Goal: Information Seeking & Learning: Check status

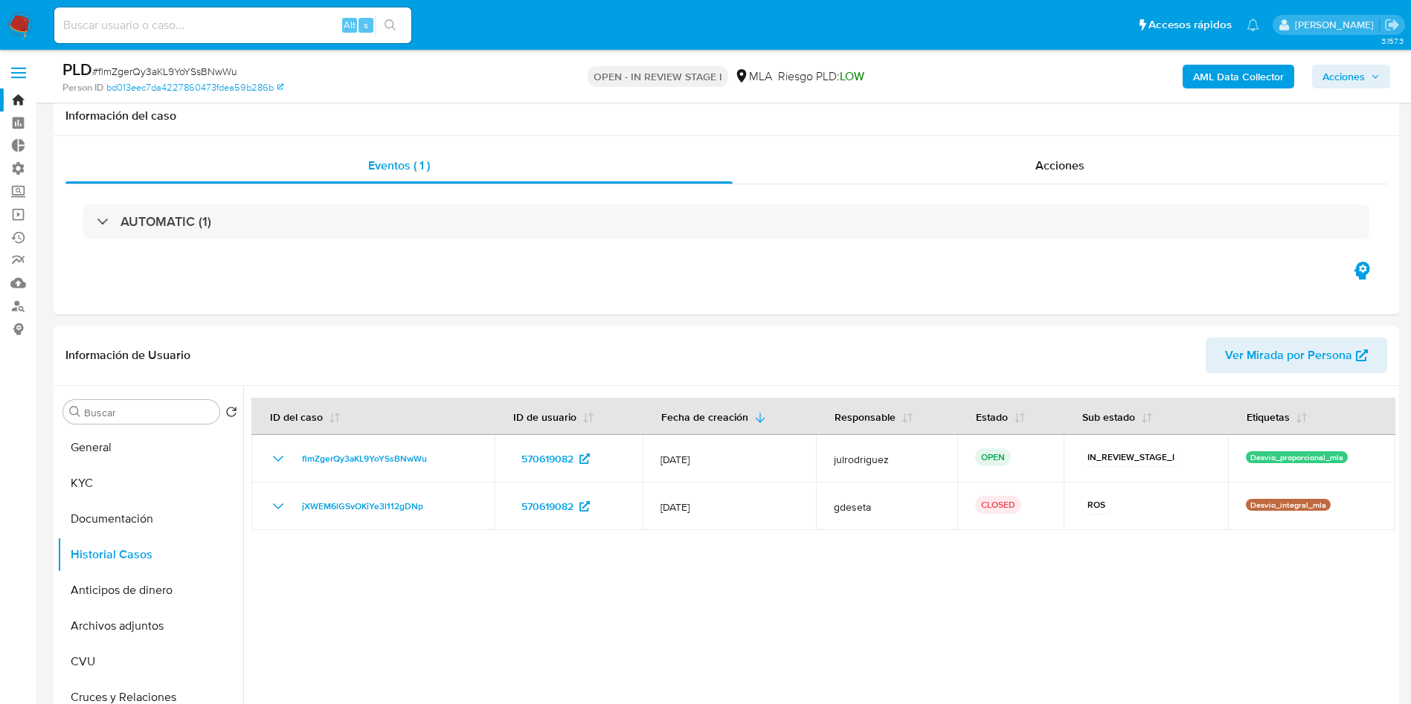
select select "10"
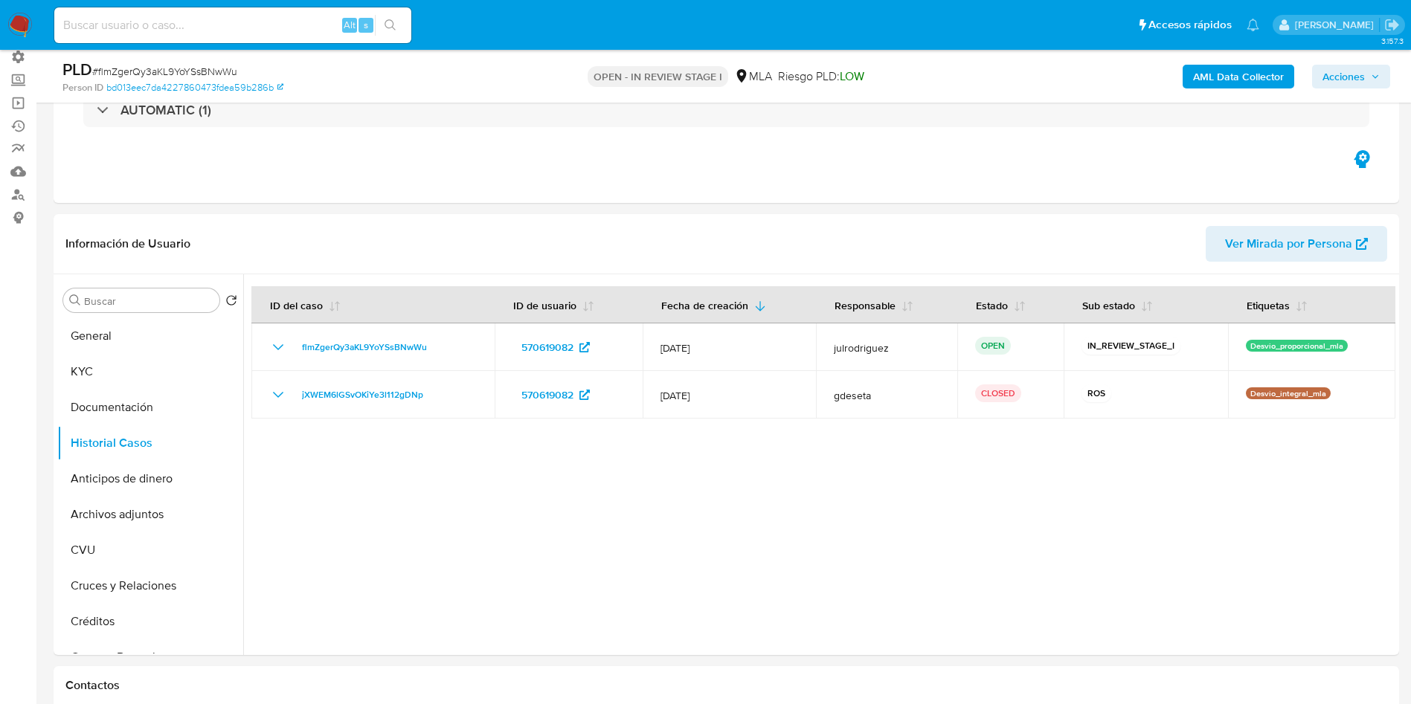
click at [197, 19] on input at bounding box center [232, 25] width 357 height 19
paste input "flmZgerQy3aKL9YoYSsBNwWu"
type input "flmZgerQy3aKL9YoYSsBNwWu"
click at [393, 23] on icon "search-icon" at bounding box center [391, 25] width 12 height 12
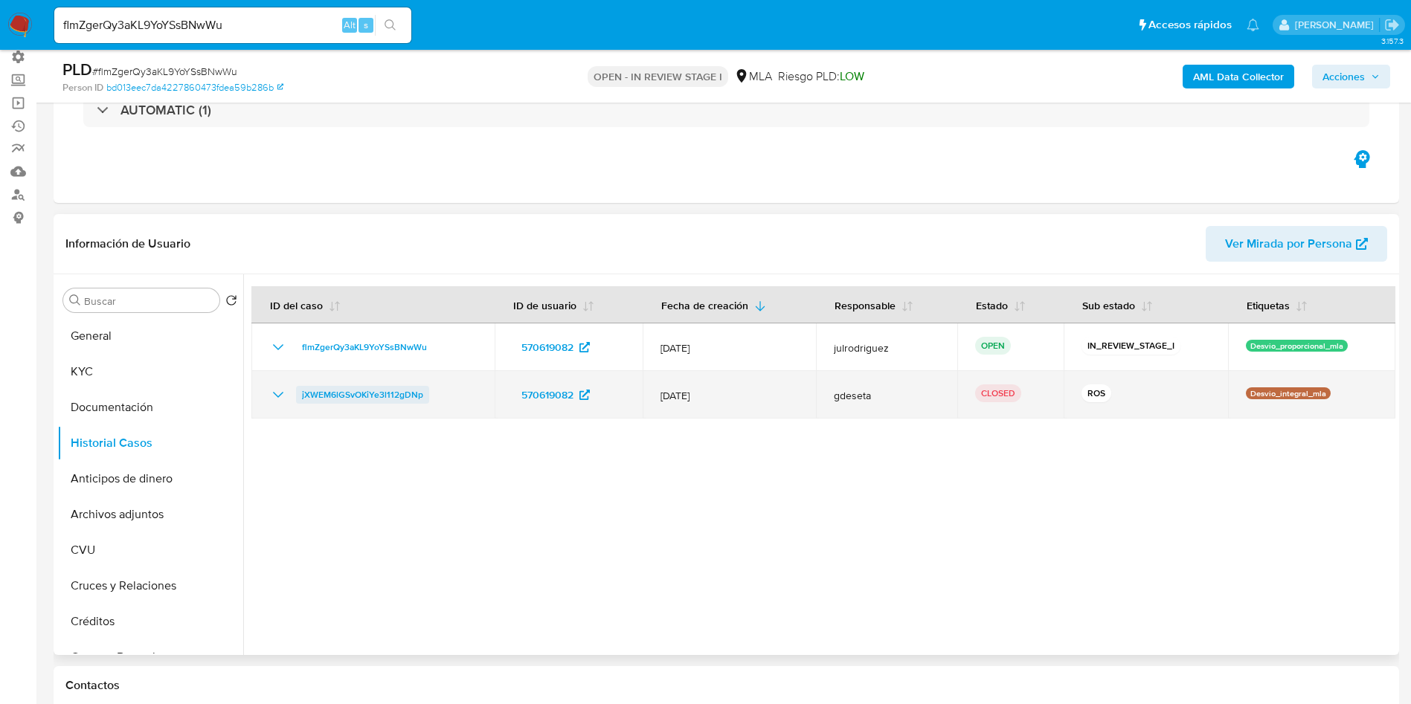
click at [329, 391] on span "jXWEM6lGSvOKiYe3l112gDNp" at bounding box center [362, 395] width 121 height 18
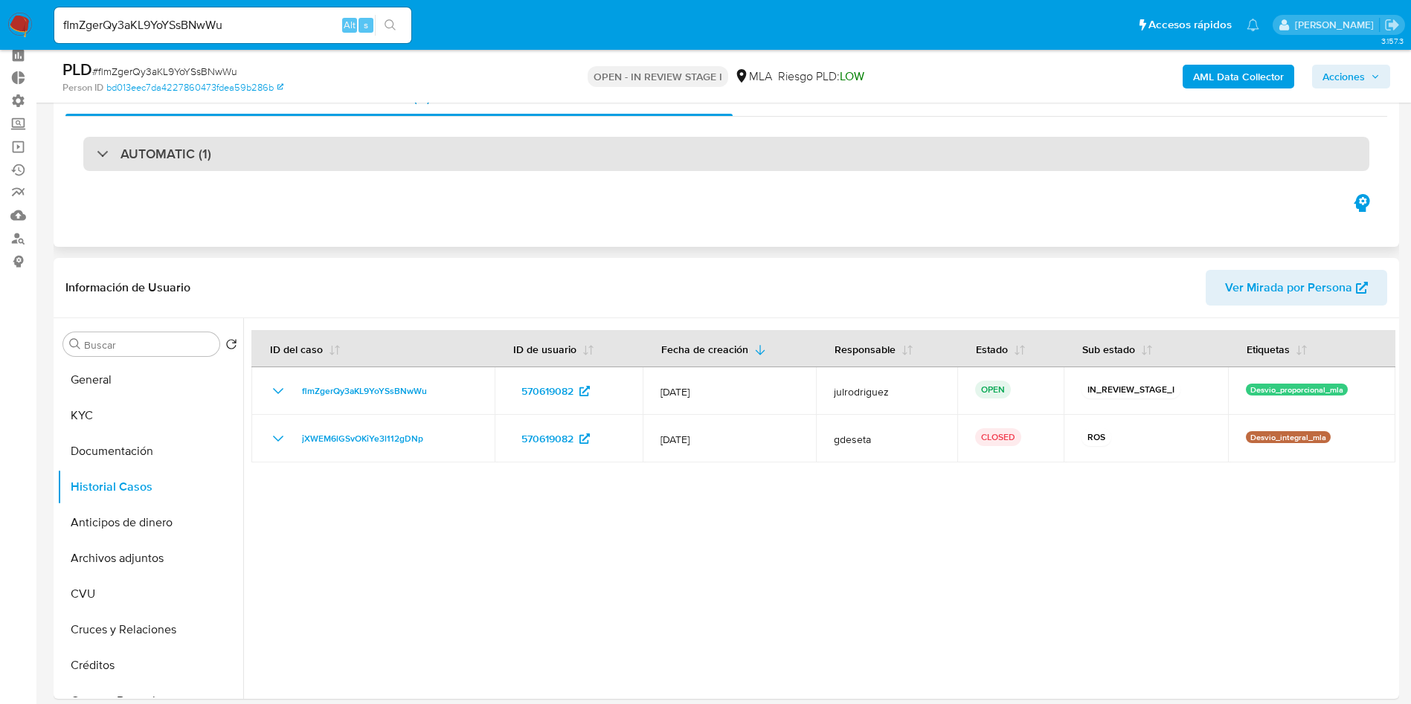
scroll to position [0, 0]
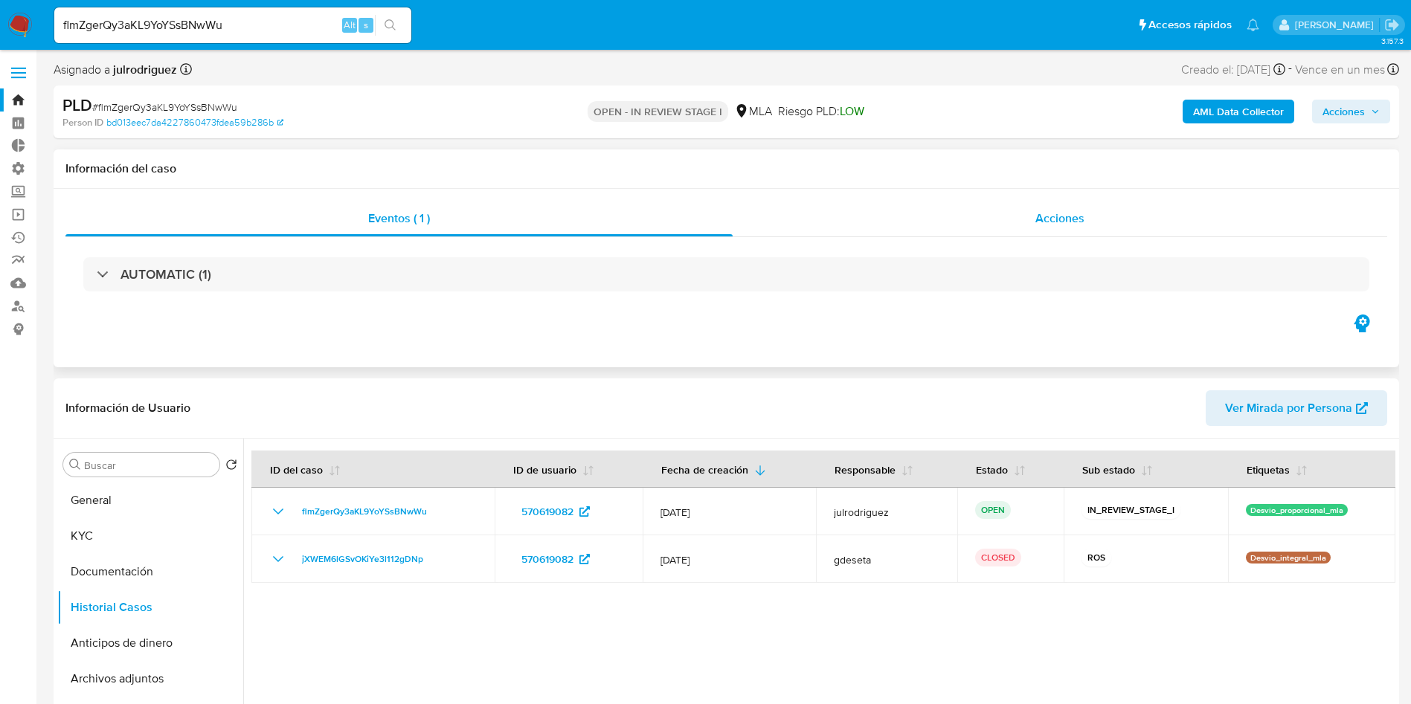
click at [1043, 213] on span "Acciones" at bounding box center [1059, 218] width 49 height 17
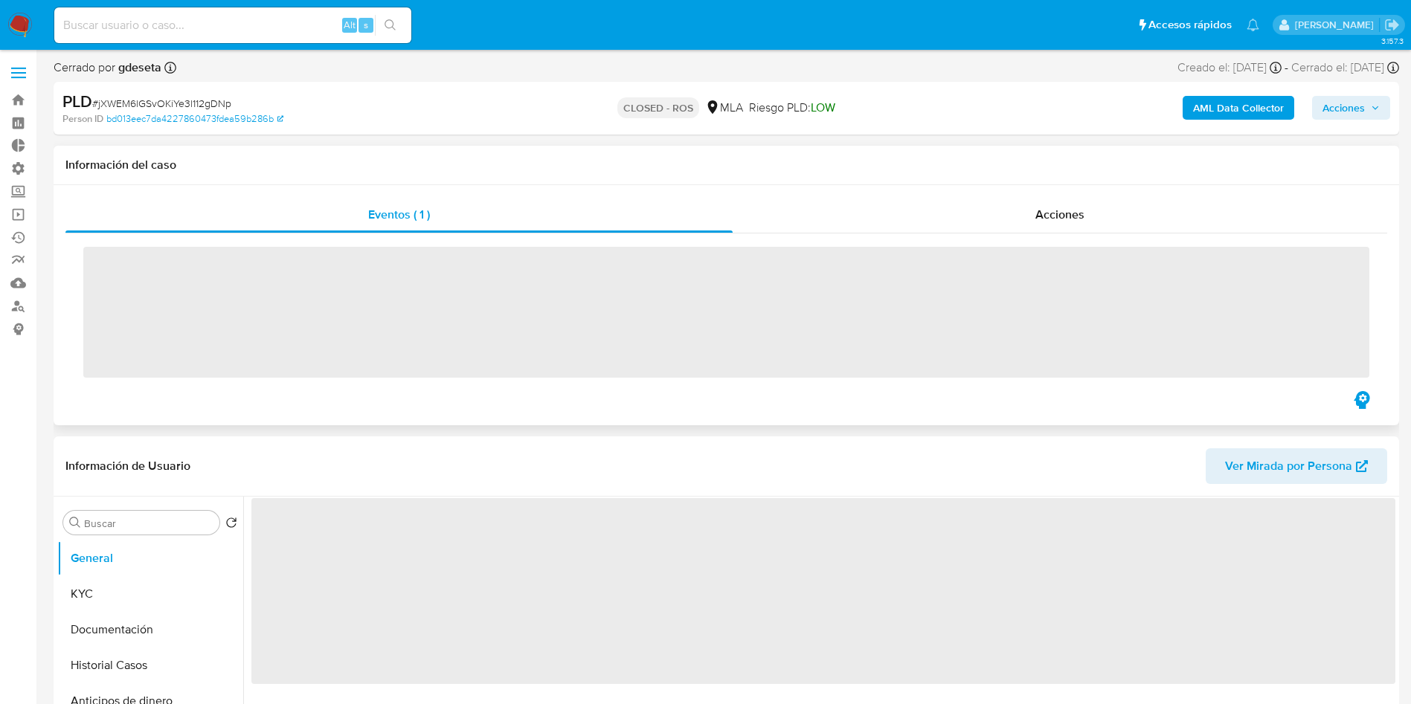
click at [1030, 234] on div "‌" at bounding box center [726, 311] width 1322 height 155
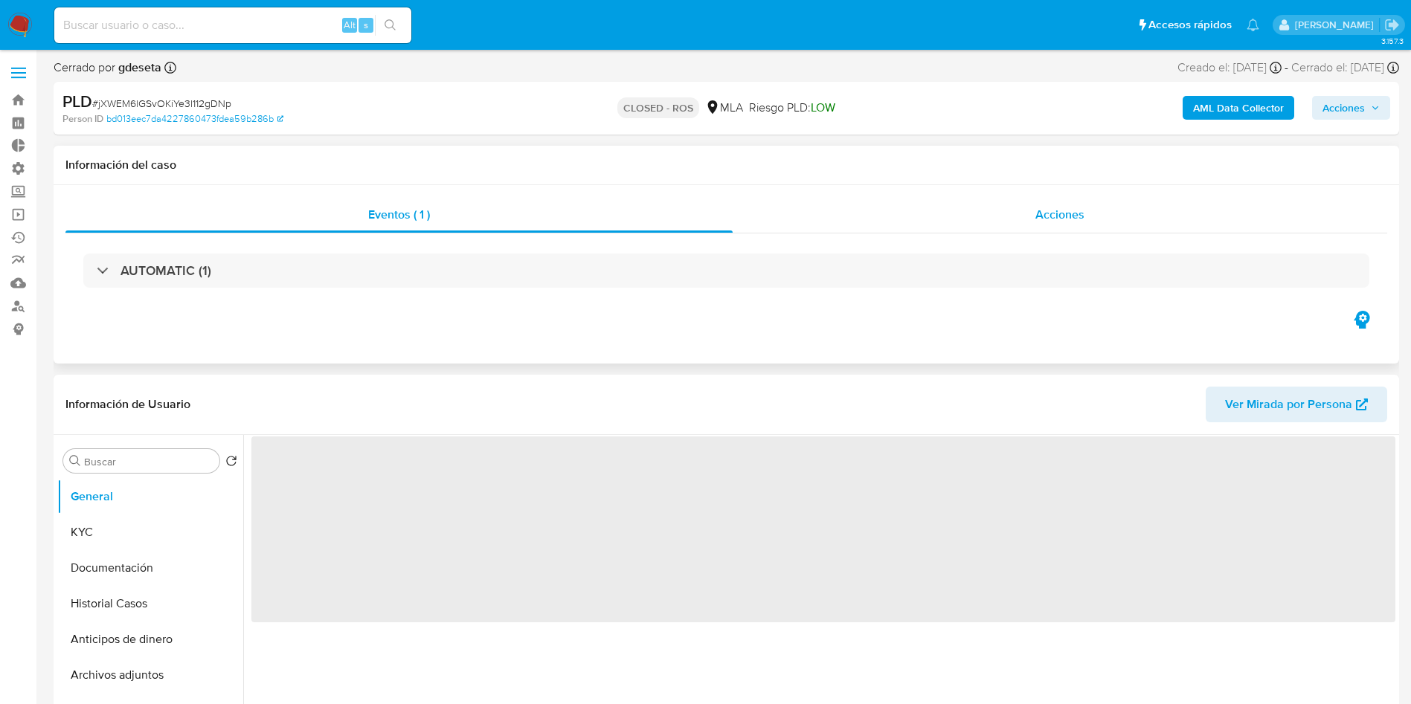
click at [1041, 211] on span "Acciones" at bounding box center [1059, 214] width 49 height 17
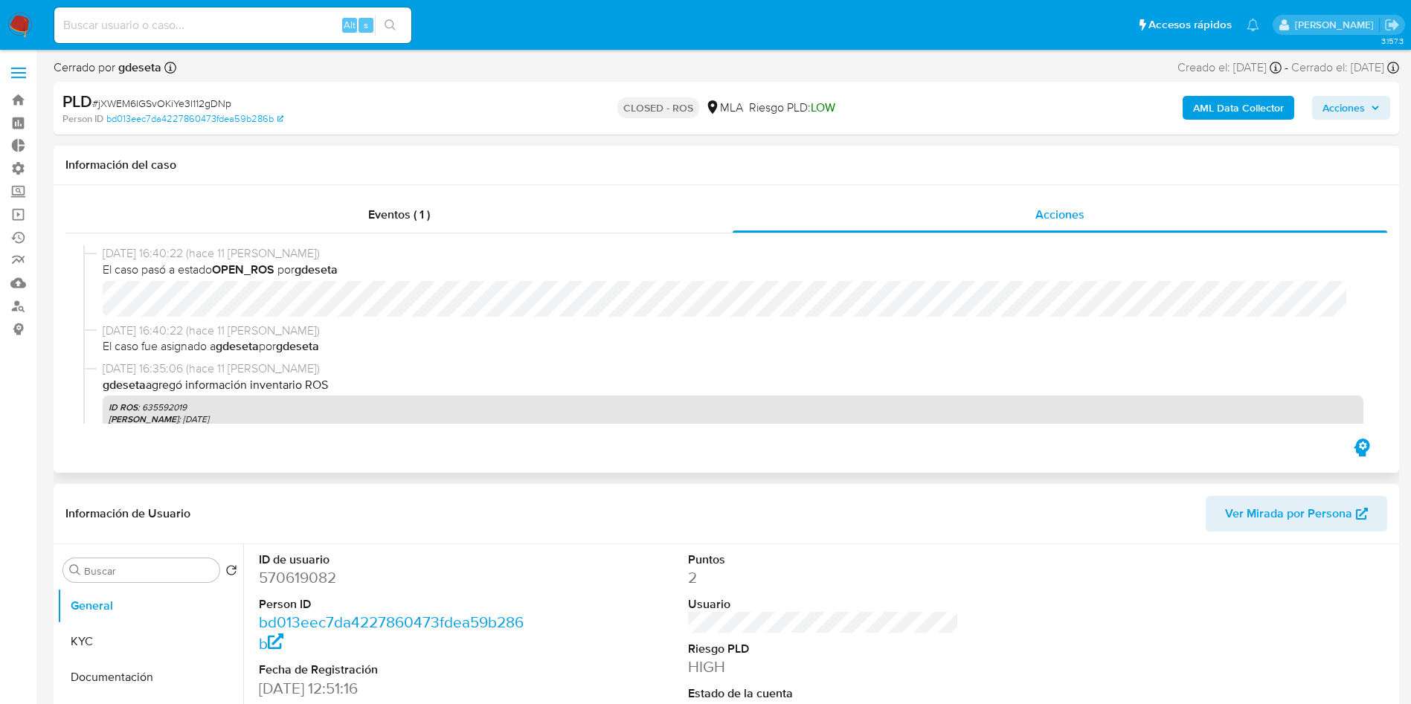
scroll to position [112, 0]
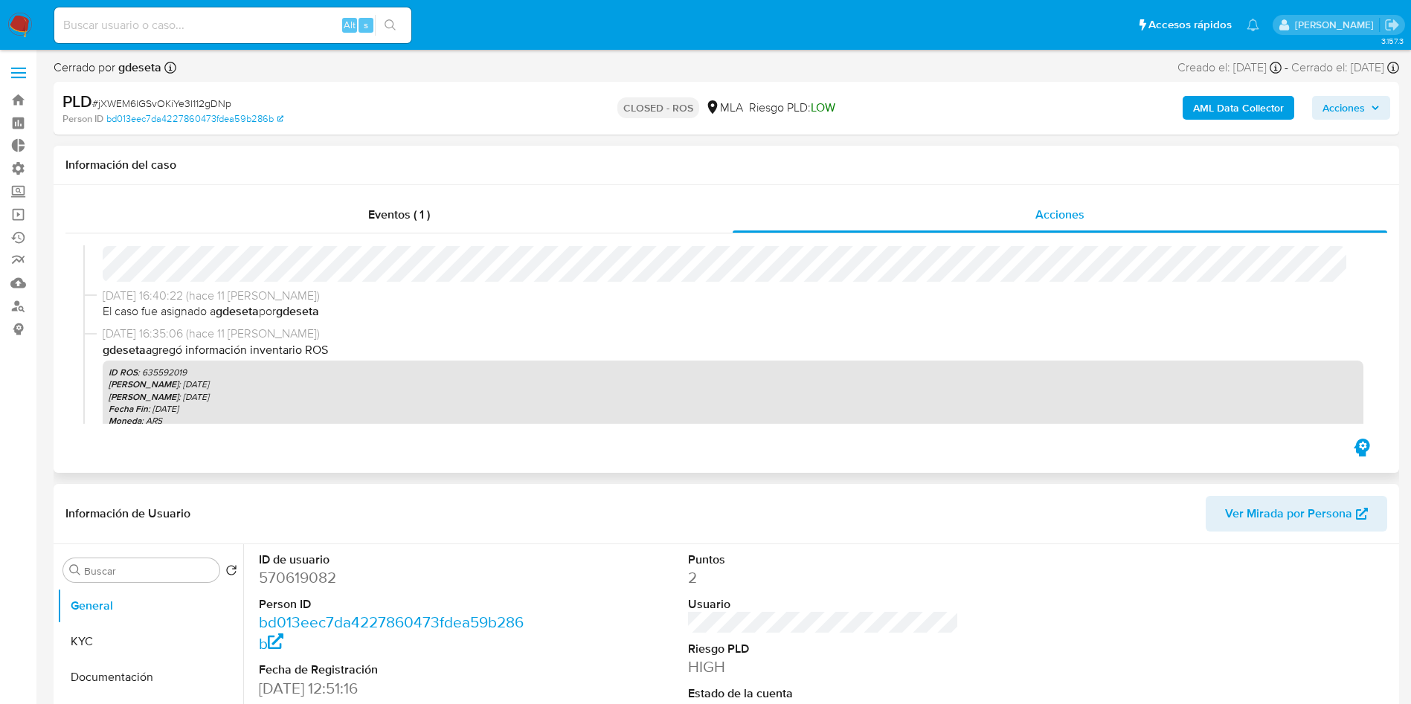
select select "10"
click at [169, 370] on p "ID ROS : 635592019" at bounding box center [733, 373] width 1249 height 12
copy p "635592019"
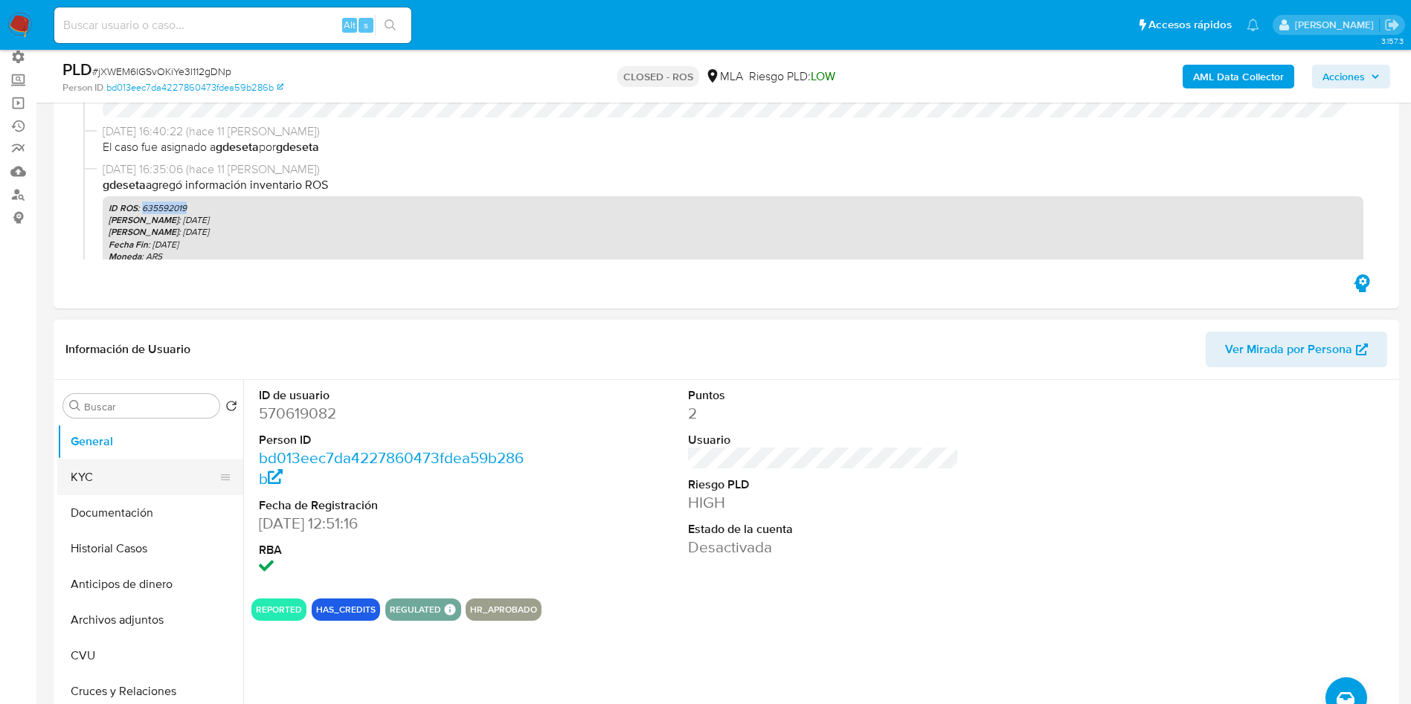
click at [102, 466] on button "KYC" at bounding box center [144, 478] width 174 height 36
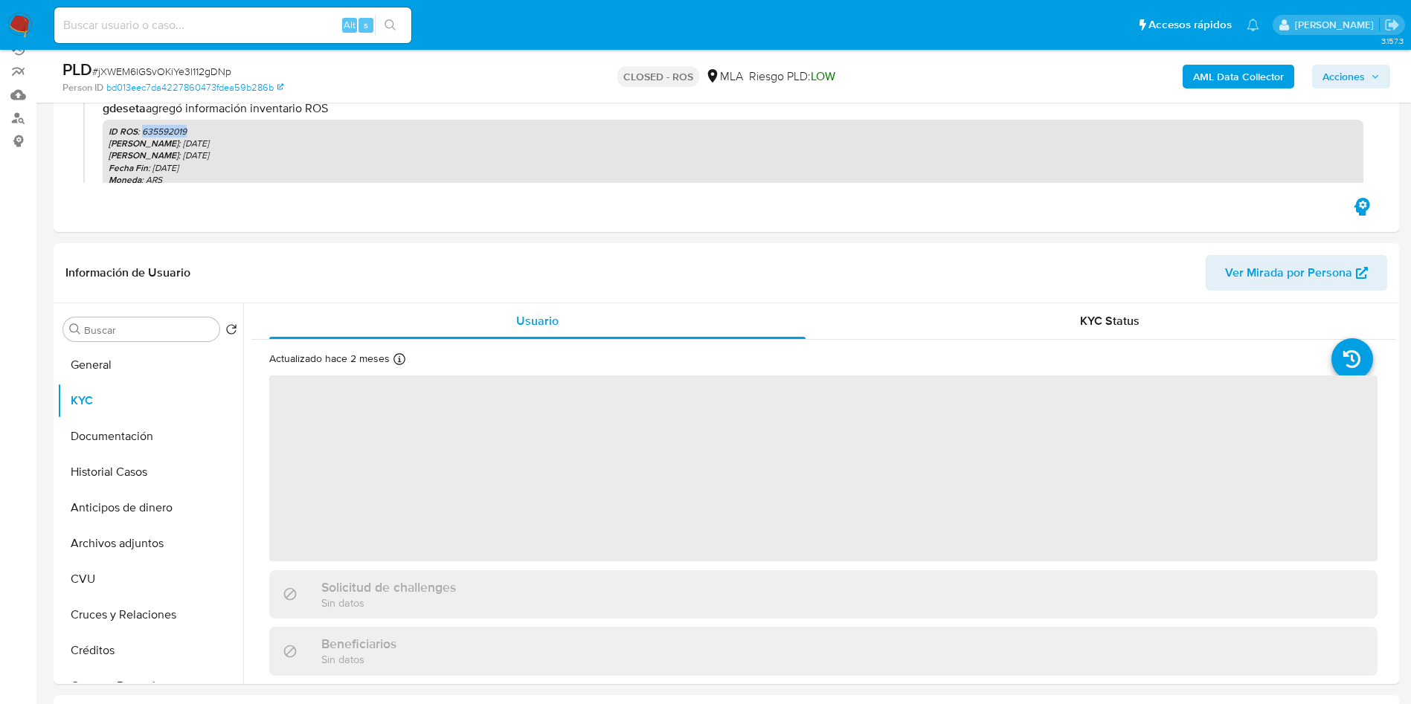
scroll to position [223, 0]
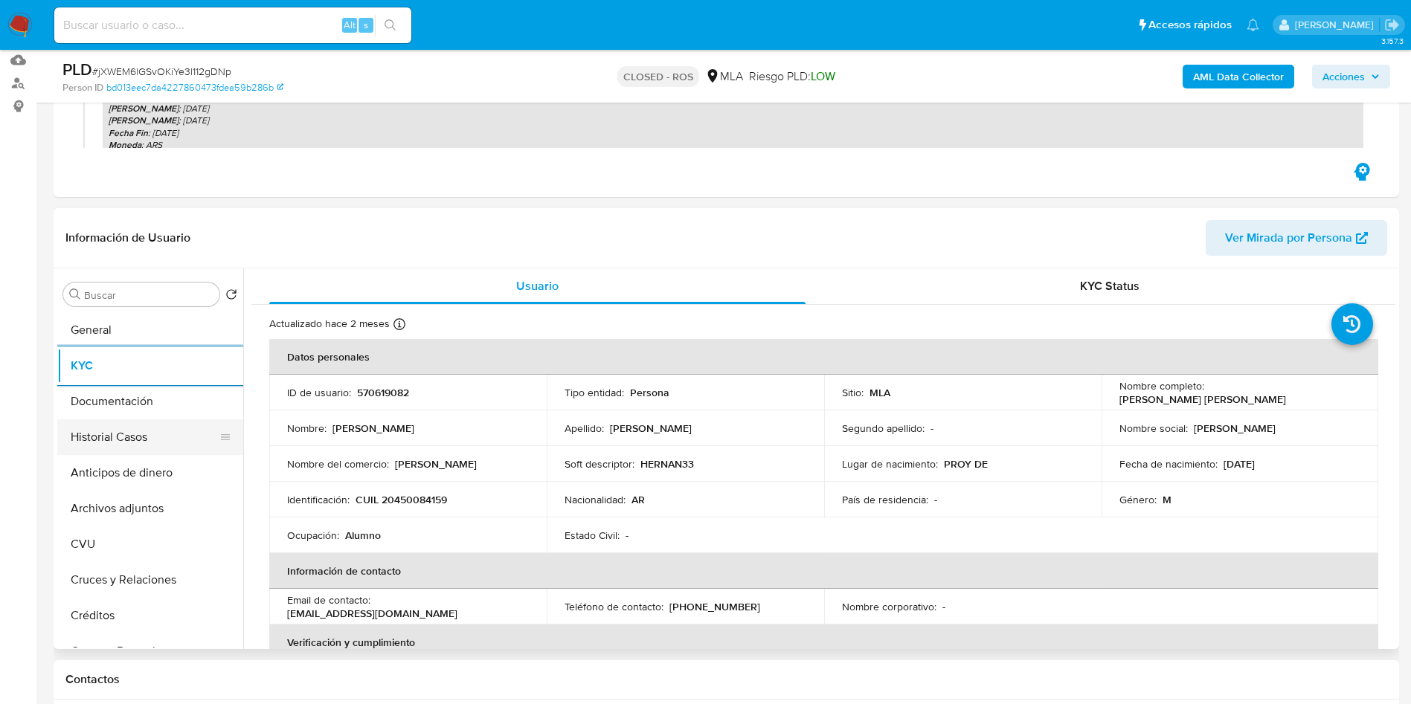
click at [135, 451] on button "Historial Casos" at bounding box center [144, 437] width 174 height 36
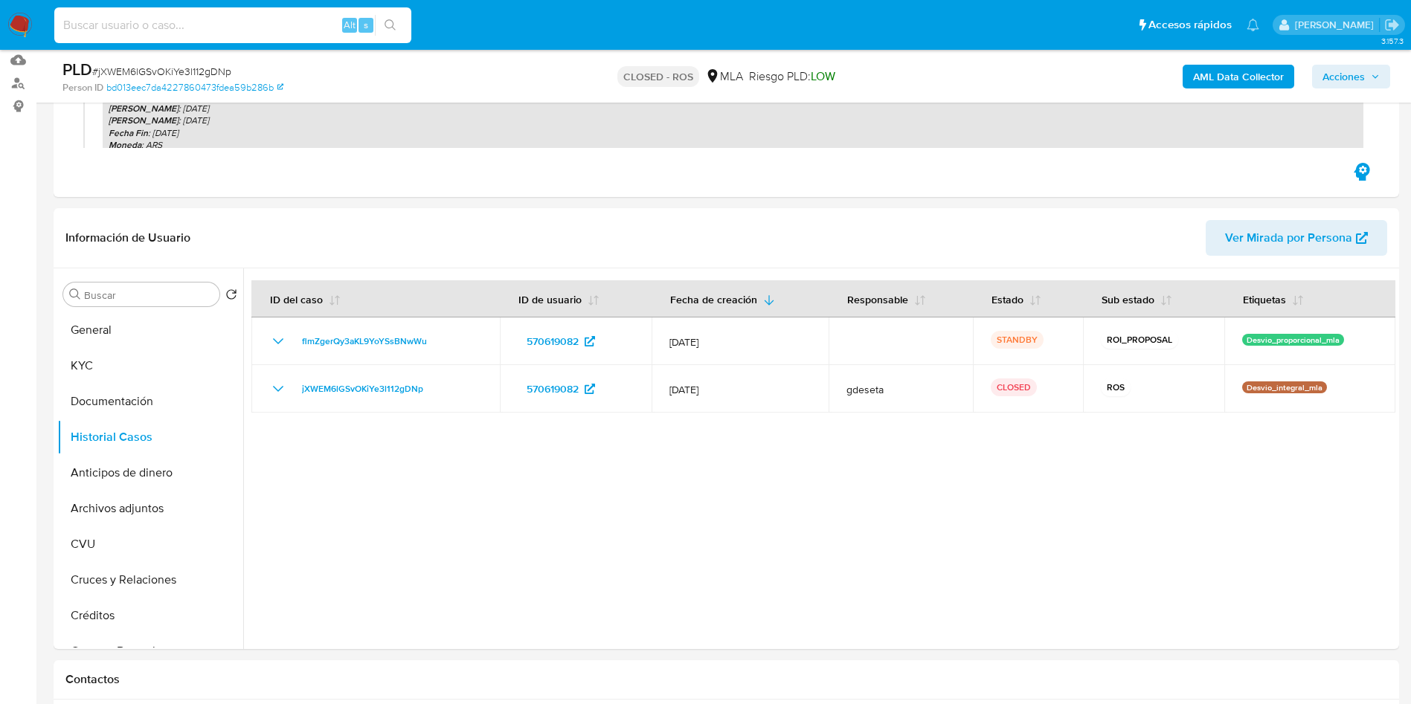
click at [237, 22] on input at bounding box center [232, 25] width 357 height 19
paste input "g3C29nccafgOTeB0fA8UOlx5"
type input "g3C29nccafgOTeB0fA8UOlx5"
click at [384, 15] on button "search-icon" at bounding box center [390, 25] width 30 height 21
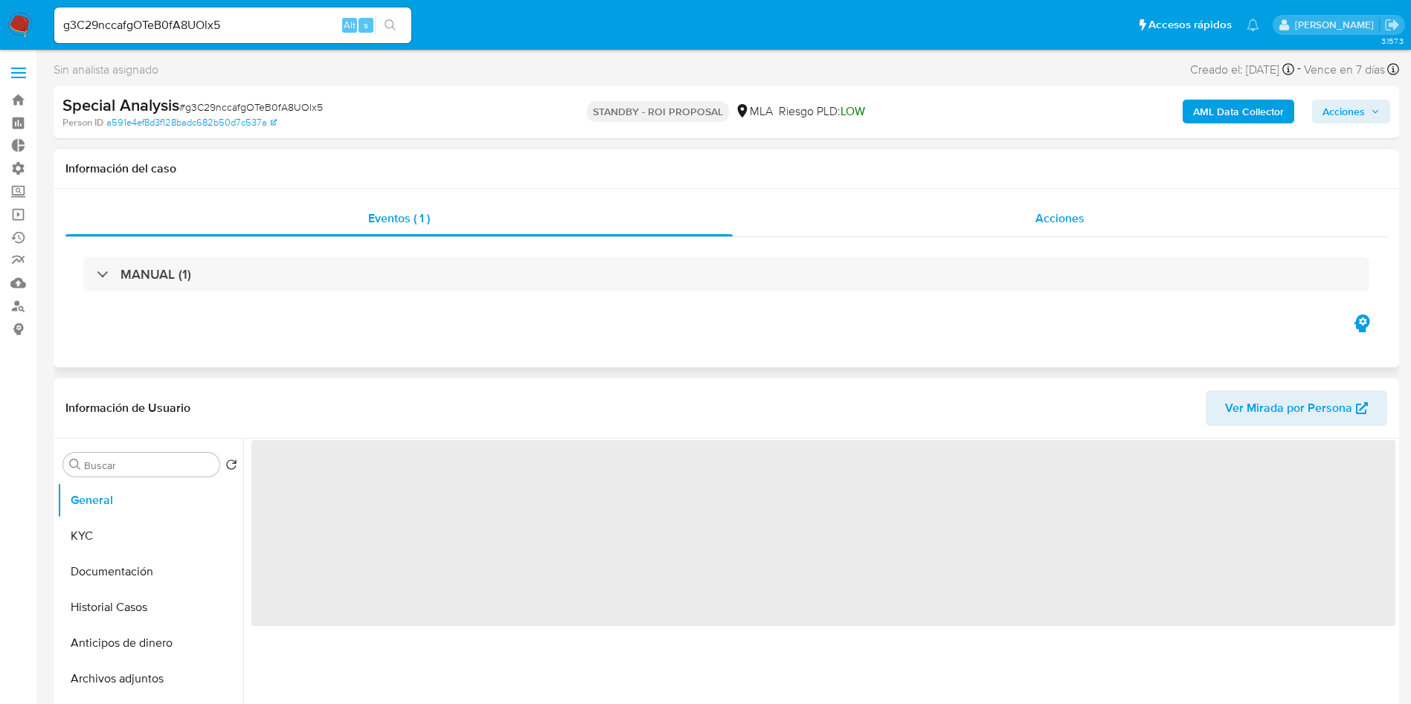
drag, startPoint x: 1084, startPoint y: 222, endPoint x: 983, endPoint y: 245, distance: 103.7
click at [1083, 222] on span "Acciones" at bounding box center [1059, 218] width 49 height 17
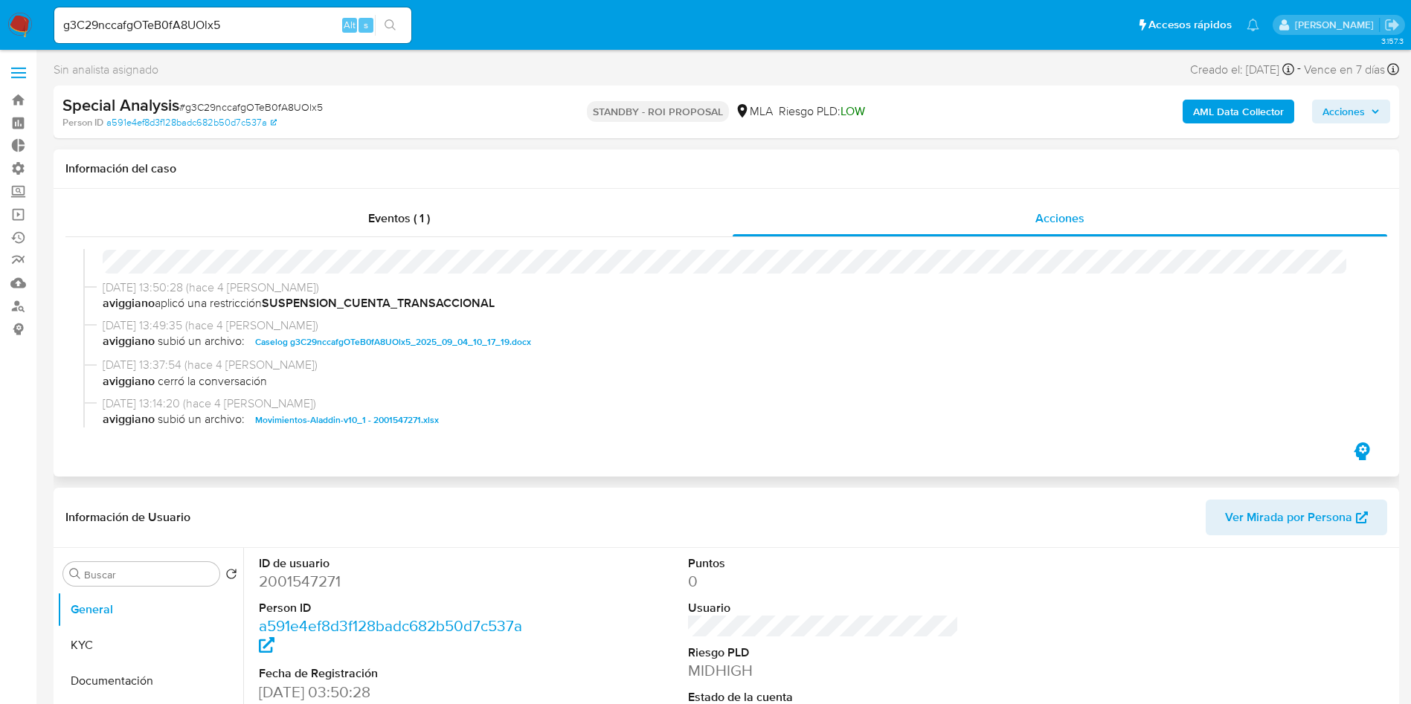
select select "10"
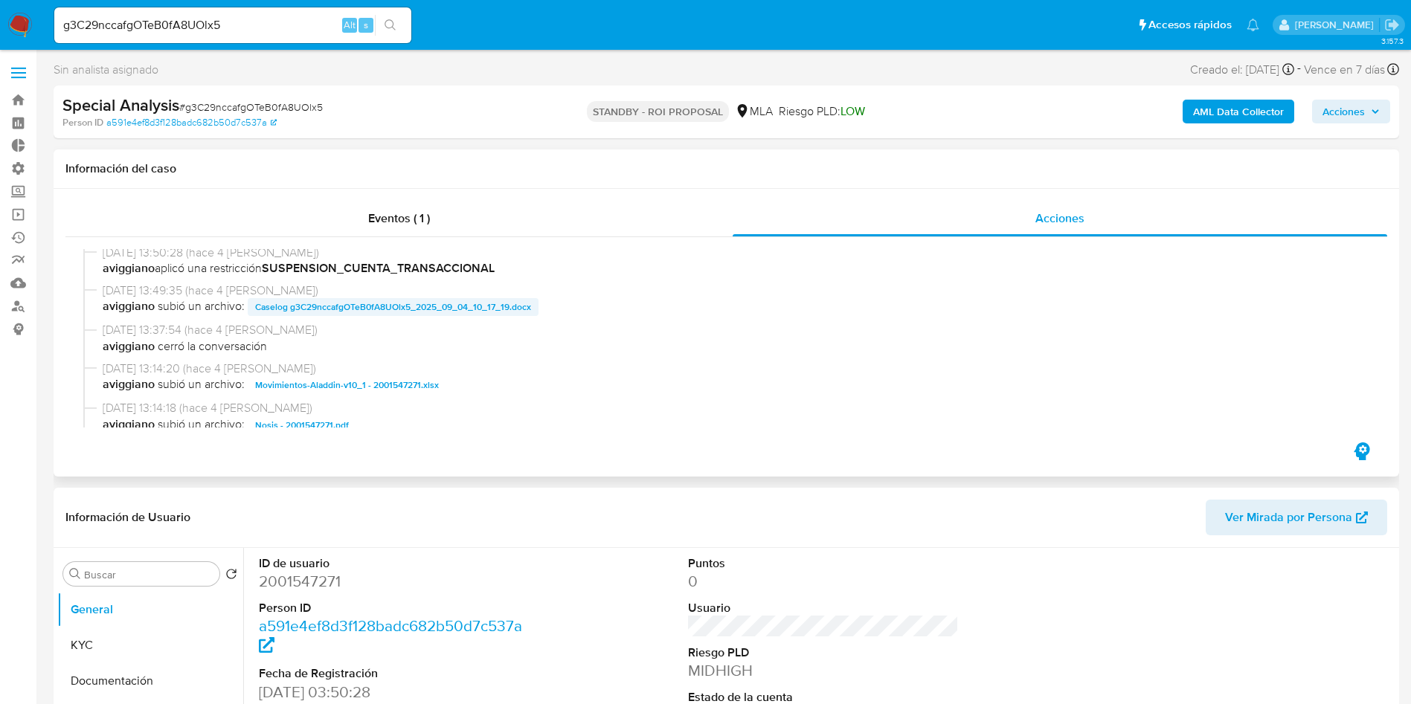
scroll to position [112, 0]
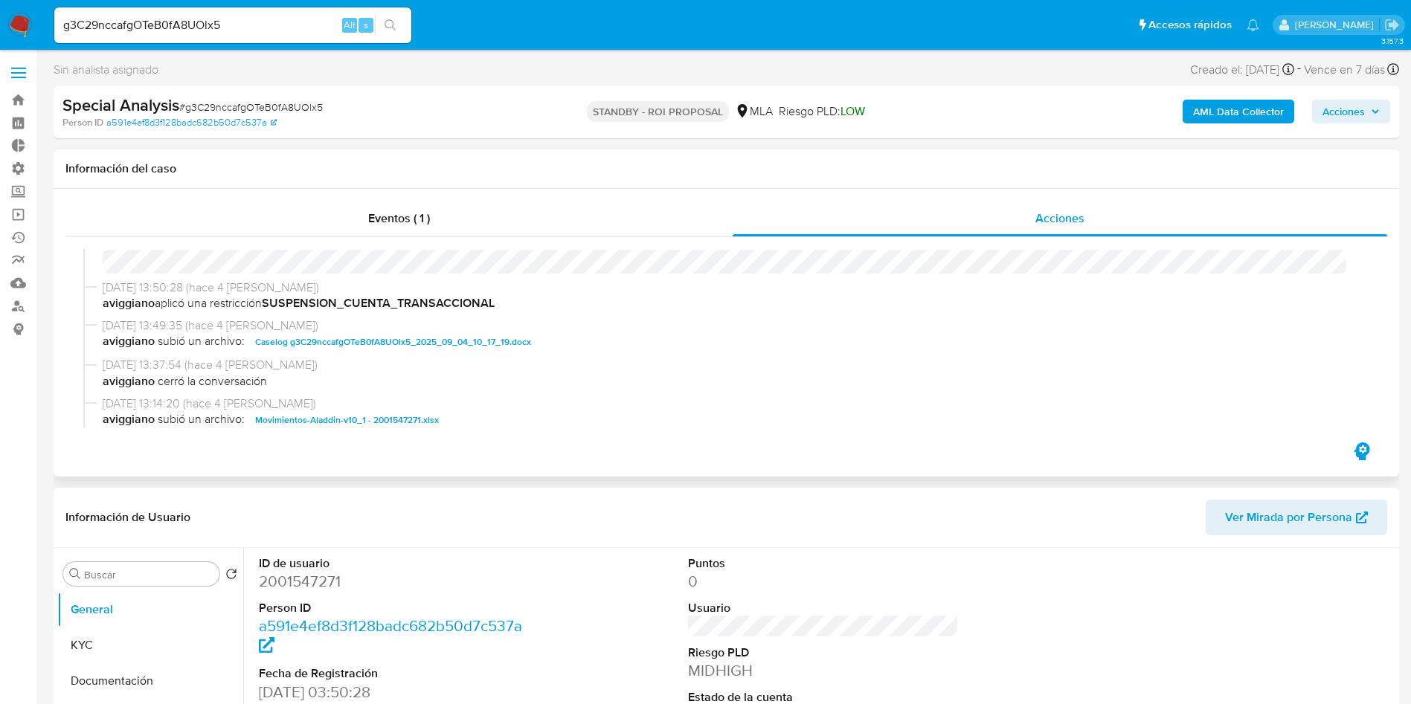
click at [385, 338] on span "Caselog g3C29nccafgOTeB0fA8UOlx5_2025_09_04_10_17_19.docx" at bounding box center [393, 342] width 276 height 18
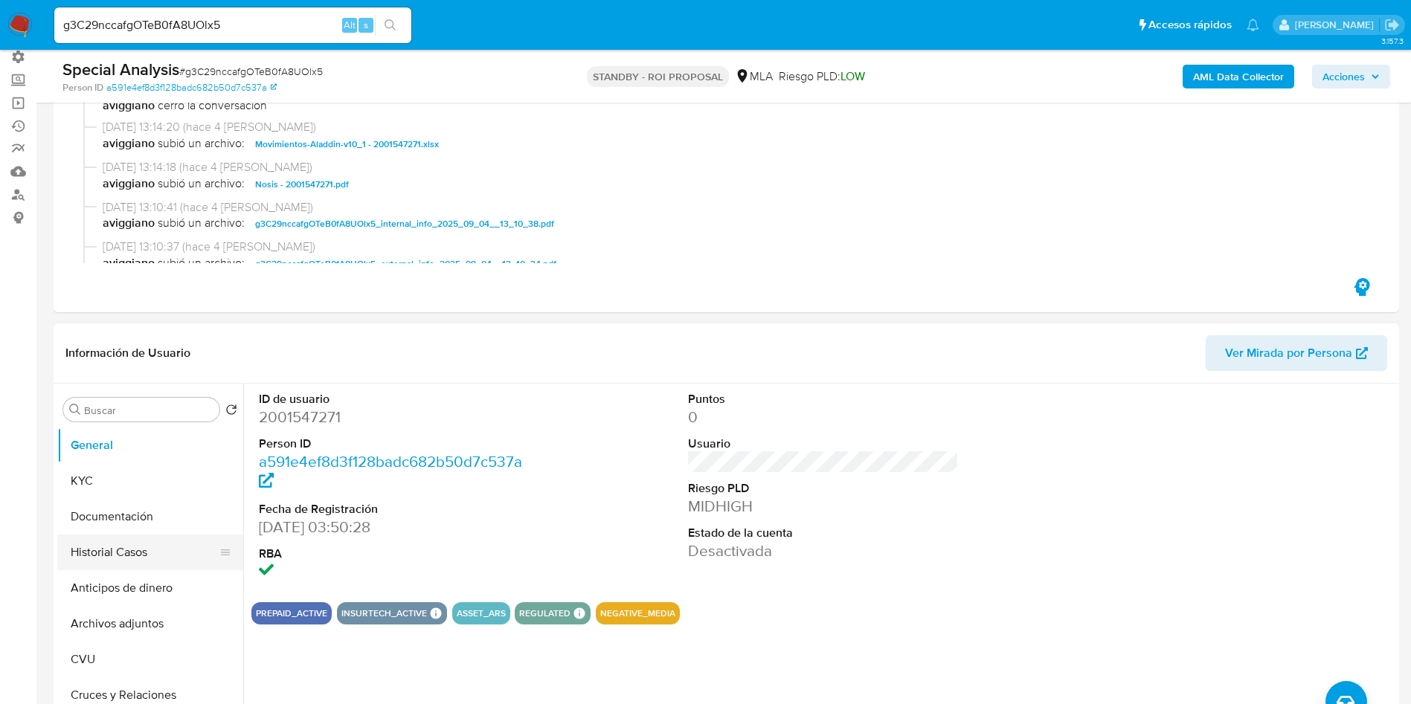
click at [102, 547] on button "Historial Casos" at bounding box center [144, 553] width 174 height 36
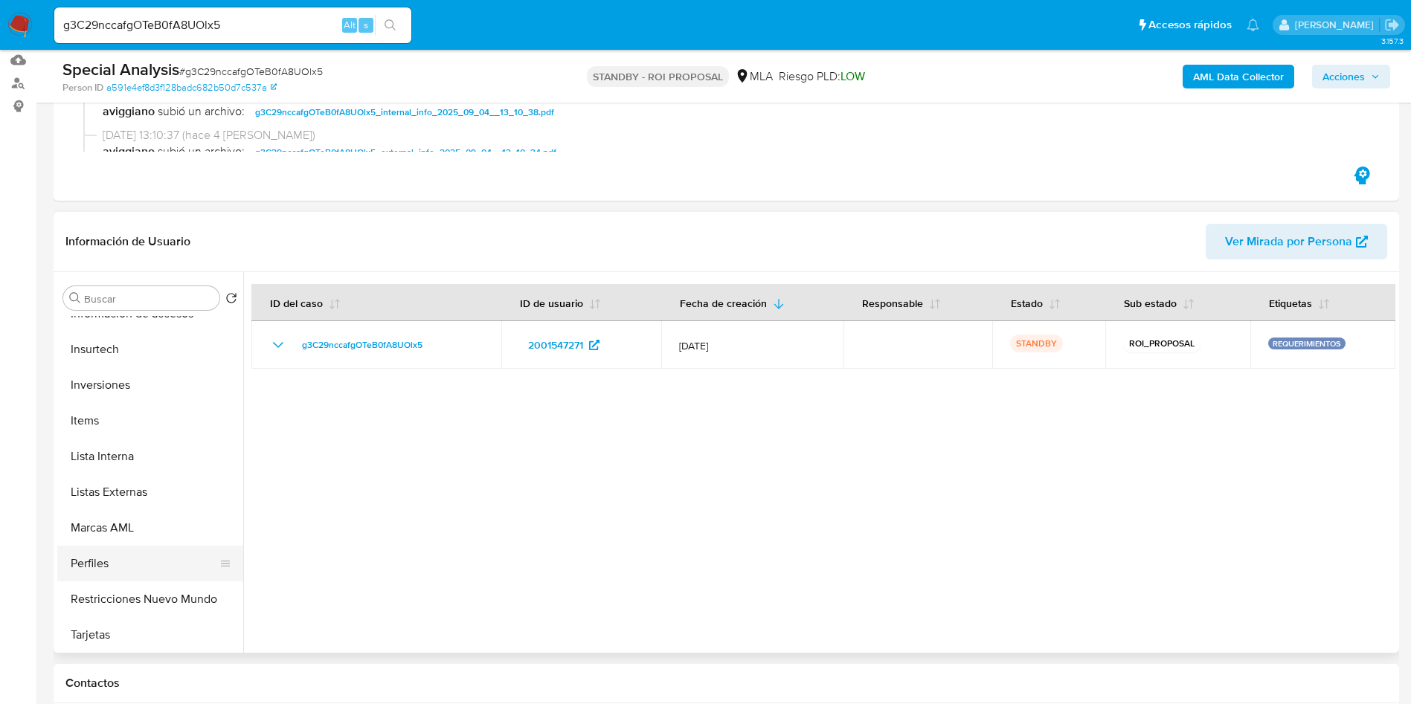
scroll to position [669, 0]
click at [161, 596] on button "Restricciones Nuevo Mundo" at bounding box center [144, 593] width 174 height 36
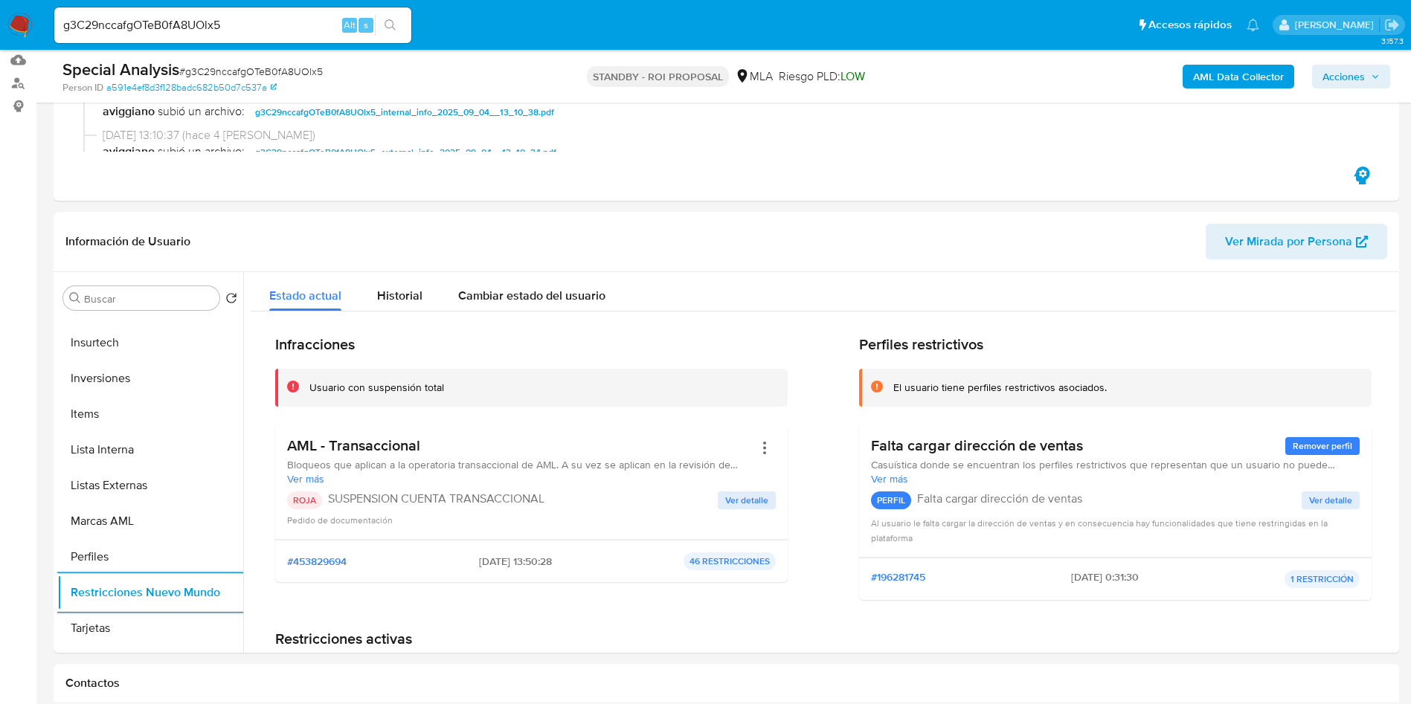
click at [190, 20] on input "g3C29nccafgOTeB0fA8UOlx5" at bounding box center [232, 25] width 357 height 19
paste input "q9yVILpCixIWMaJda1xWYKH2"
type input "q9yVILpCixIWMaJda1xWYKH2"
click at [384, 27] on button "search-icon" at bounding box center [390, 25] width 30 height 21
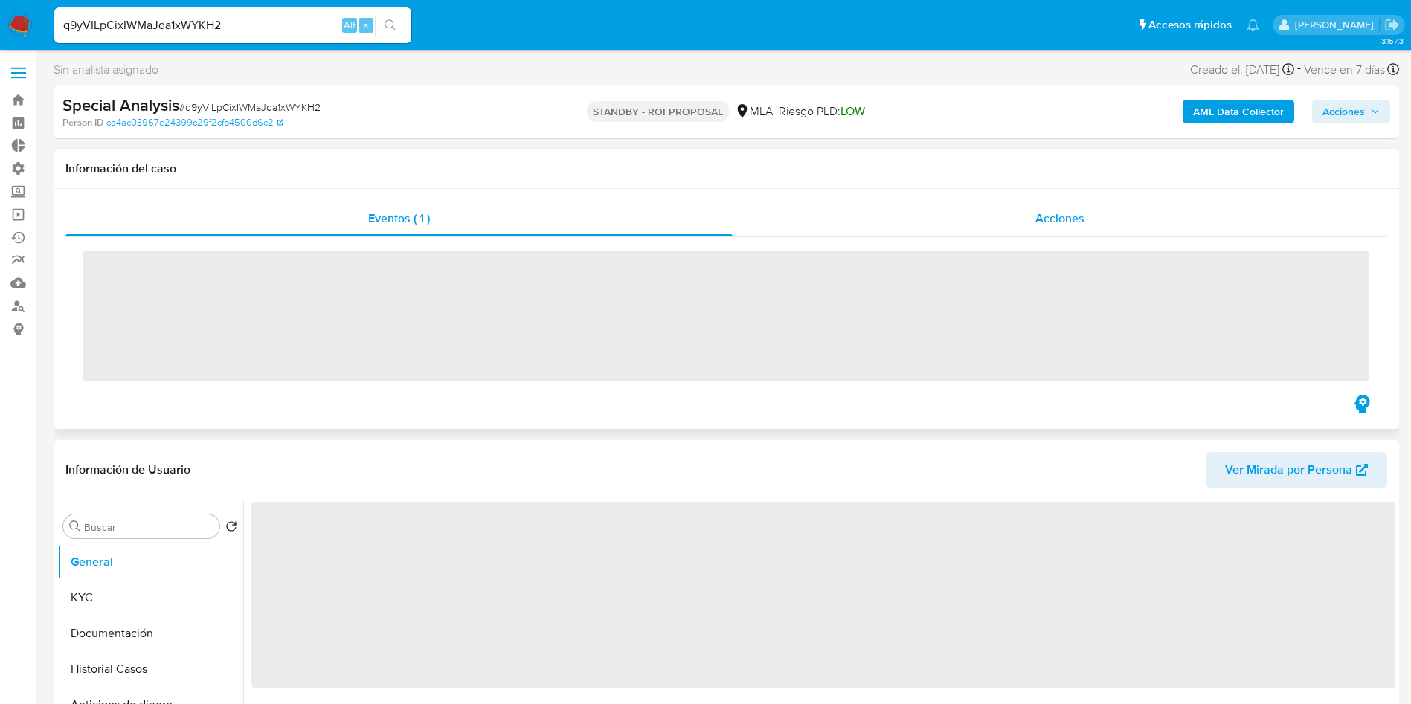
click at [1065, 217] on span "Acciones" at bounding box center [1059, 218] width 49 height 17
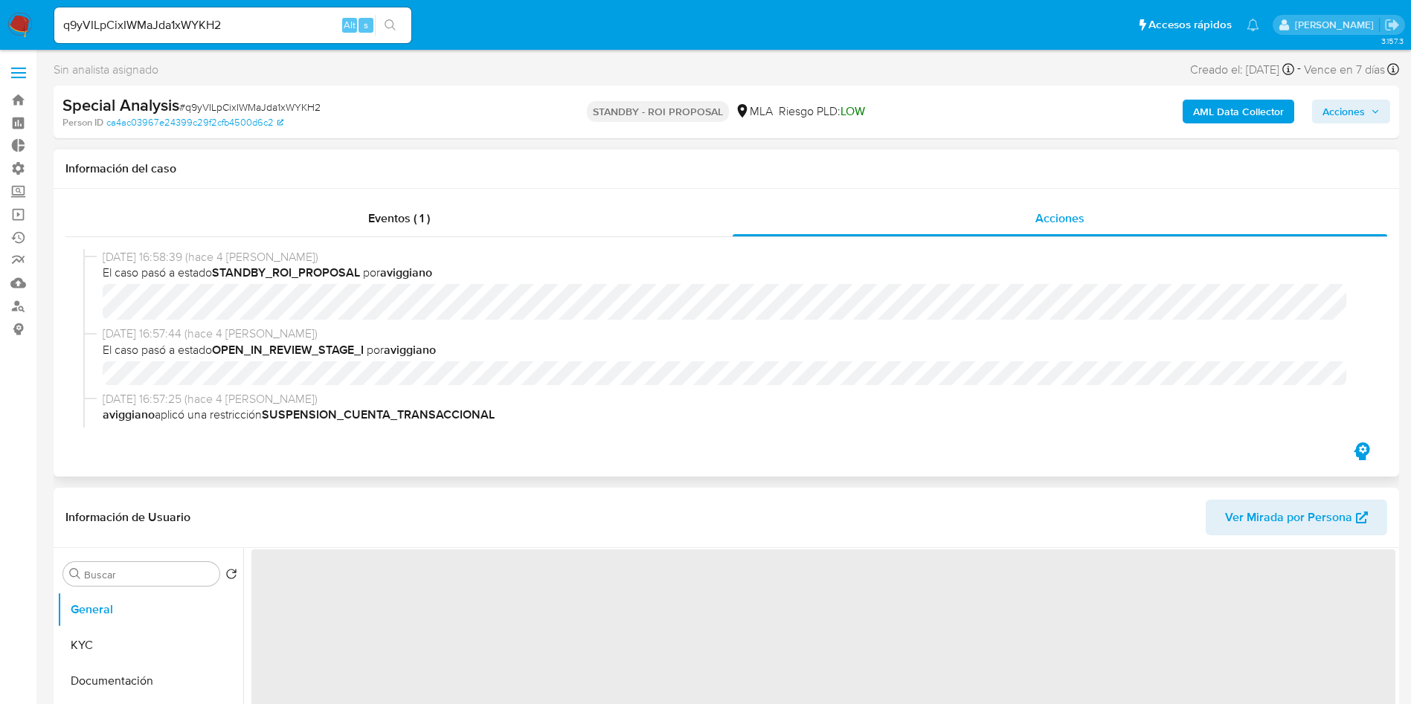
scroll to position [112, 0]
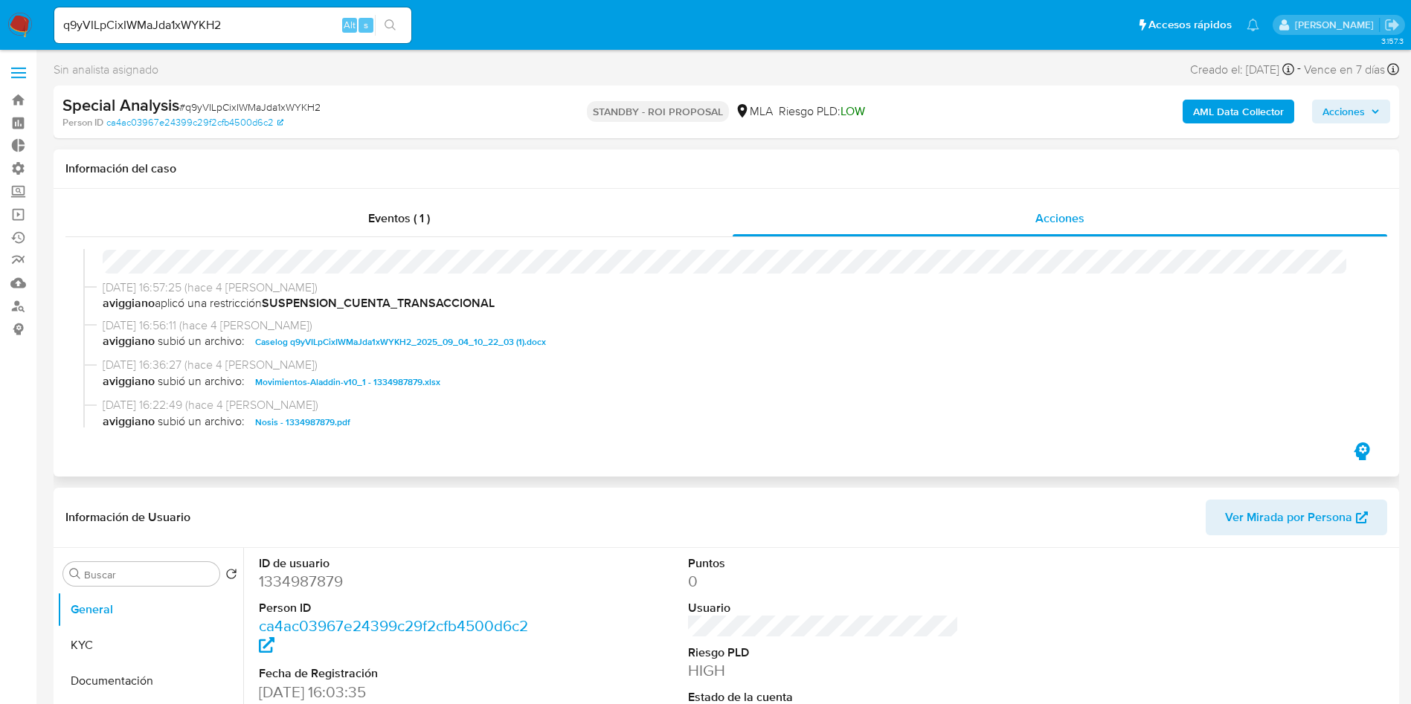
select select "10"
click at [484, 335] on span "Caselog q9yVILpCixIWMaJda1xWYKH2_2025_09_04_10_22_03 (1).docx" at bounding box center [400, 342] width 291 height 18
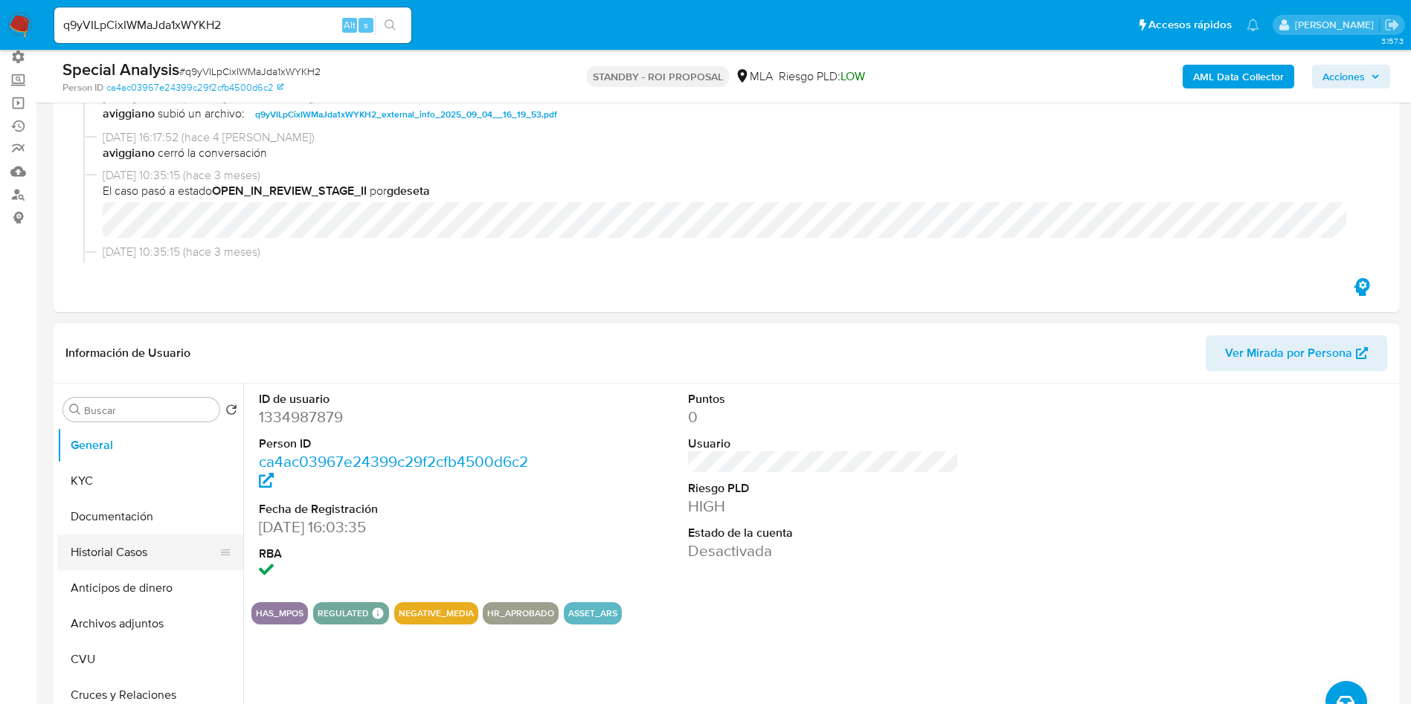
click at [151, 558] on button "Historial Casos" at bounding box center [144, 553] width 174 height 36
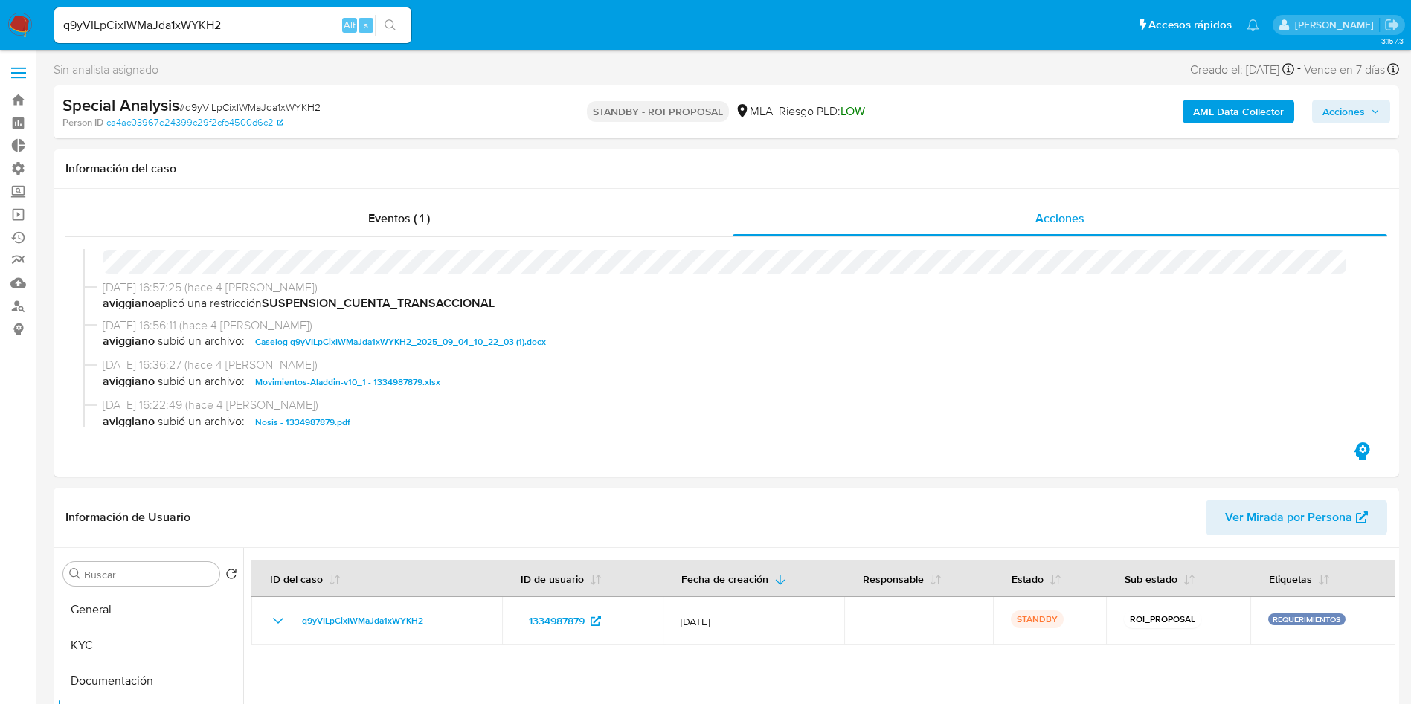
click at [176, 27] on input "q9yVILpCixIWMaJda1xWYKH2" at bounding box center [232, 25] width 357 height 19
paste input "EzvVvvHMWN9FkS88XcAwiDOM"
type input "EzvVvvHMWN9FkS88XcAwiDOM"
click at [384, 29] on button "search-icon" at bounding box center [390, 25] width 30 height 21
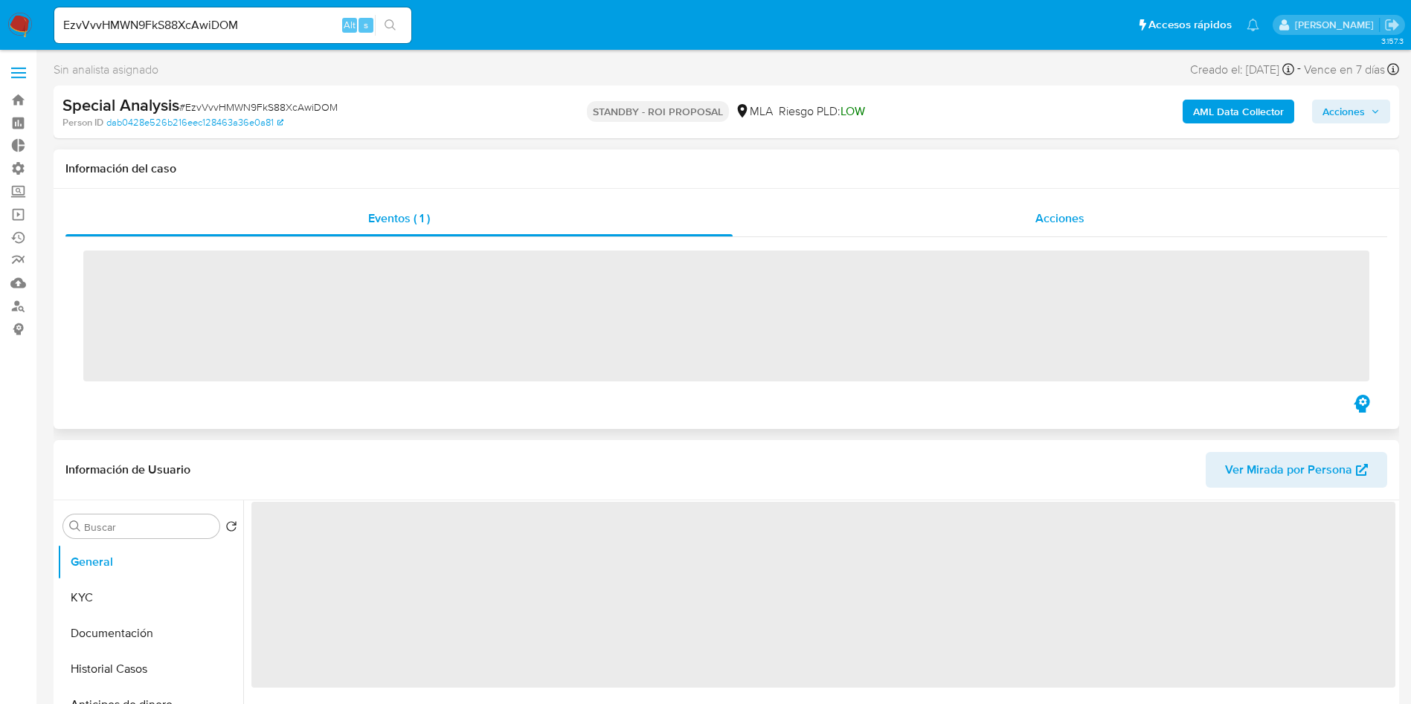
click at [1055, 202] on div "Acciones" at bounding box center [1060, 219] width 655 height 36
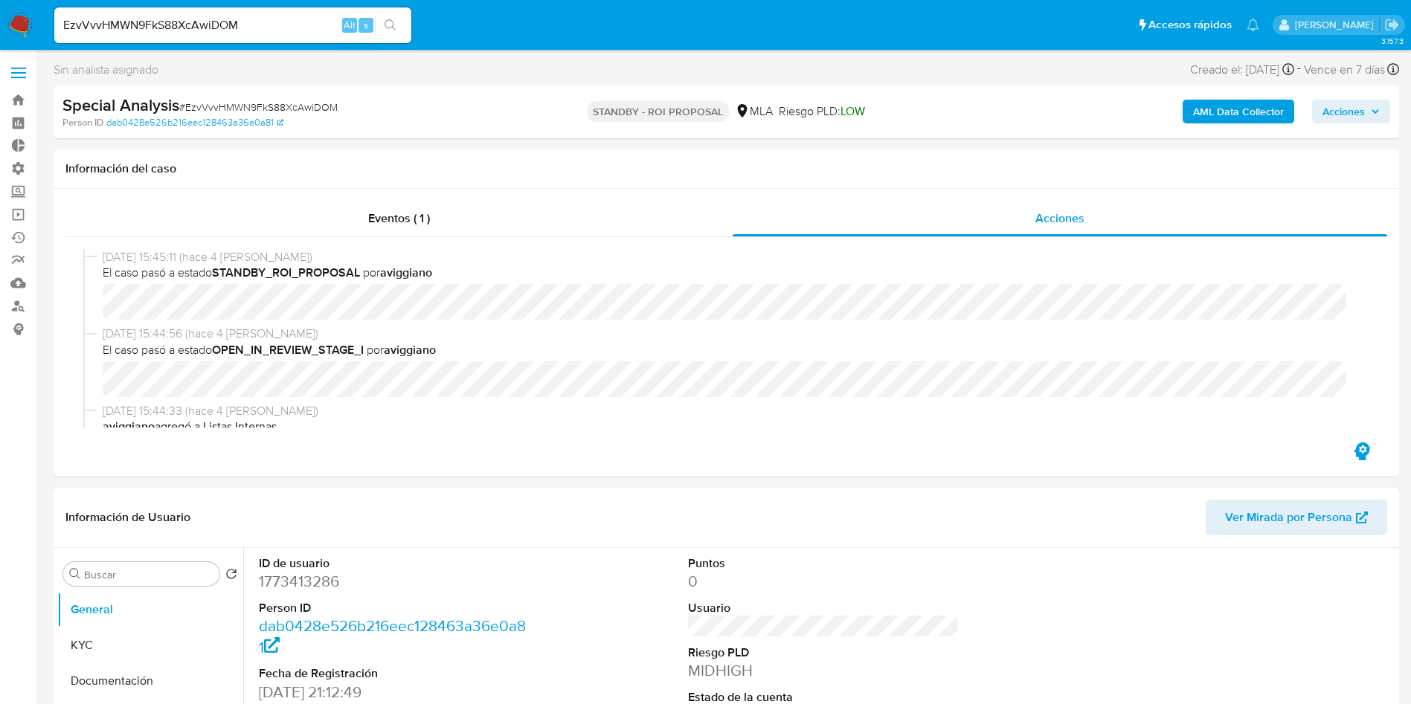
select select "10"
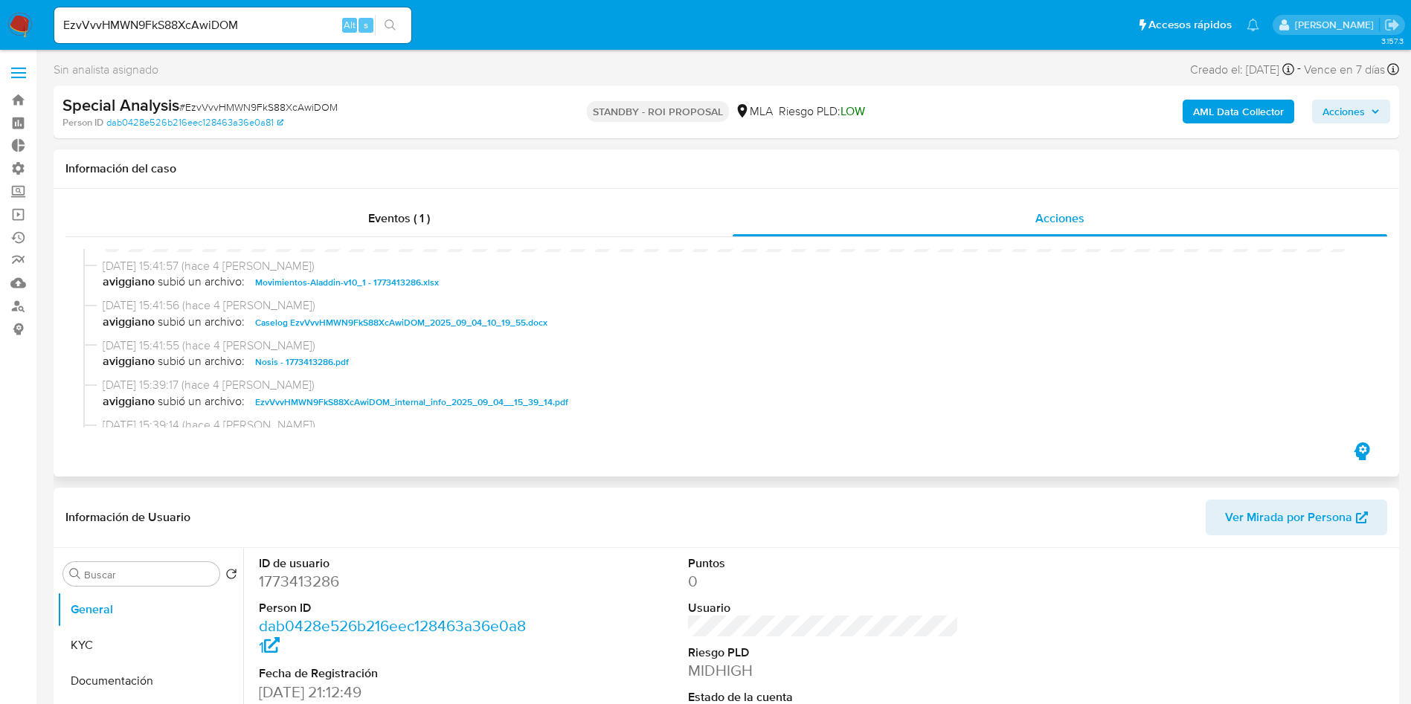
scroll to position [558, 0]
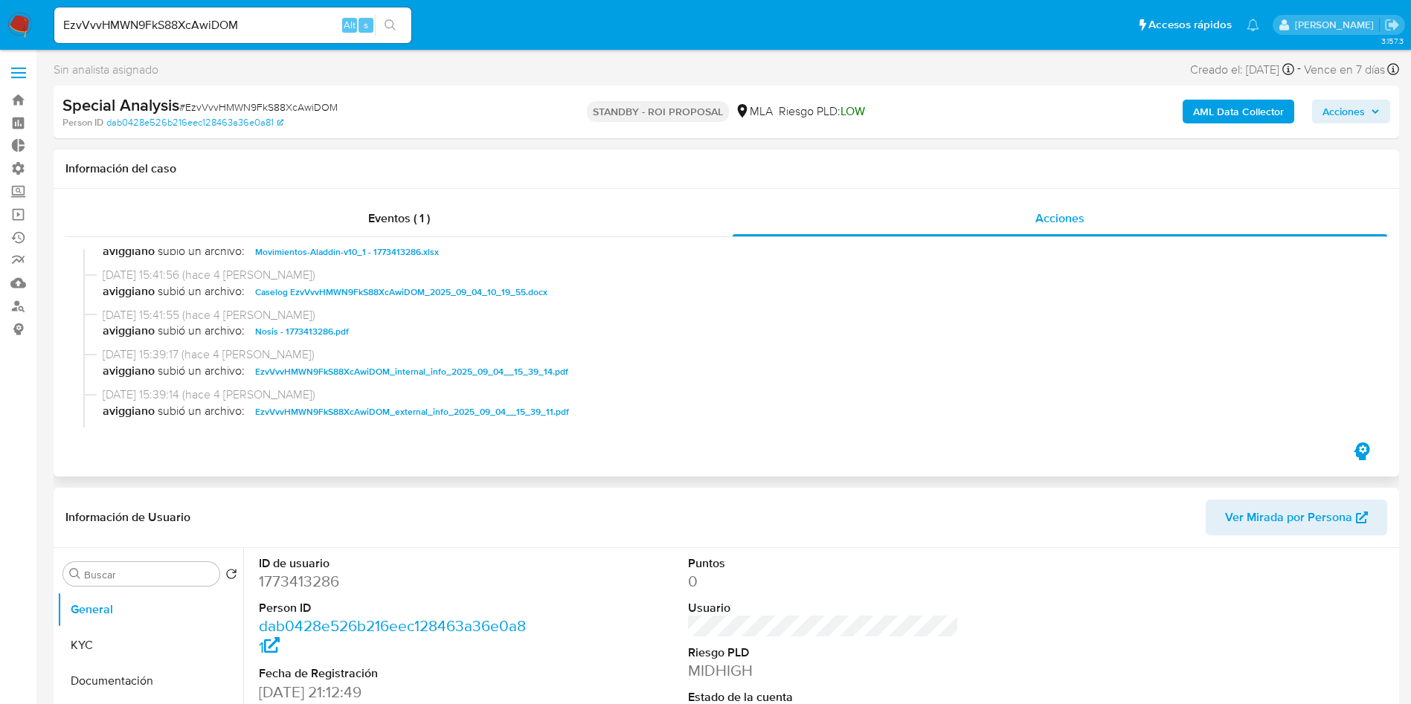
click at [429, 301] on span "Caselog EzvVvvHMWN9FkS88XcAwiDOM_2025_09_04_10_19_55.docx" at bounding box center [401, 292] width 292 height 18
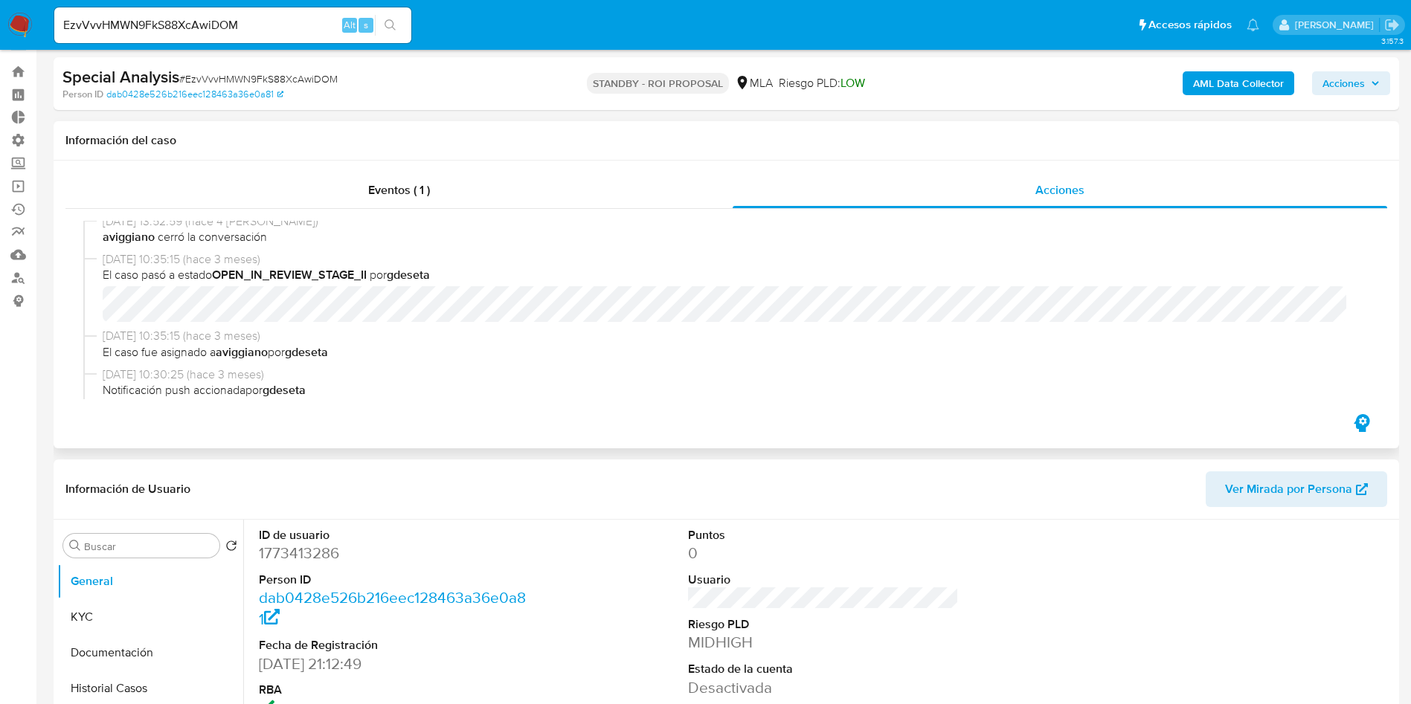
scroll to position [112, 0]
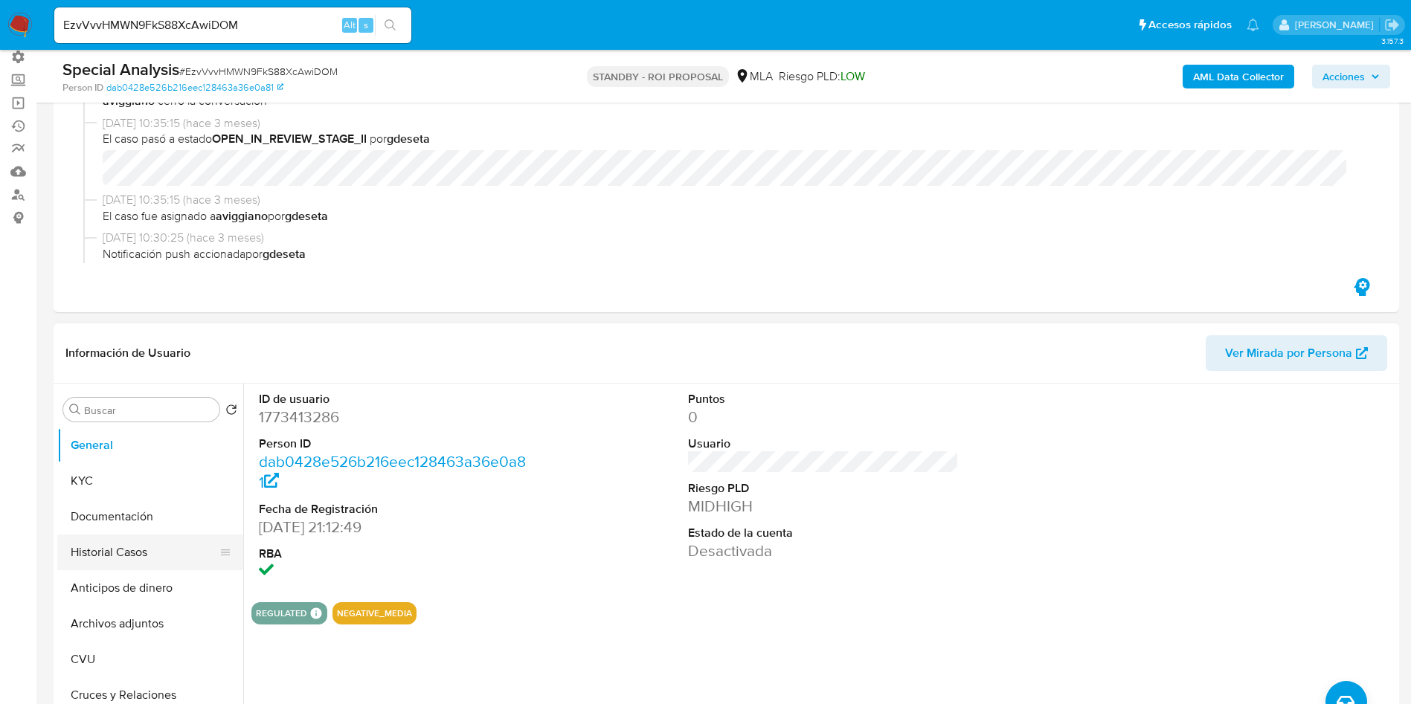
click at [152, 564] on button "Historial Casos" at bounding box center [144, 553] width 174 height 36
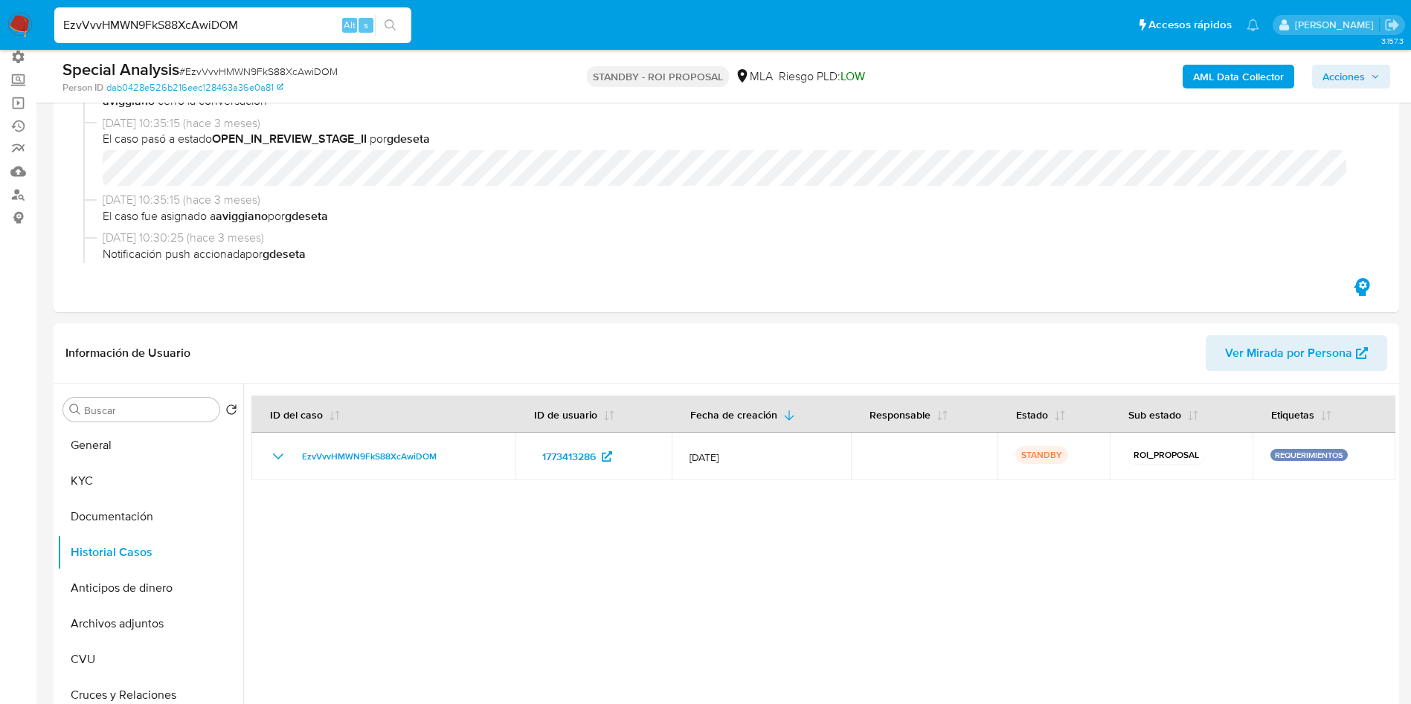
click at [181, 28] on input "EzvVvvHMWN9FkS88XcAwiDOM" at bounding box center [232, 25] width 357 height 19
paste input "0z02gwYci8SbwPKkyV5yfvc1"
type input "0z02gwYci8SbwPKkyV5yfvc1"
click at [395, 20] on icon "search-icon" at bounding box center [391, 25] width 12 height 12
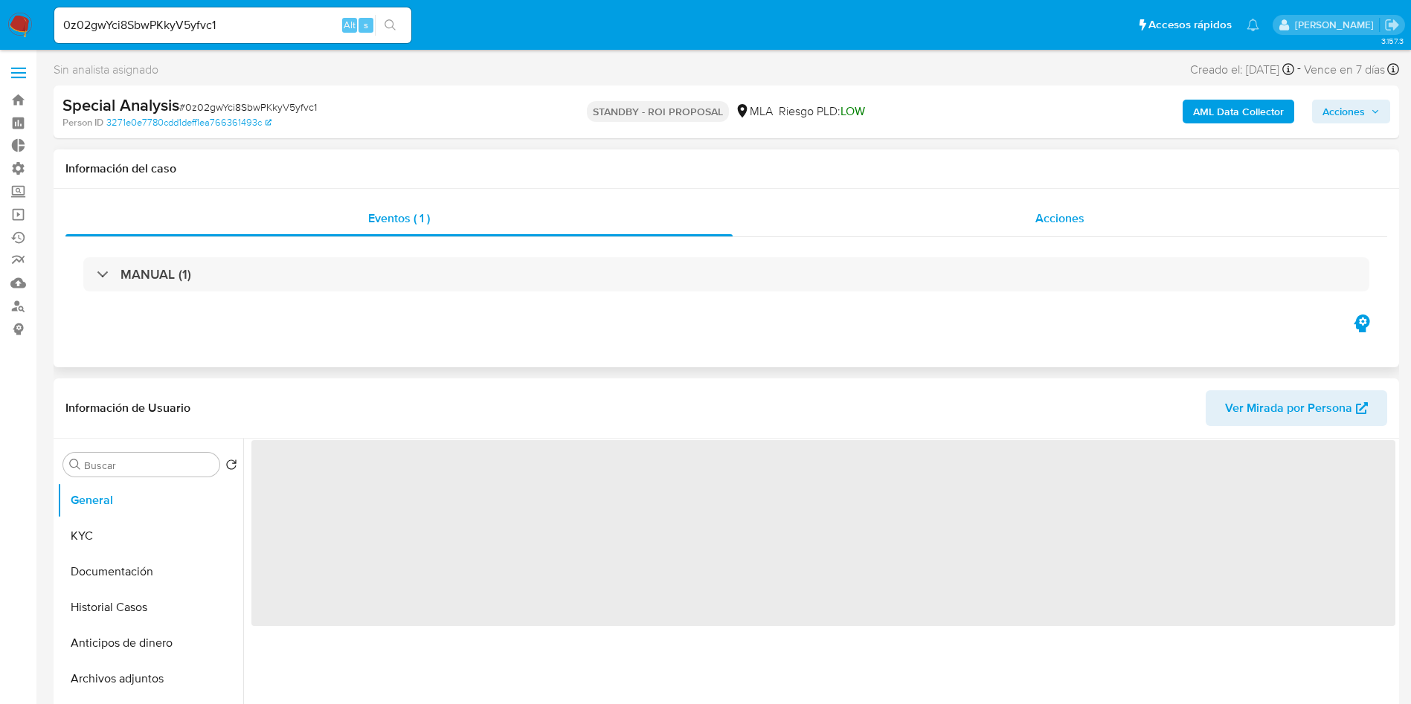
click at [1088, 229] on div "Acciones" at bounding box center [1060, 219] width 655 height 36
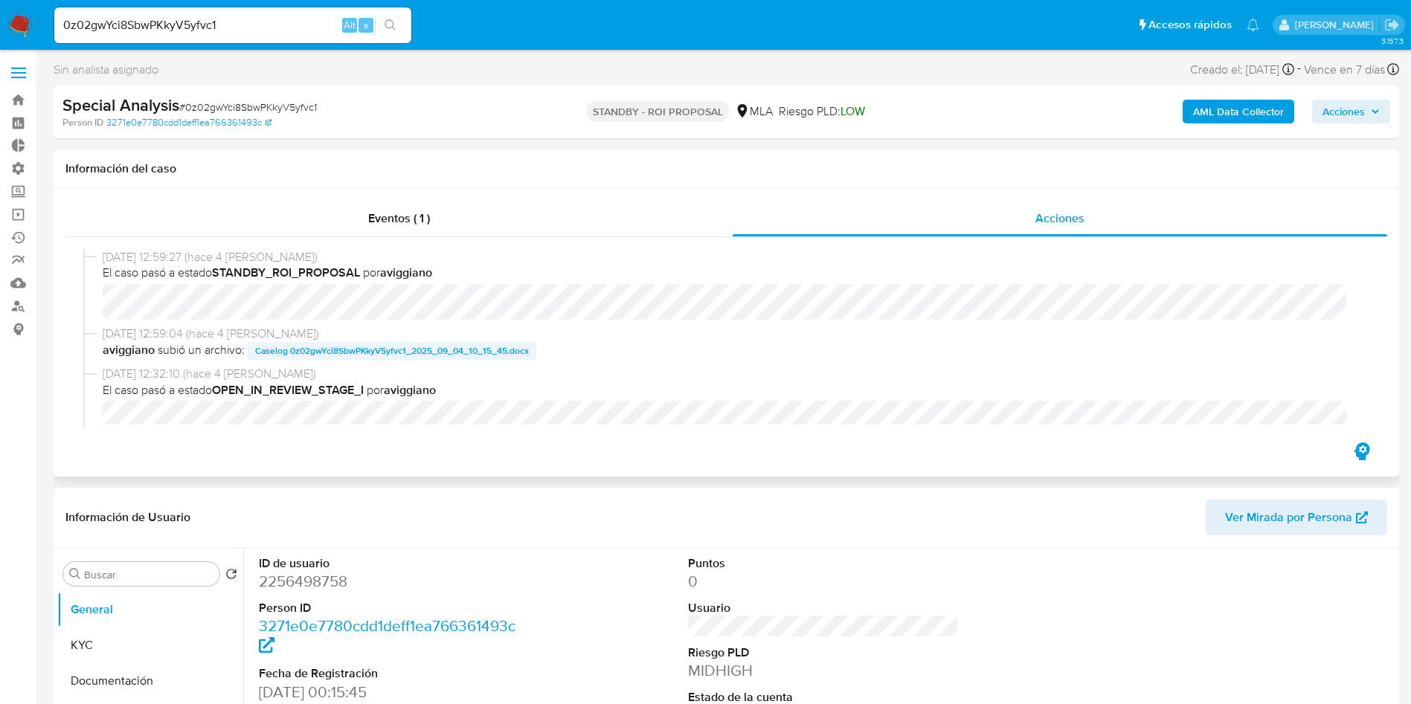
select select "10"
click at [495, 348] on span "Caselog 0z02gwYci8SbwPKkyV5yfvc1_2025_09_04_10_15_45.docx" at bounding box center [392, 351] width 274 height 18
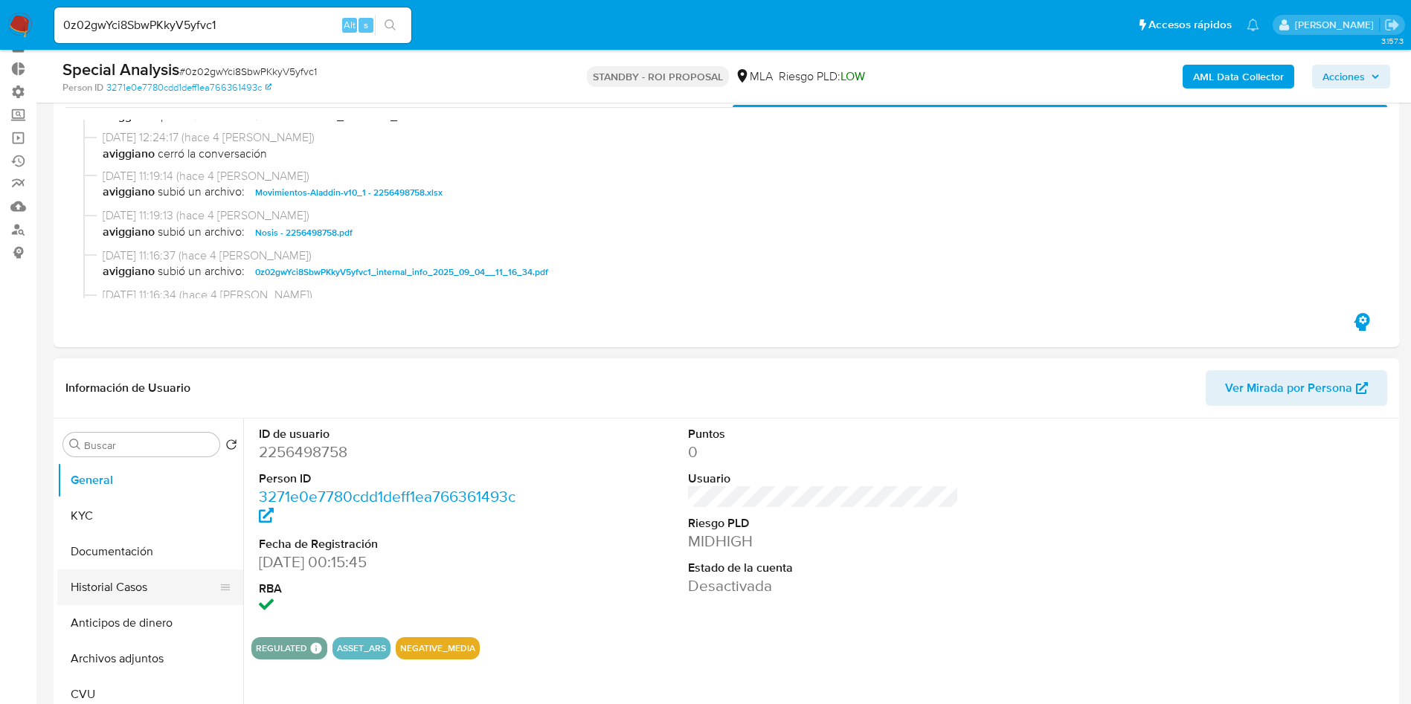
scroll to position [112, 0]
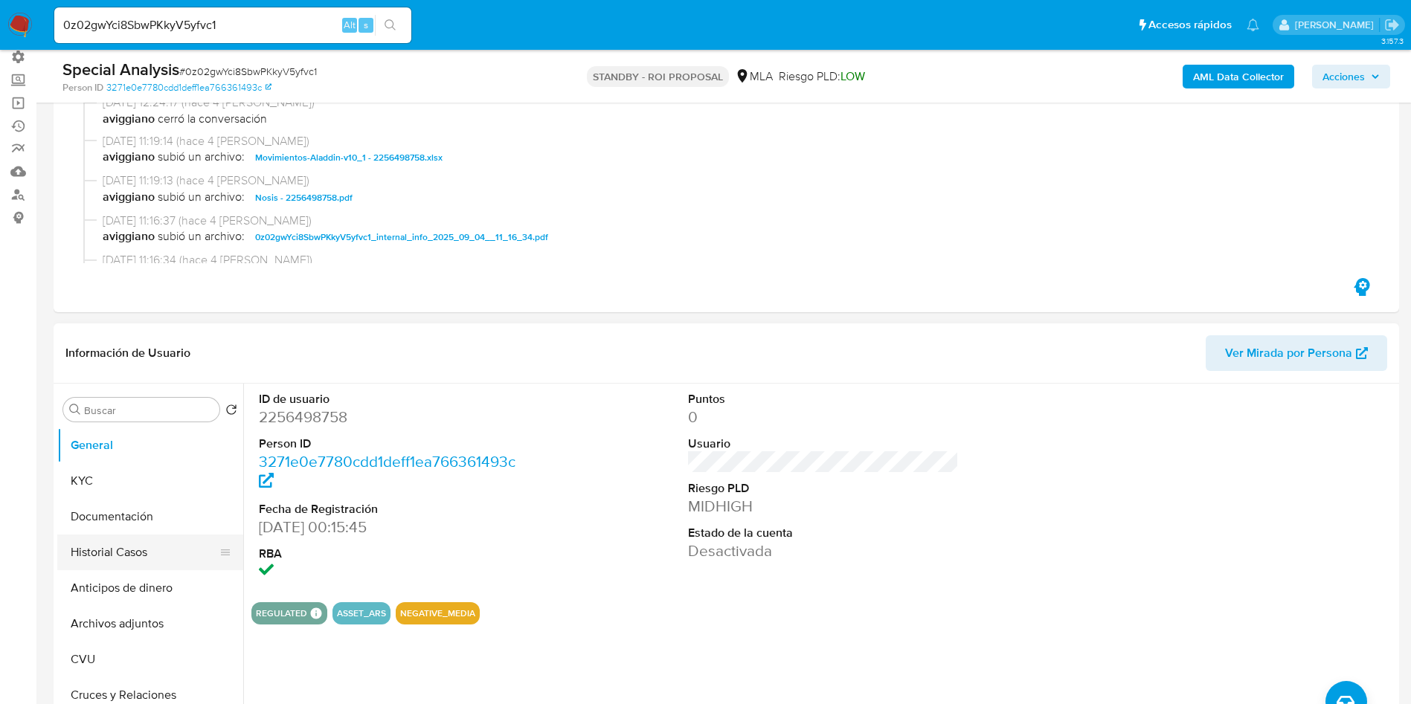
click at [108, 548] on button "Historial Casos" at bounding box center [144, 553] width 174 height 36
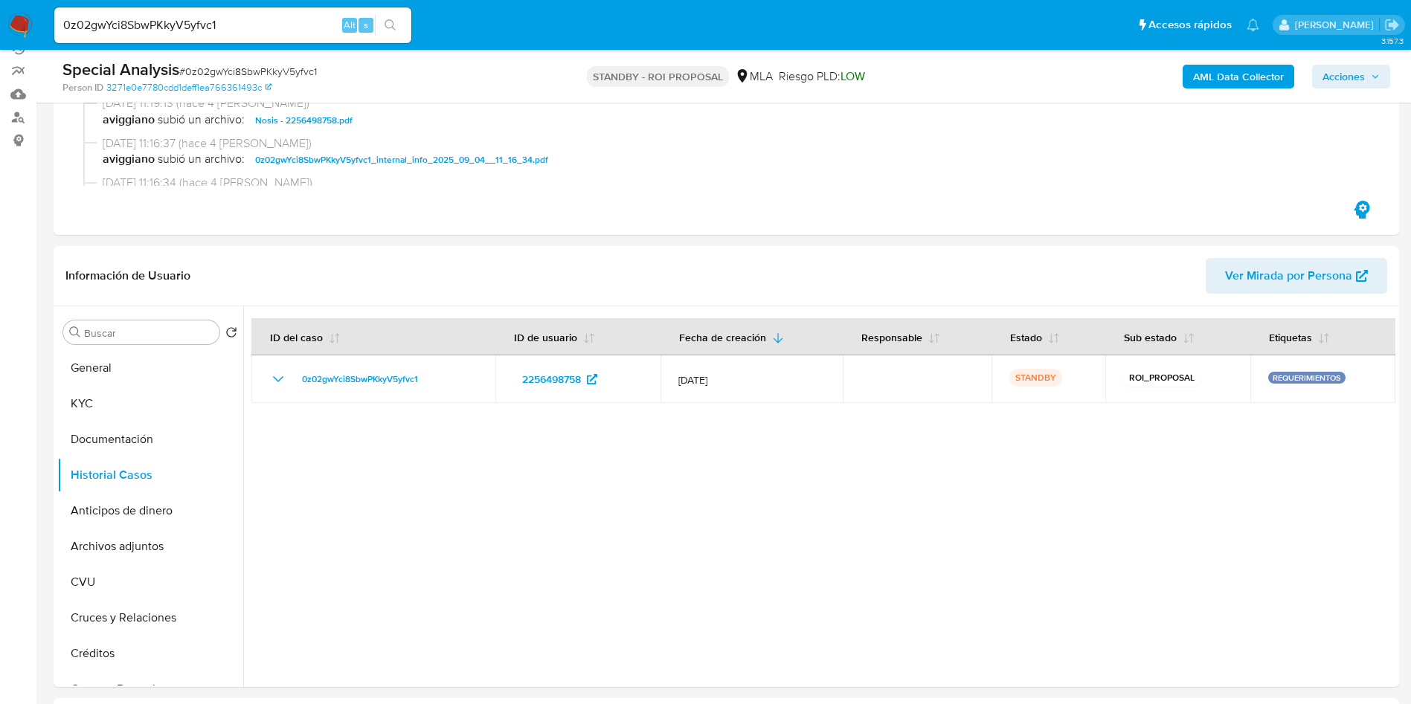
scroll to position [223, 0]
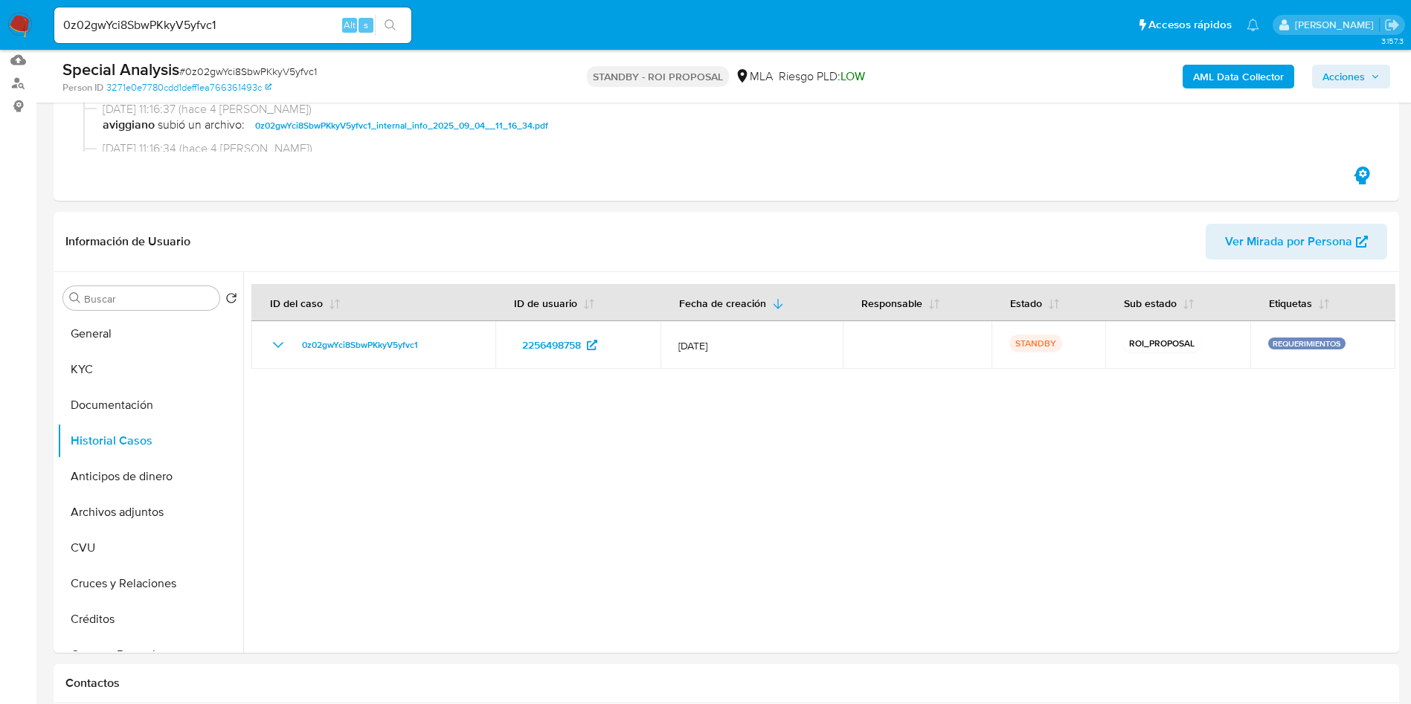
click at [179, 25] on input "0z02gwYci8SbwPKkyV5yfvc1" at bounding box center [232, 25] width 357 height 19
paste input "q2VGAfXr2sMix7QUBPjOeL3I"
type input "q2VGAfXr2sMix7QUBPjOeL3I"
click at [390, 19] on icon "search-icon" at bounding box center [391, 25] width 12 height 12
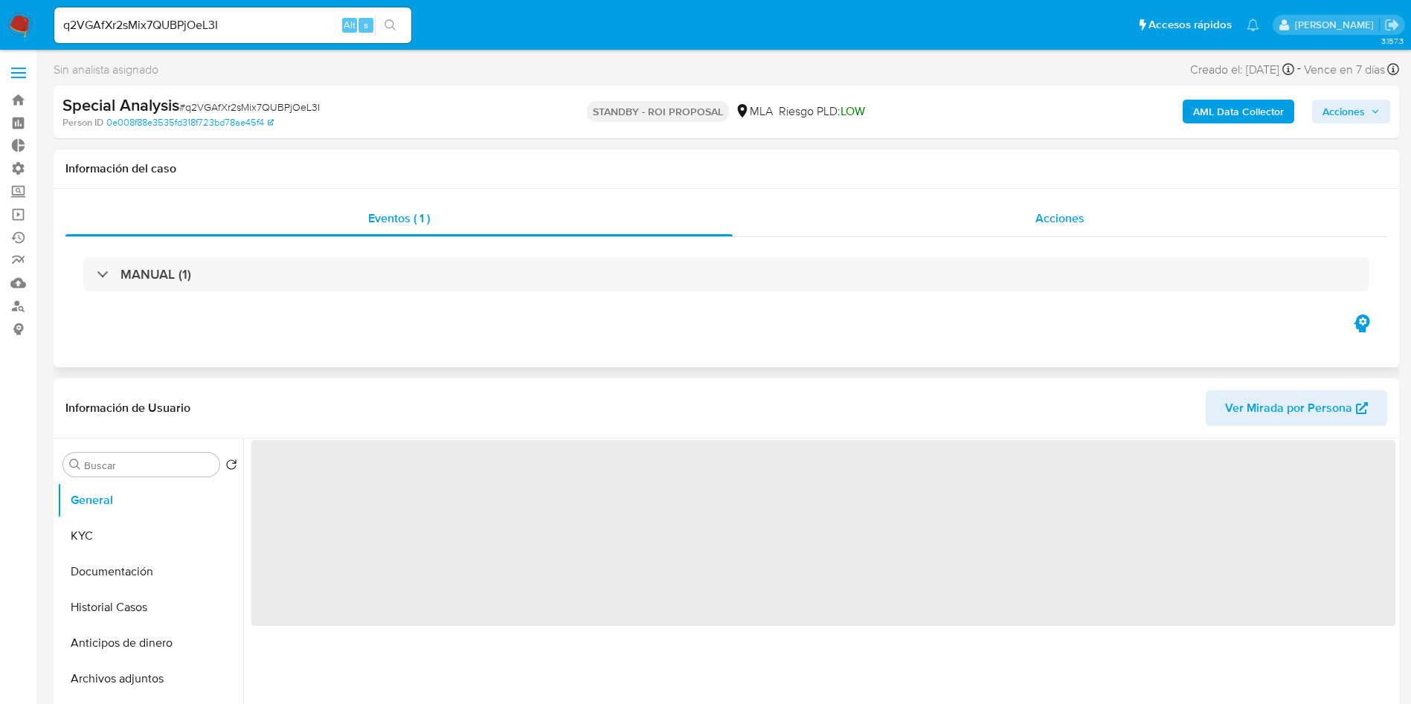
click at [1050, 224] on span "Acciones" at bounding box center [1059, 218] width 49 height 17
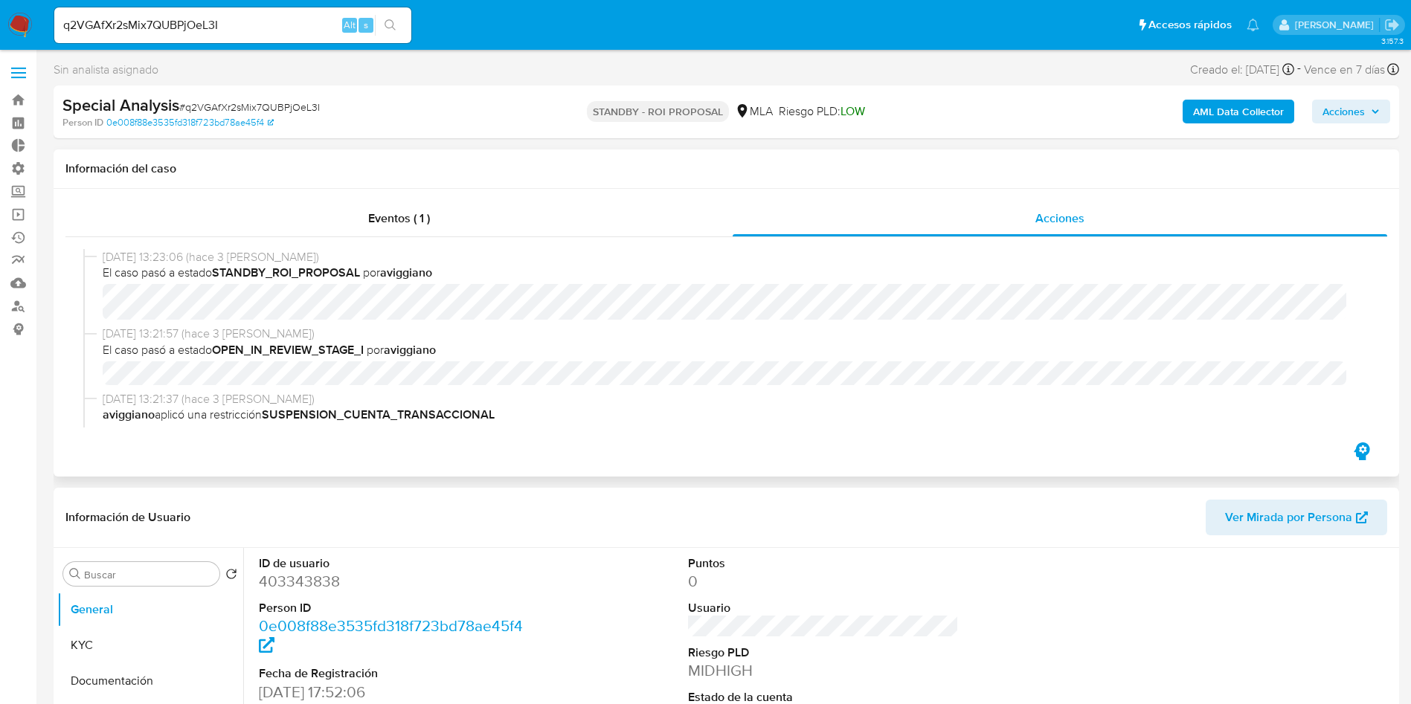
select select "10"
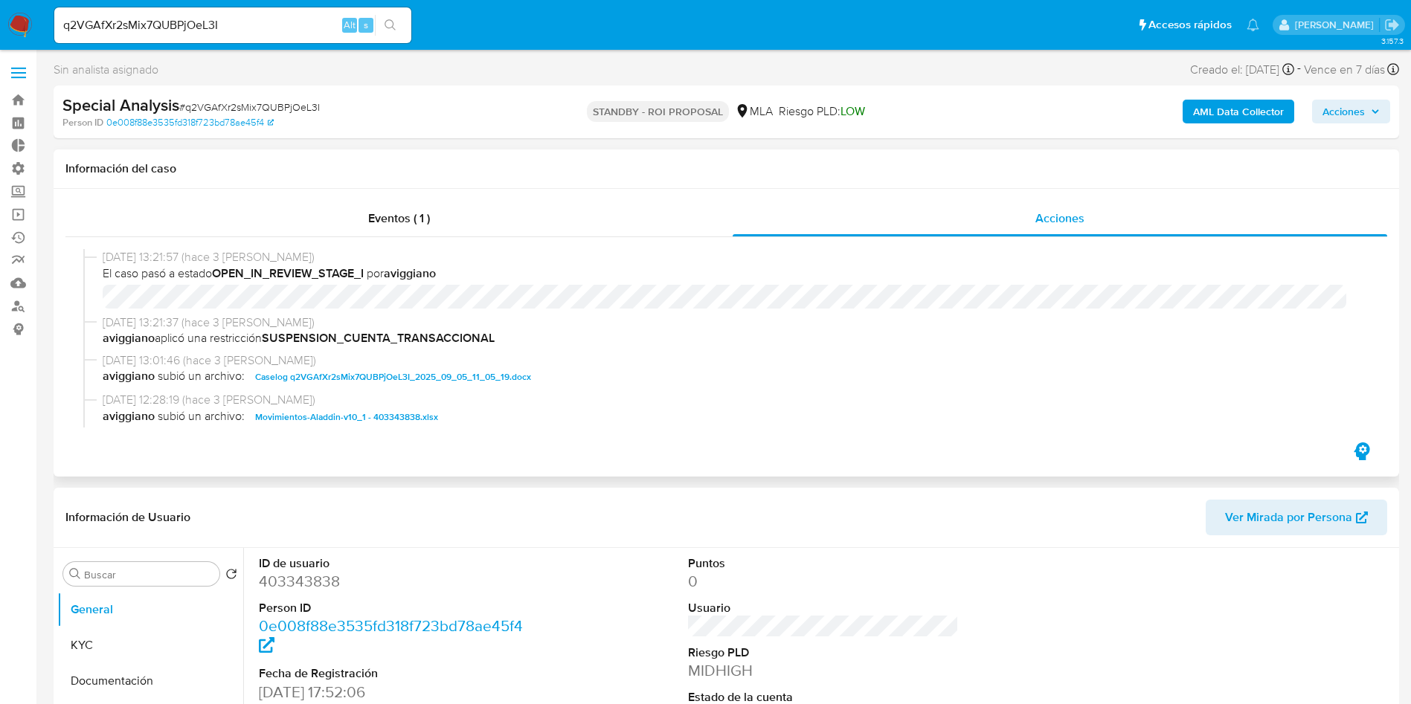
scroll to position [112, 0]
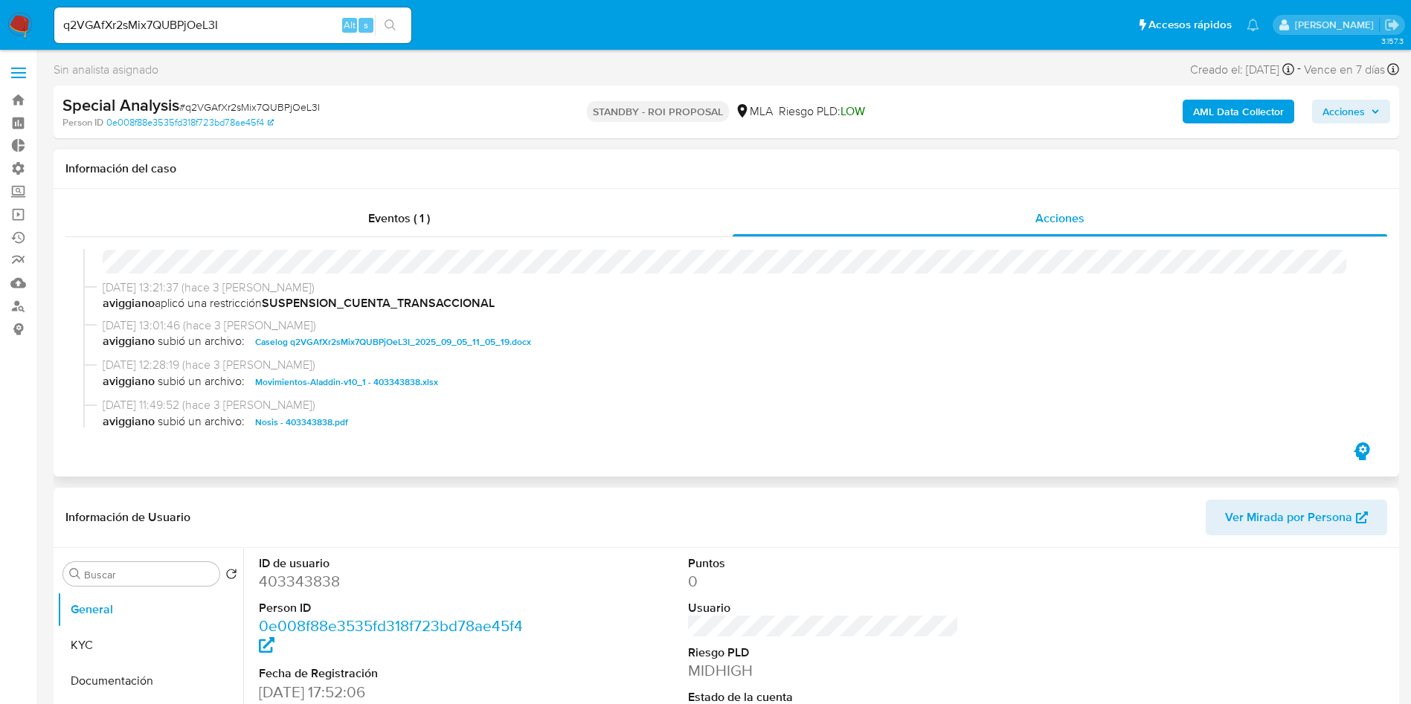
click at [433, 345] on span "Caselog q2VGAfXr2sMix7QUBPjOeL3I_2025_09_05_11_05_19.docx" at bounding box center [393, 342] width 276 height 18
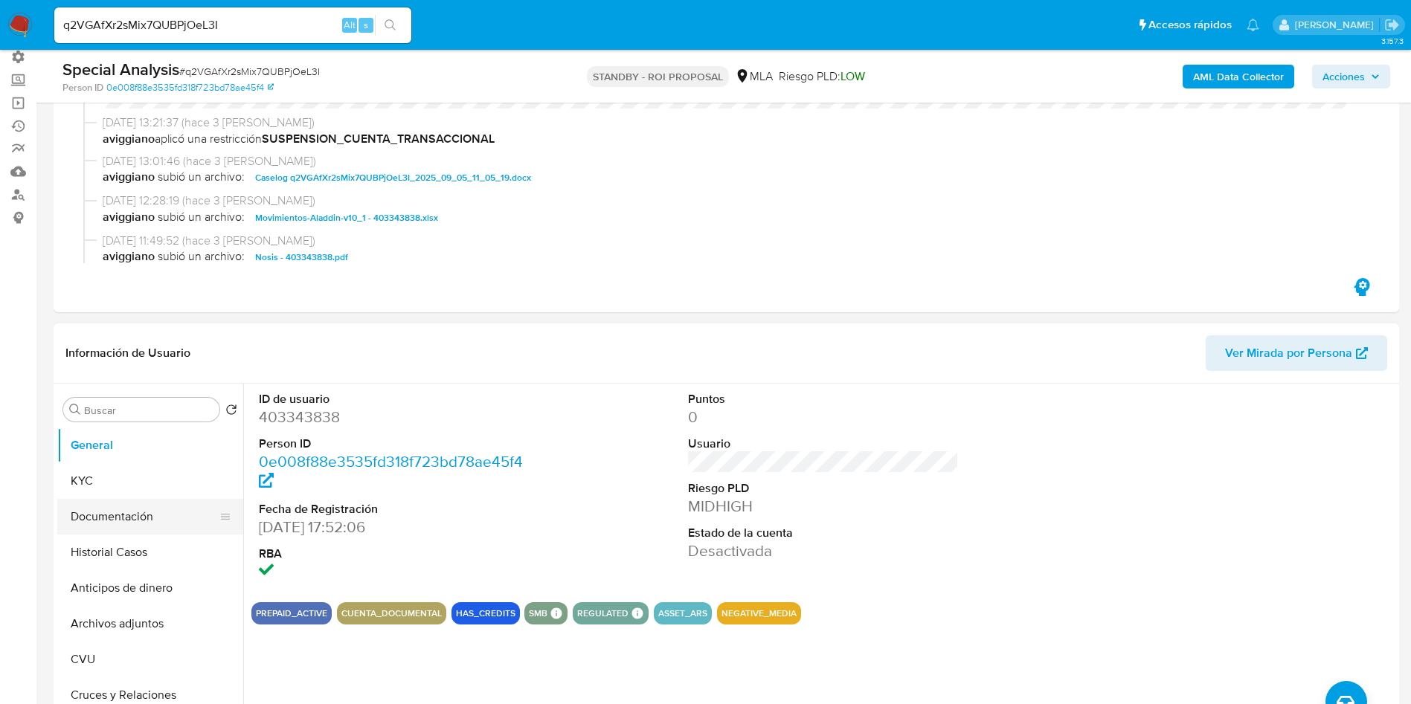
drag, startPoint x: 140, startPoint y: 542, endPoint x: 139, endPoint y: 533, distance: 9.7
click at [140, 542] on button "Historial Casos" at bounding box center [150, 553] width 186 height 36
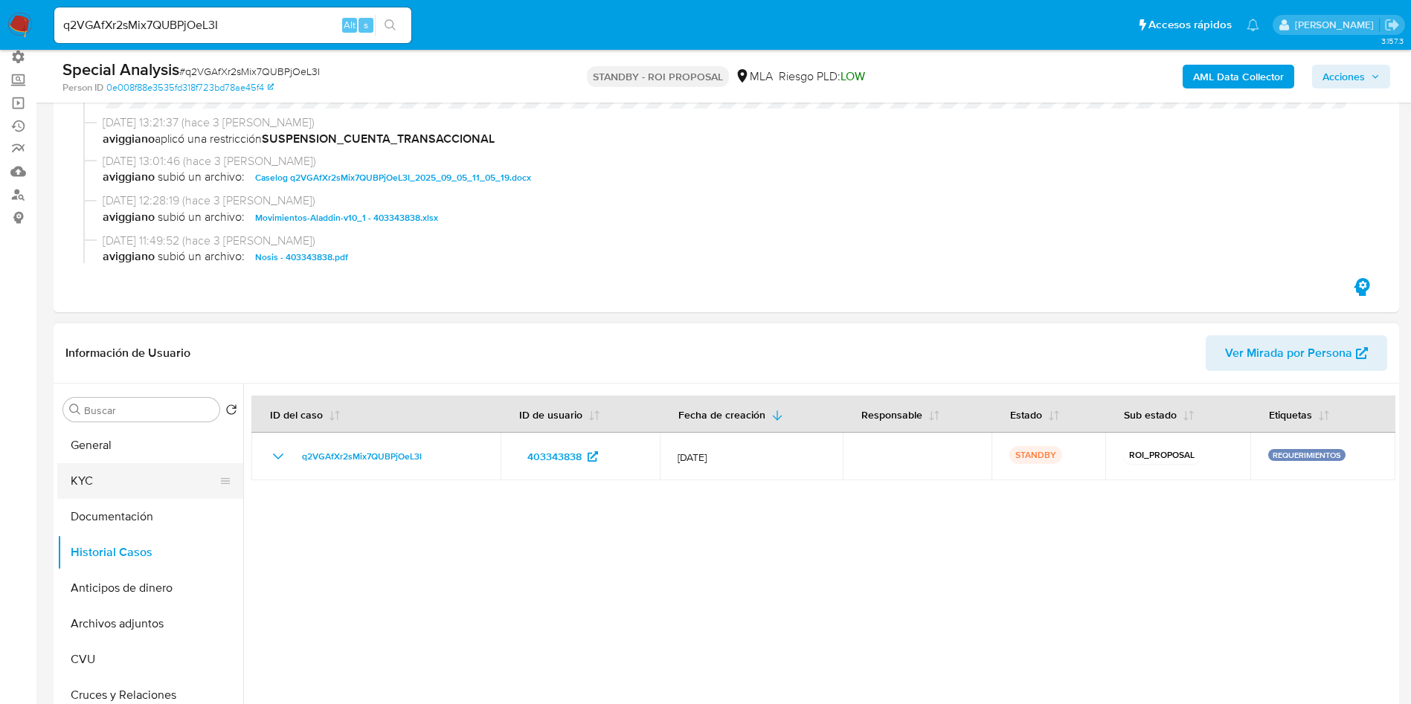
click at [125, 486] on button "KYC" at bounding box center [144, 481] width 174 height 36
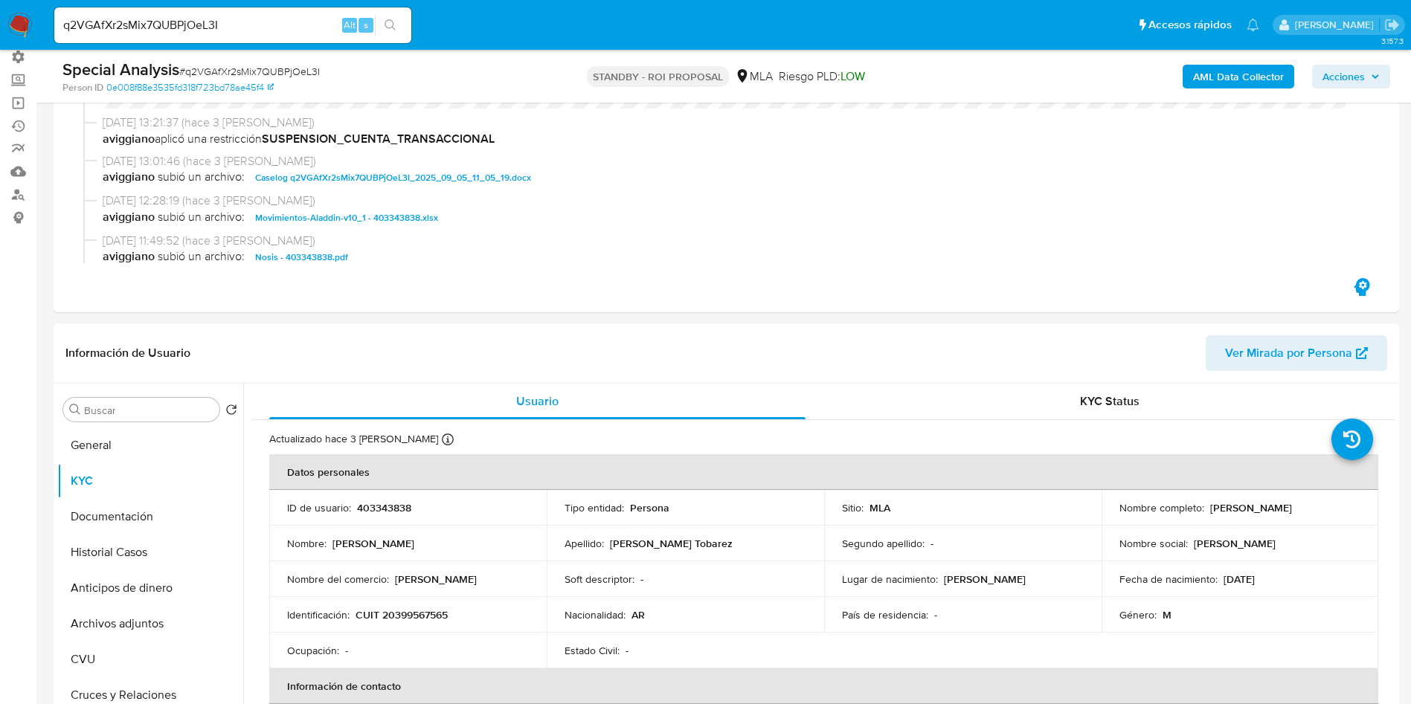
click at [156, 23] on input "q2VGAfXr2sMix7QUBPjOeL3I" at bounding box center [232, 25] width 357 height 19
paste input "9r4LSfCt1NkW3WpLd89kC1Z5"
type input "9r4LSfCt1NkW3WpLd89kC1Z5"
click at [393, 24] on icon "search-icon" at bounding box center [391, 25] width 12 height 12
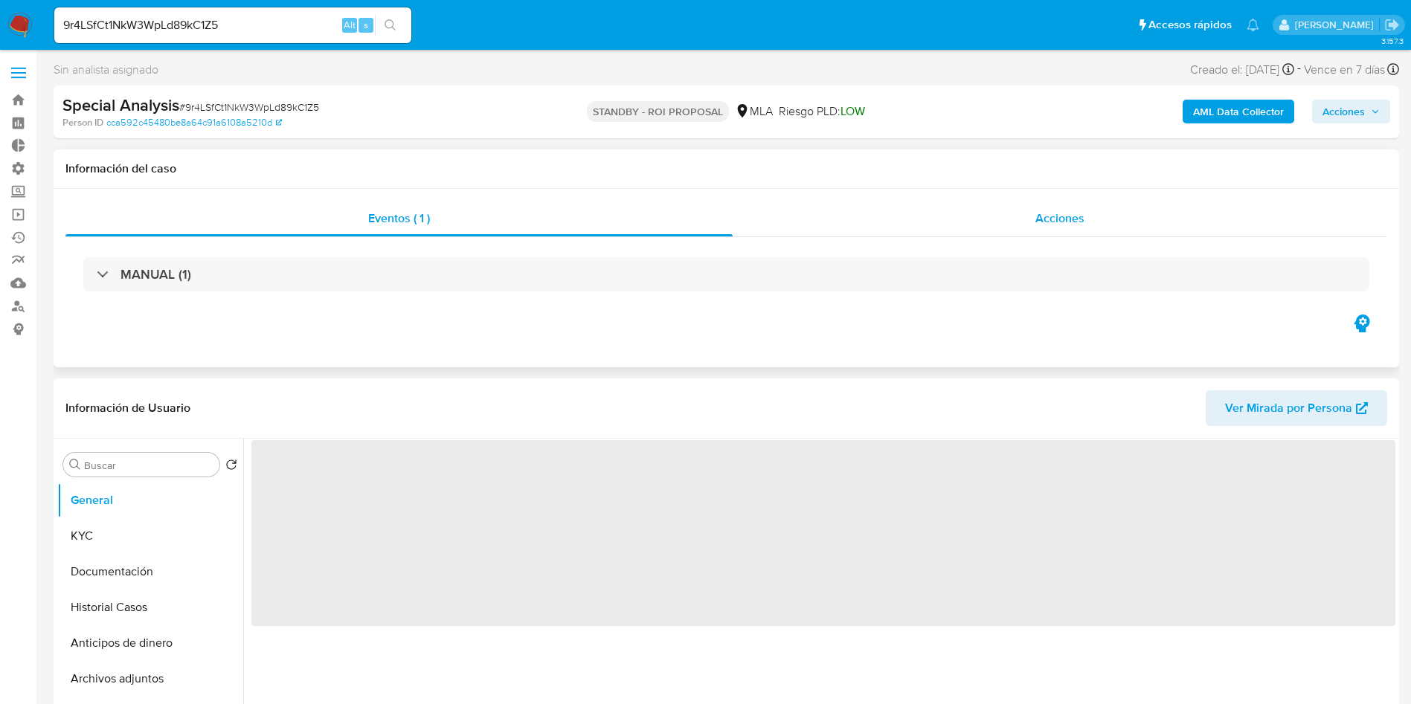
click at [1085, 211] on div "Acciones" at bounding box center [1060, 219] width 655 height 36
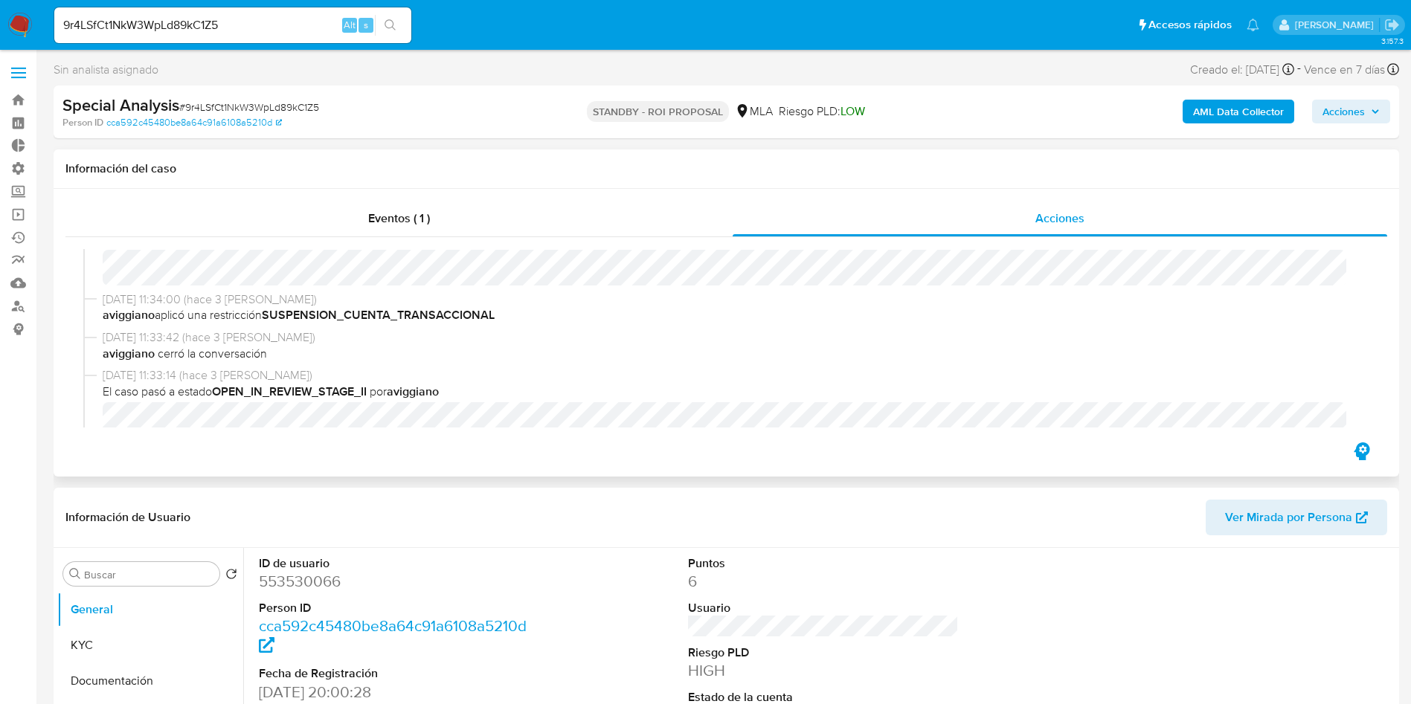
select select "10"
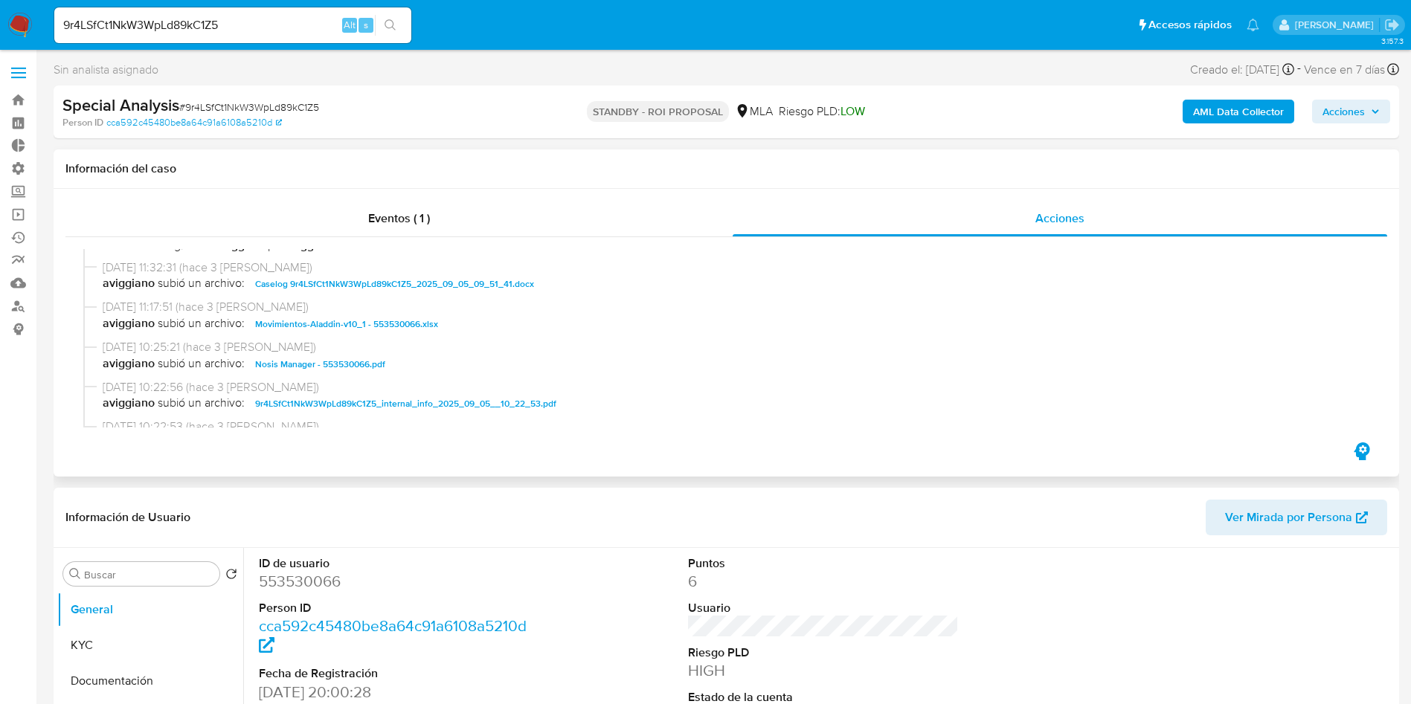
click at [469, 278] on span "Caselog 9r4LSfCt1NkW3WpLd89kC1Z5_2025_09_05_09_51_41.docx" at bounding box center [394, 284] width 279 height 18
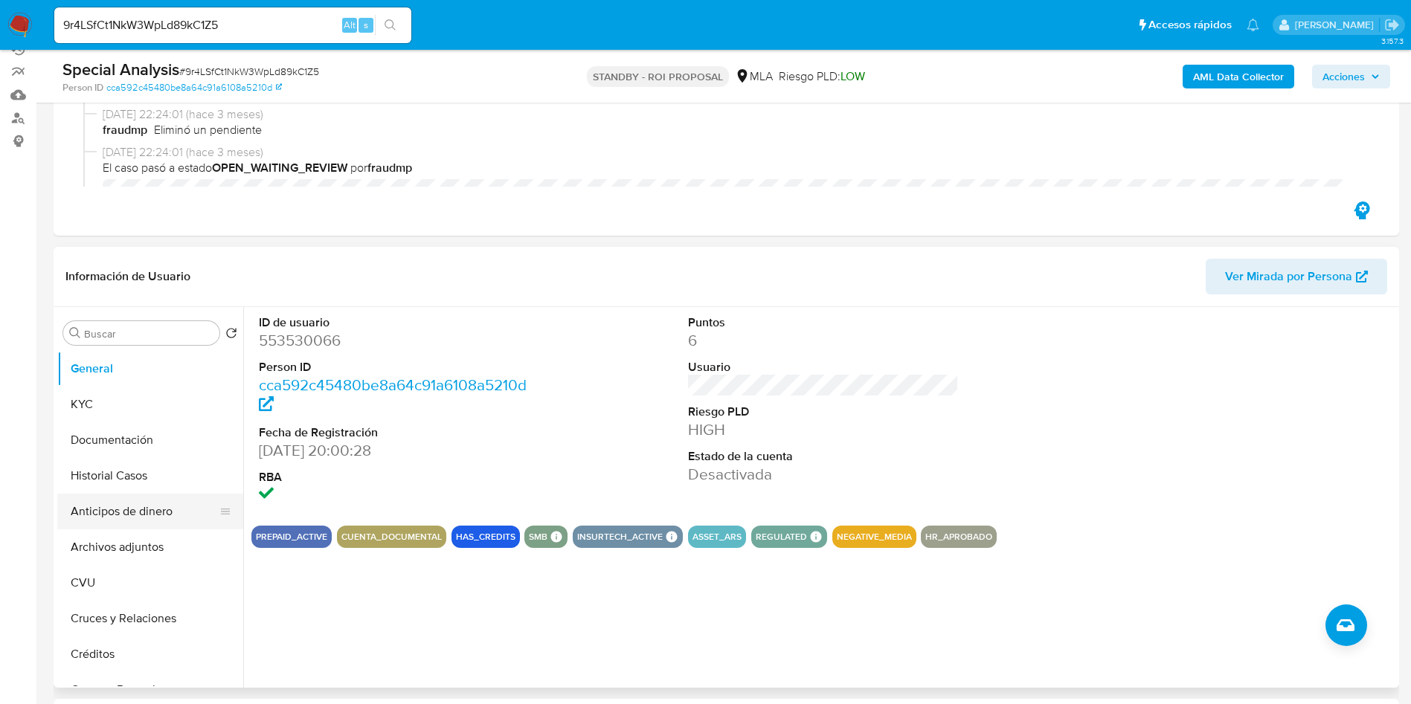
scroll to position [223, 0]
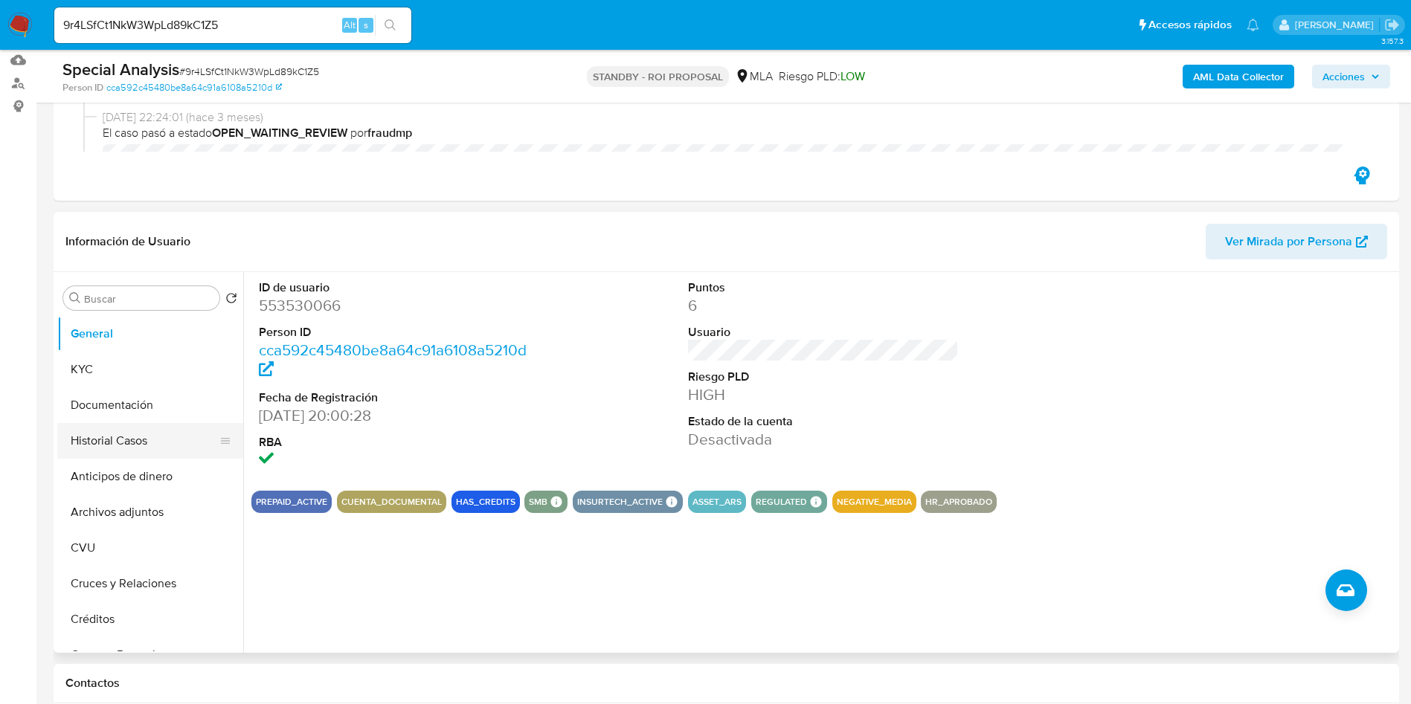
click at [91, 445] on button "Historial Casos" at bounding box center [144, 441] width 174 height 36
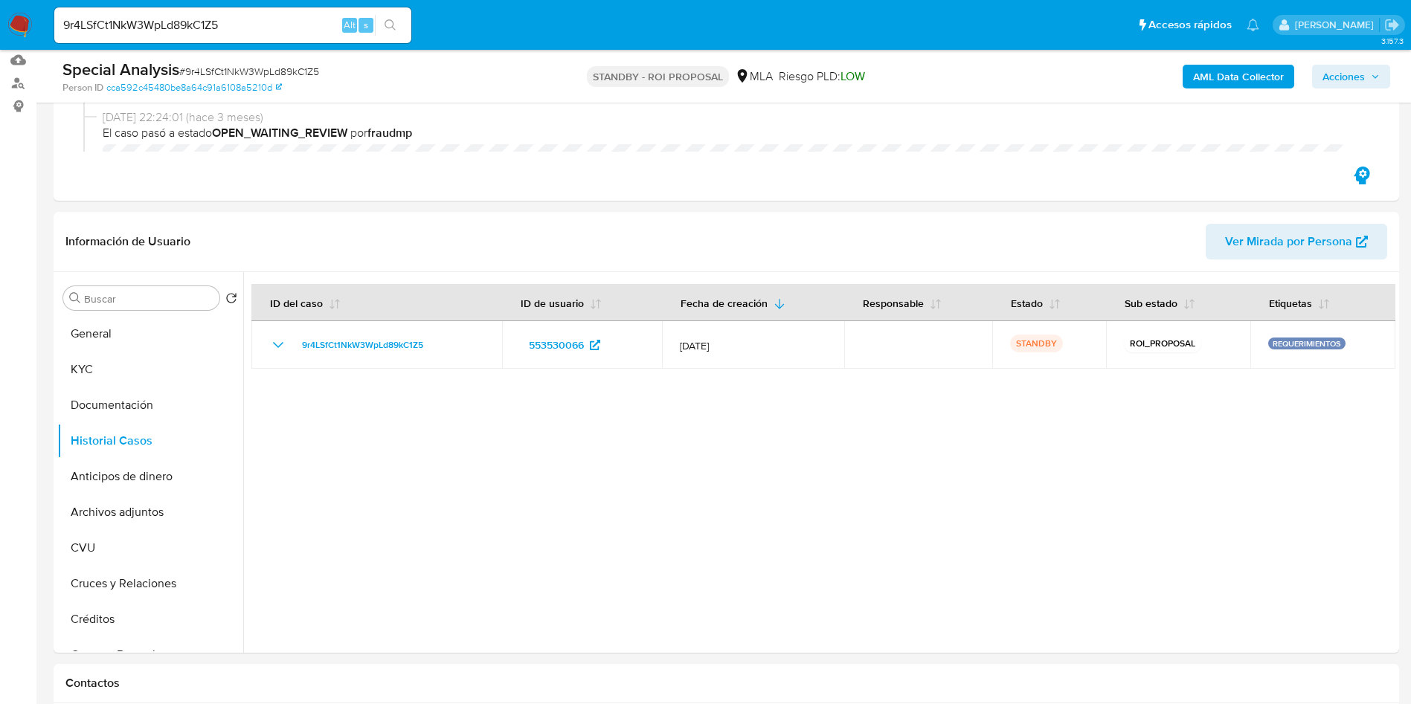
click at [161, 23] on input "9r4LSfCt1NkW3WpLd89kC1Z5" at bounding box center [232, 25] width 357 height 19
drag, startPoint x: 161, startPoint y: 23, endPoint x: 197, endPoint y: 32, distance: 36.8
click at [161, 23] on input "9r4LSfCt1NkW3WpLd89kC1Z5" at bounding box center [232, 25] width 357 height 19
paste input "kpdHPIPHPQuBaeWhqOlb0X6z"
type input "kpdHPIPHPQuBaeWhqOlb0X6z"
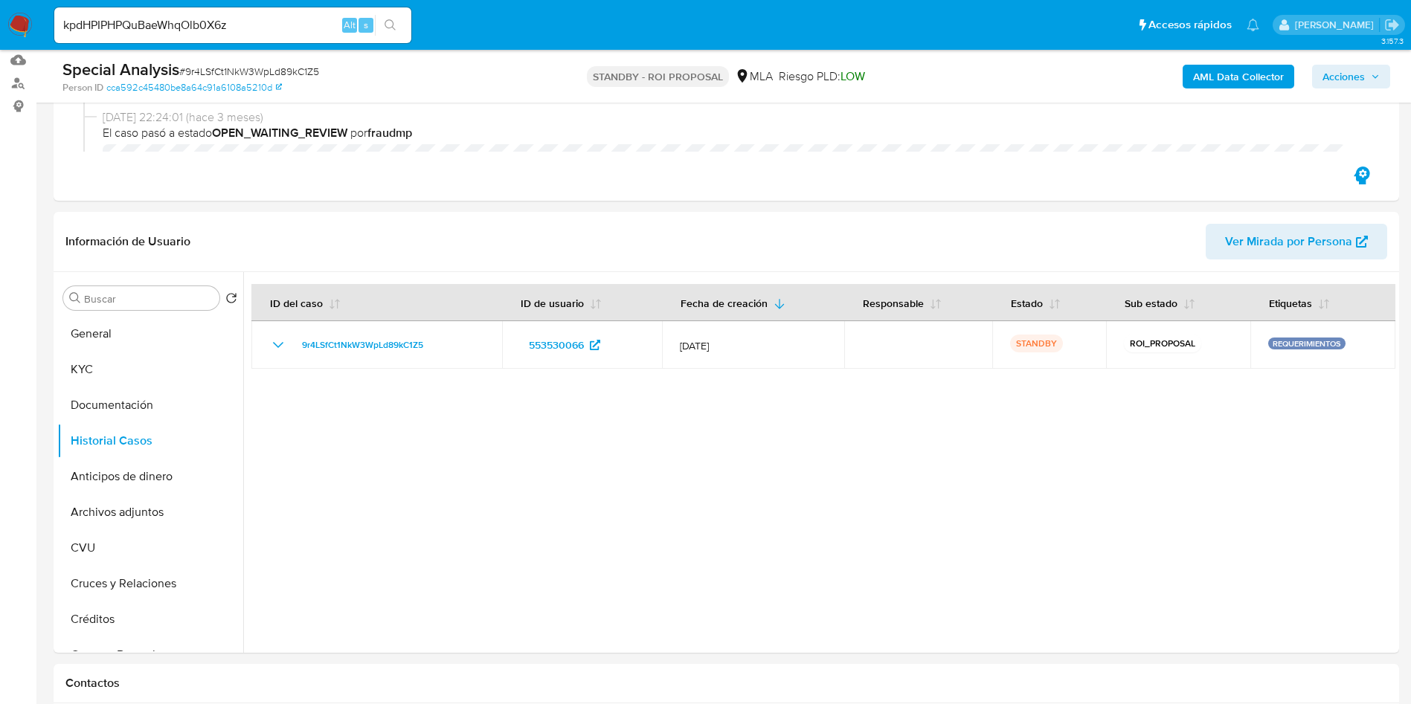
click at [394, 25] on icon "search-icon" at bounding box center [391, 25] width 12 height 12
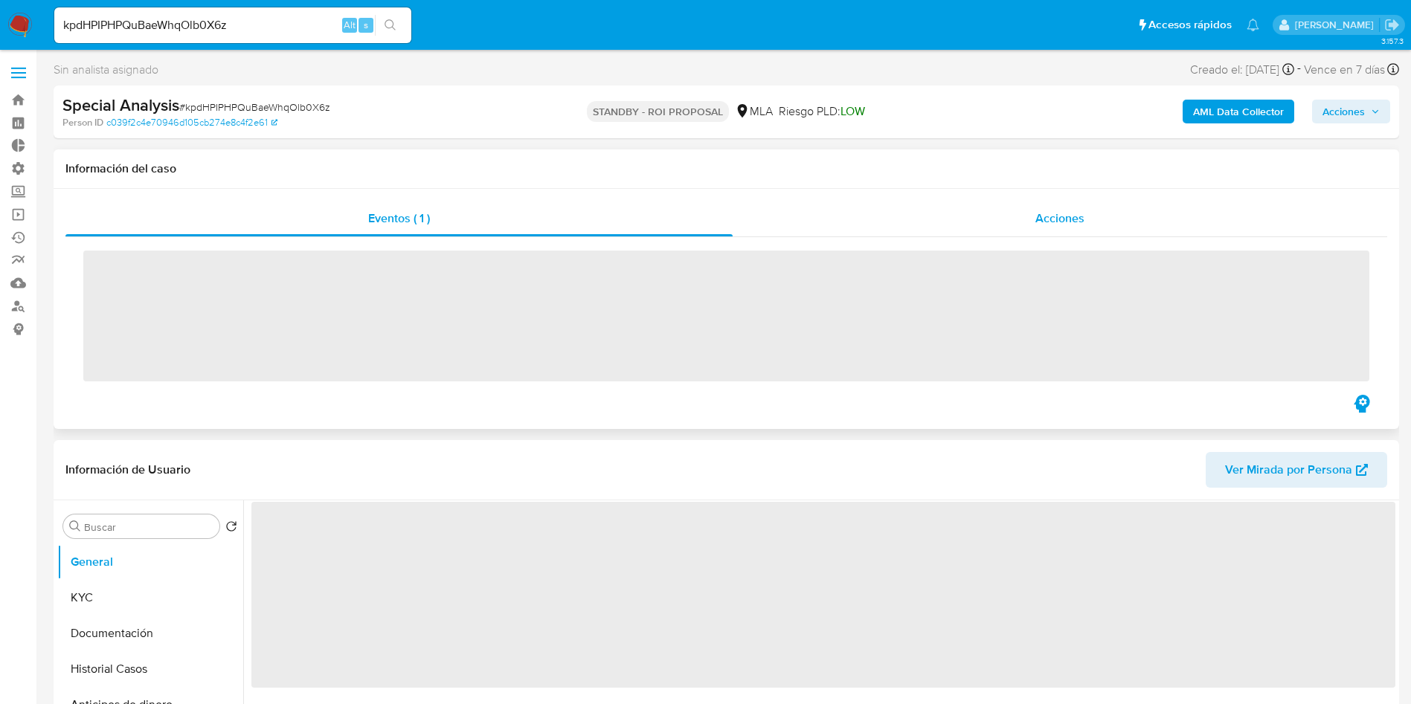
click at [1072, 231] on div "Acciones" at bounding box center [1060, 219] width 655 height 36
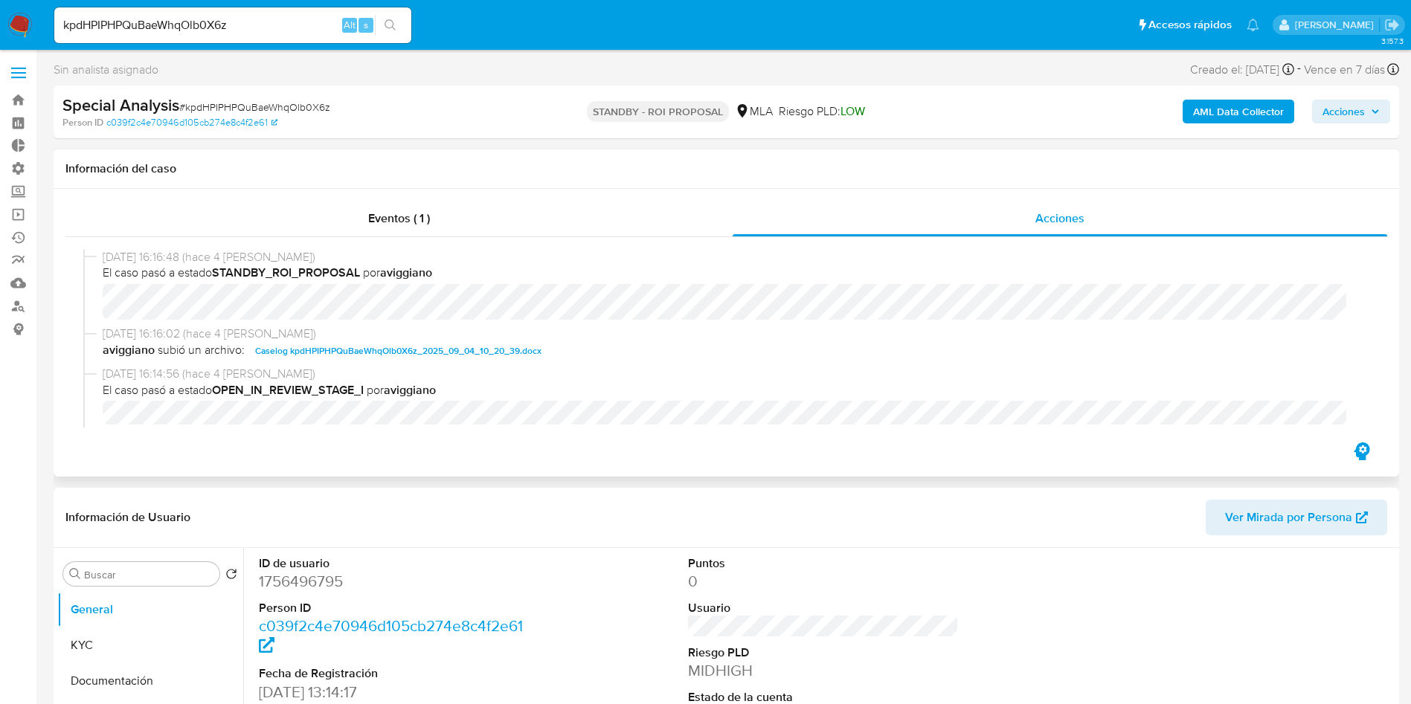
click at [488, 354] on span "Caselog kpdHPIPHPQuBaeWhqOlb0X6z_2025_09_04_10_20_39.docx" at bounding box center [398, 351] width 286 height 18
select select "10"
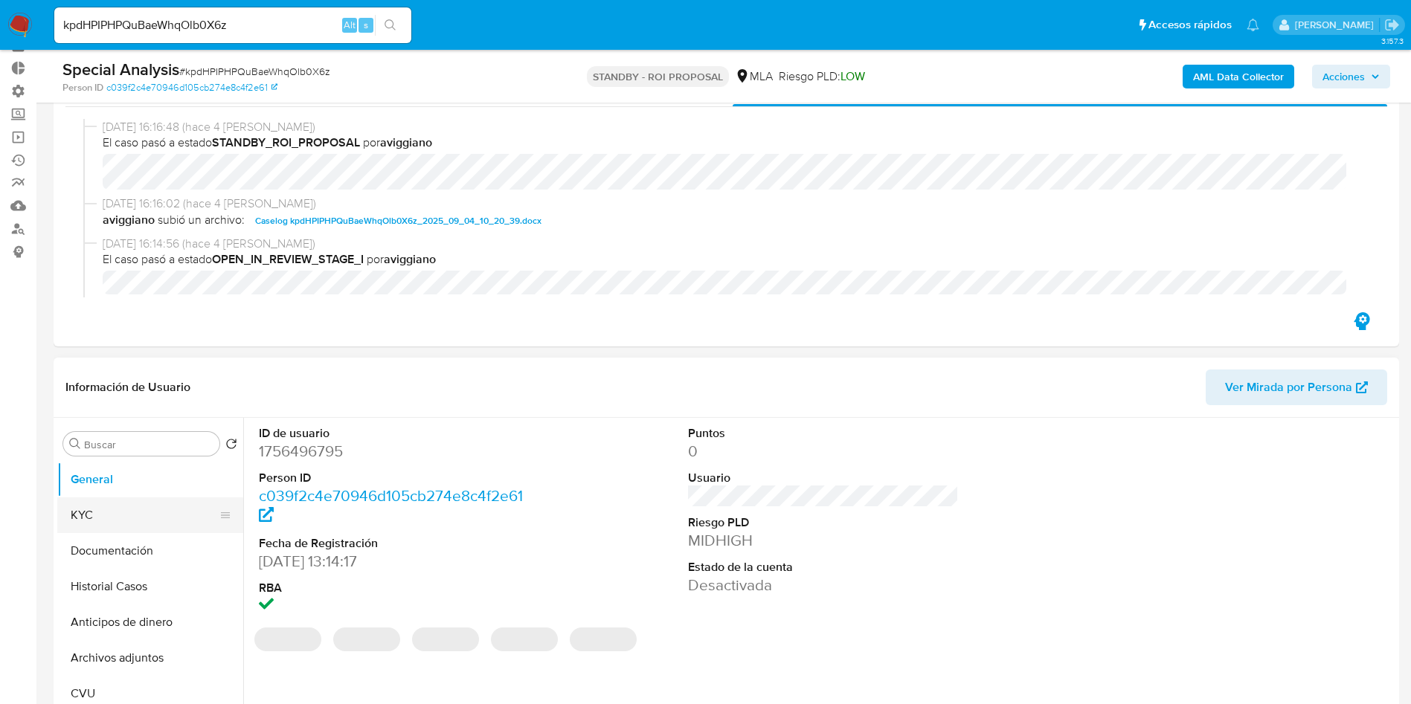
scroll to position [112, 0]
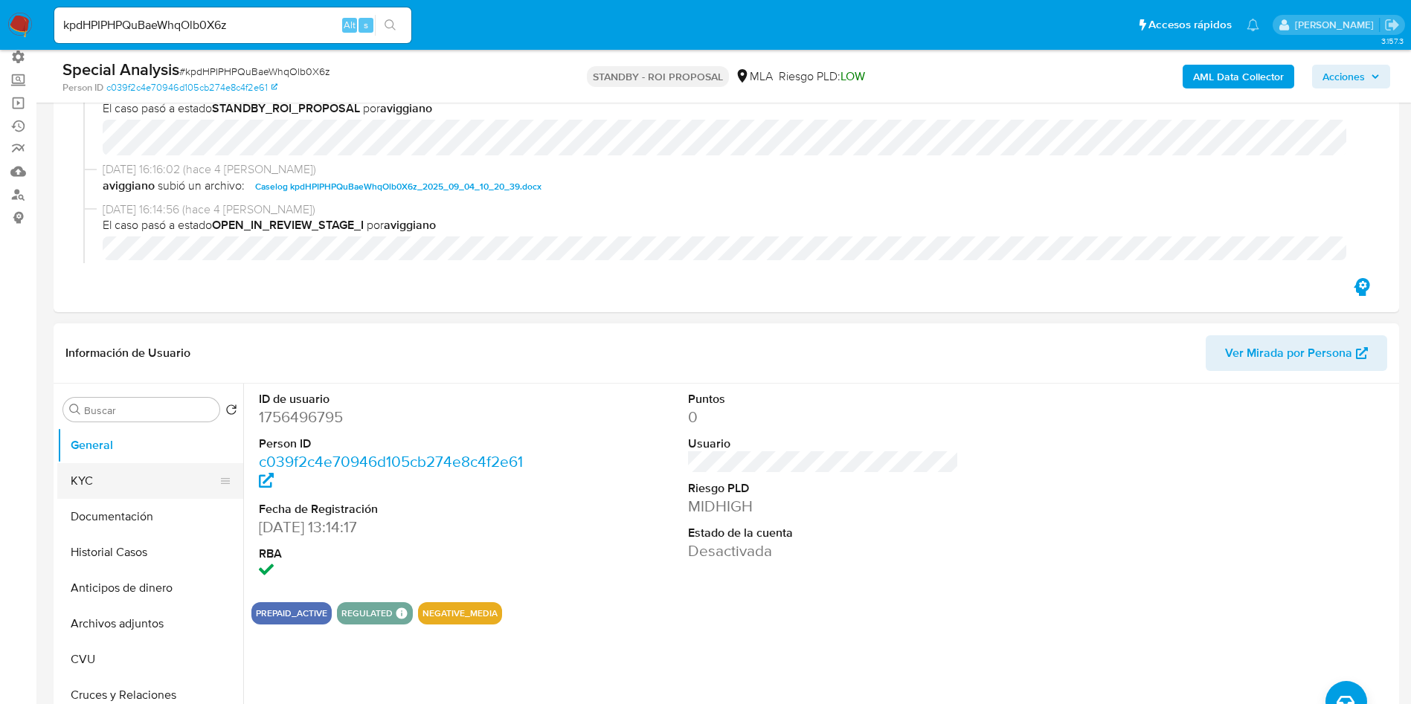
click at [150, 483] on button "KYC" at bounding box center [144, 481] width 174 height 36
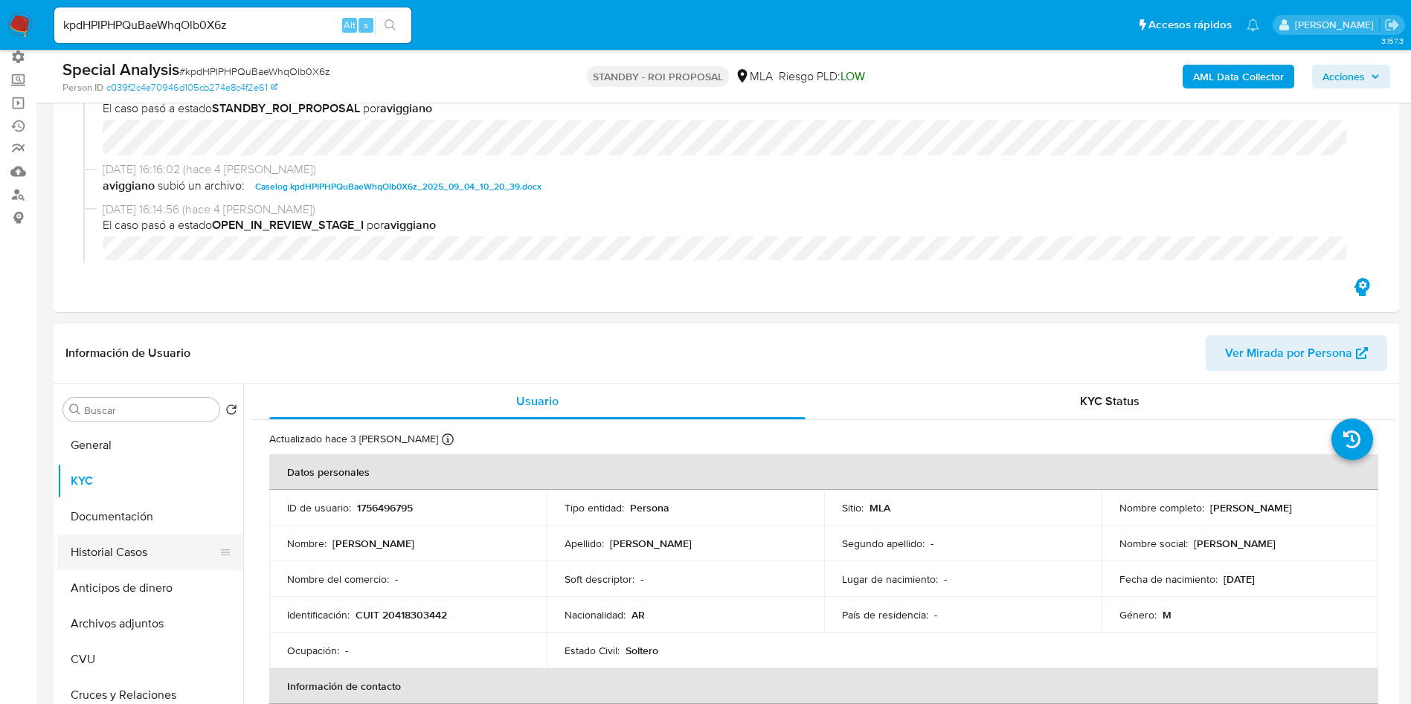
click at [144, 561] on button "Historial Casos" at bounding box center [144, 553] width 174 height 36
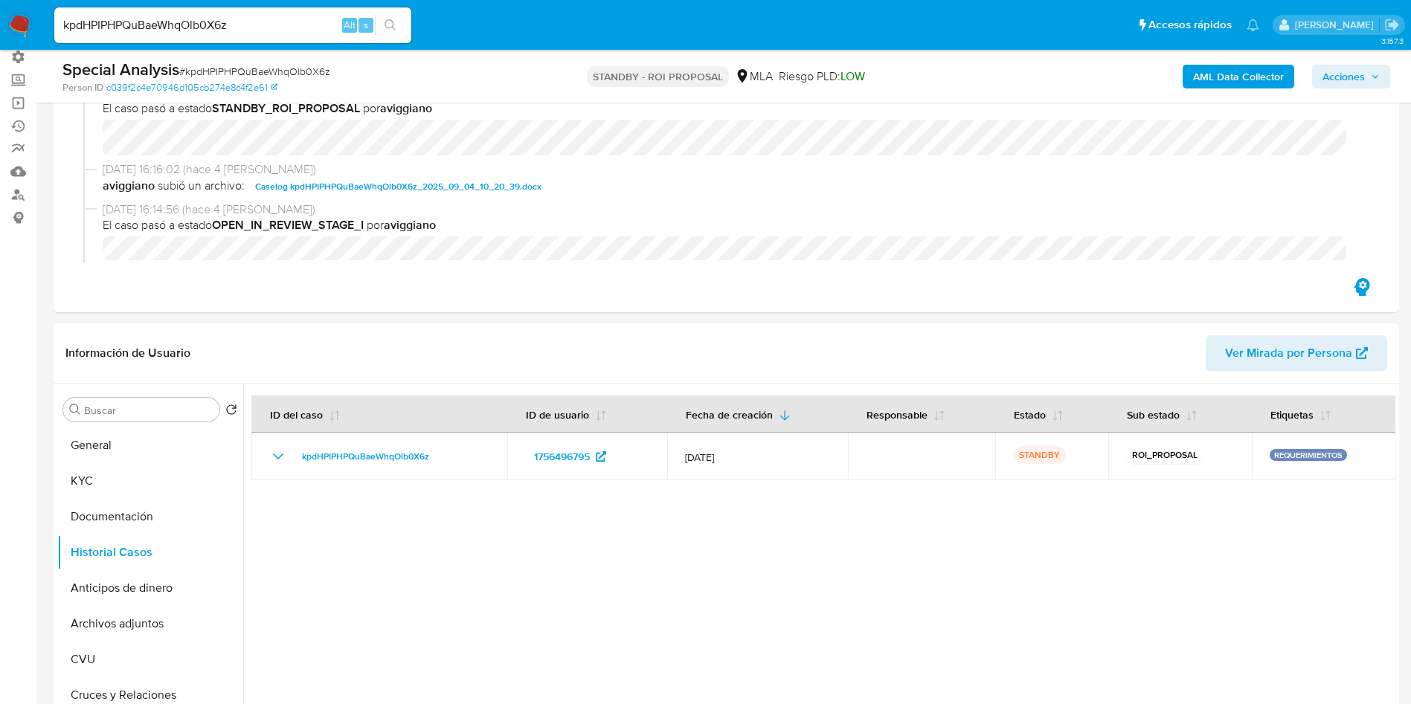
click at [205, 31] on input "kpdHPIPHPQuBaeWhqOlb0X6z" at bounding box center [232, 25] width 357 height 19
paste input "HLuCsbZrbpGTIdihaAGgsgDI"
type input "HLuCsbZrbpGTIdihaAGgsgDI"
click at [394, 28] on icon "search-icon" at bounding box center [391, 25] width 12 height 12
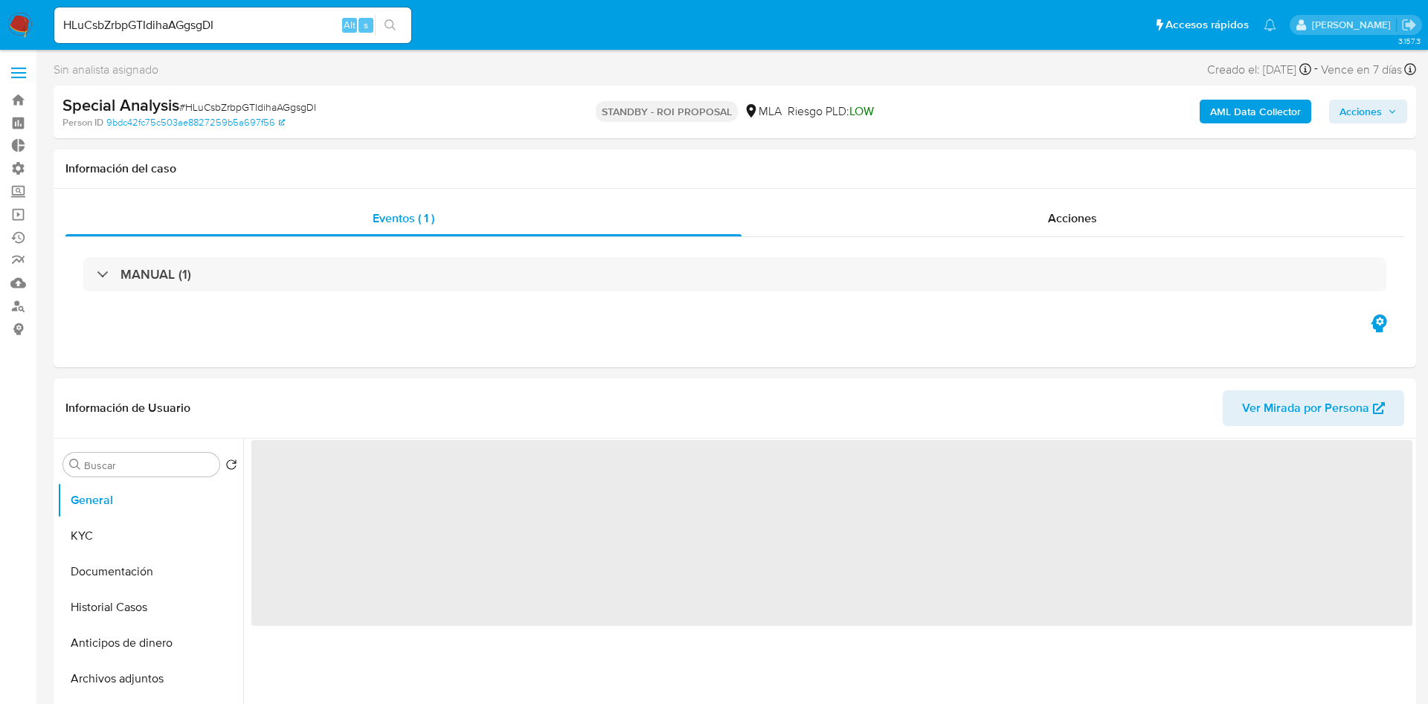
select select "10"
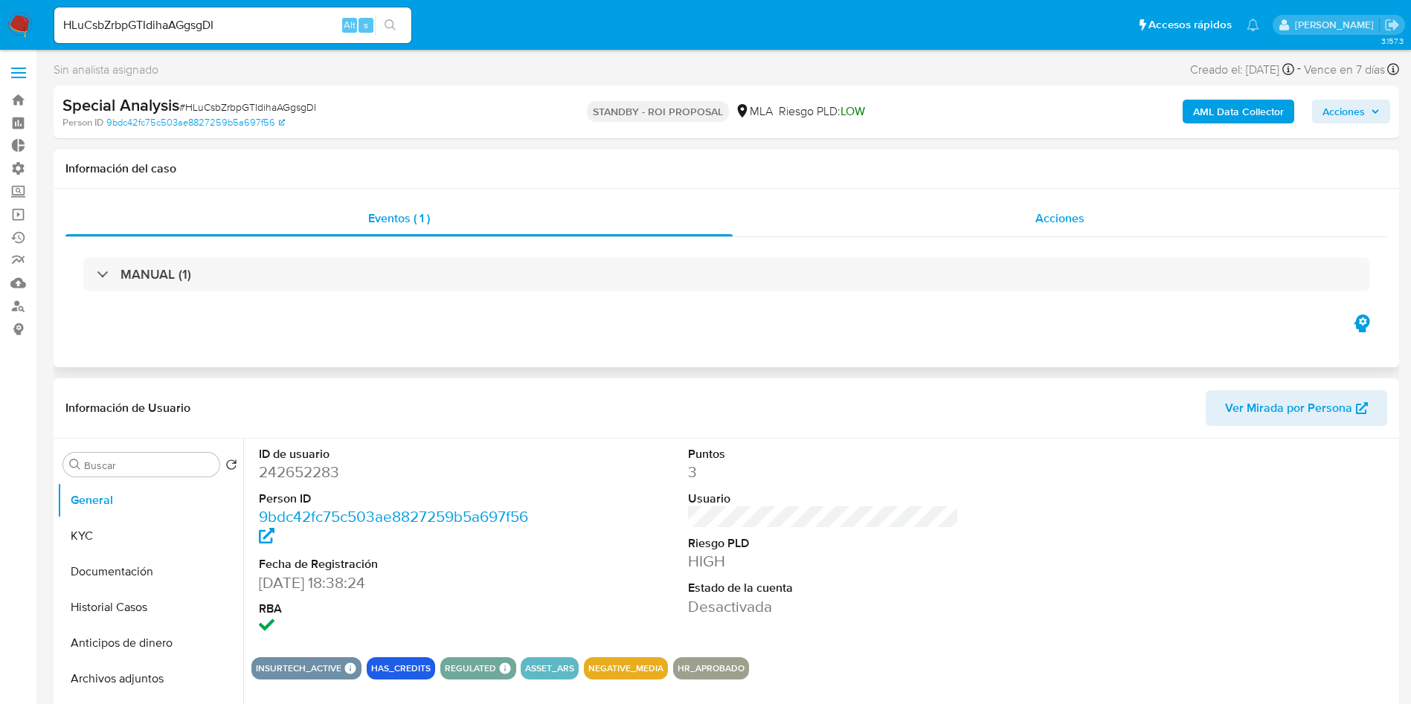
click at [1061, 229] on div "Acciones" at bounding box center [1060, 219] width 655 height 36
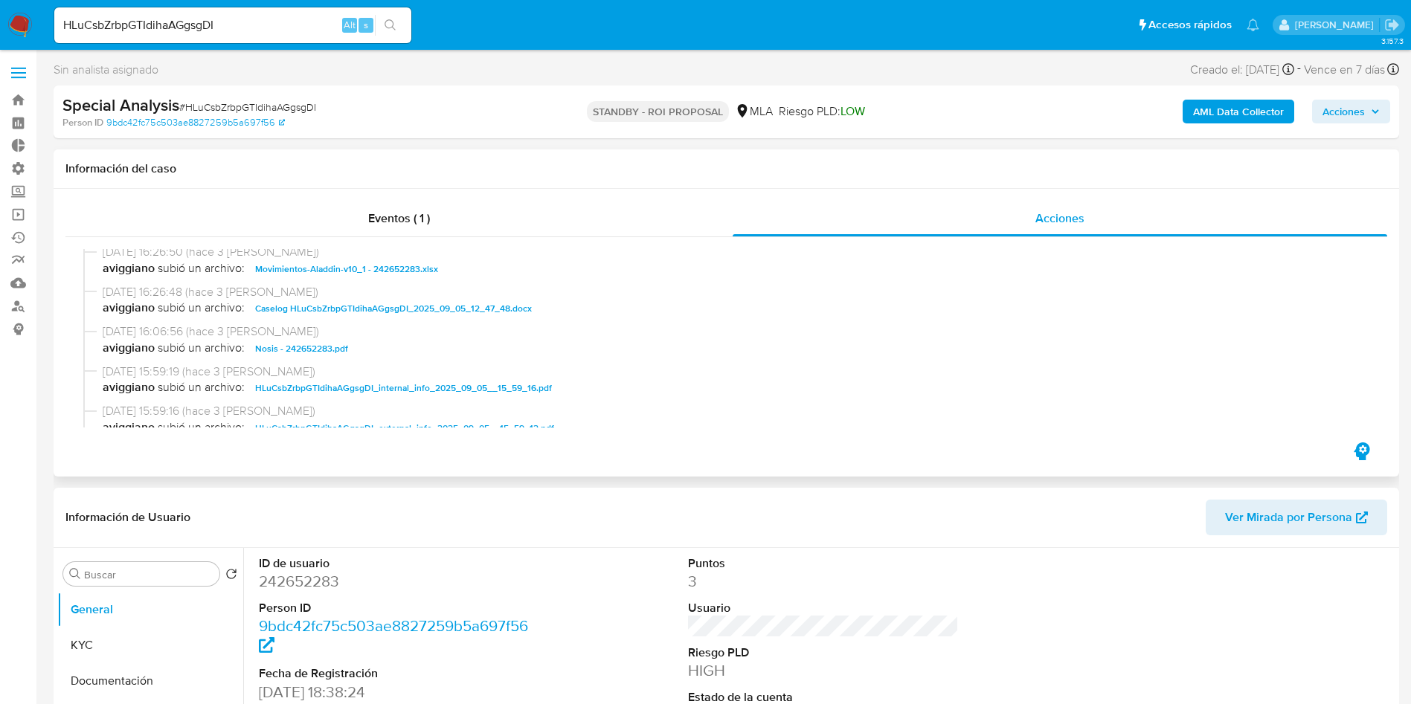
click at [469, 306] on span "Caselog HLuCsbZrbpGTIdihaAGgsgDI_2025_09_05_12_47_48.docx" at bounding box center [393, 309] width 277 height 18
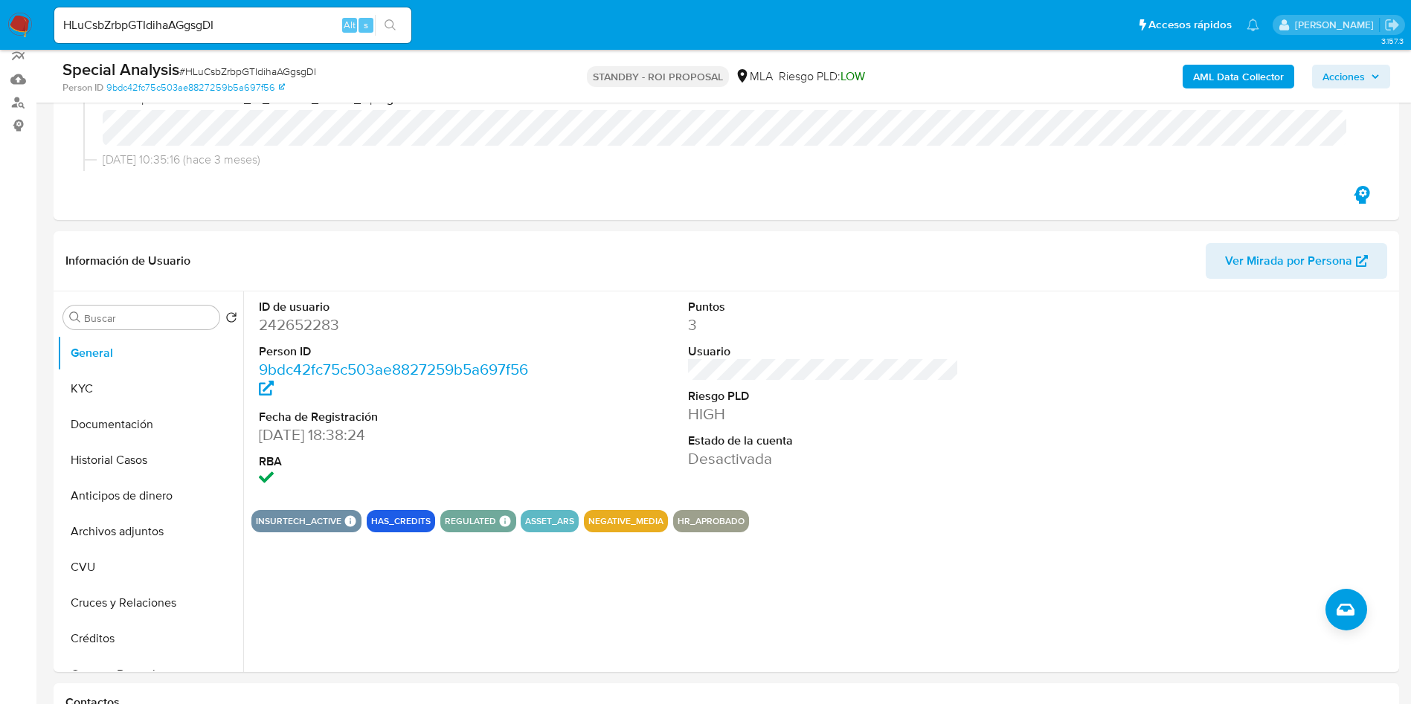
scroll to position [223, 0]
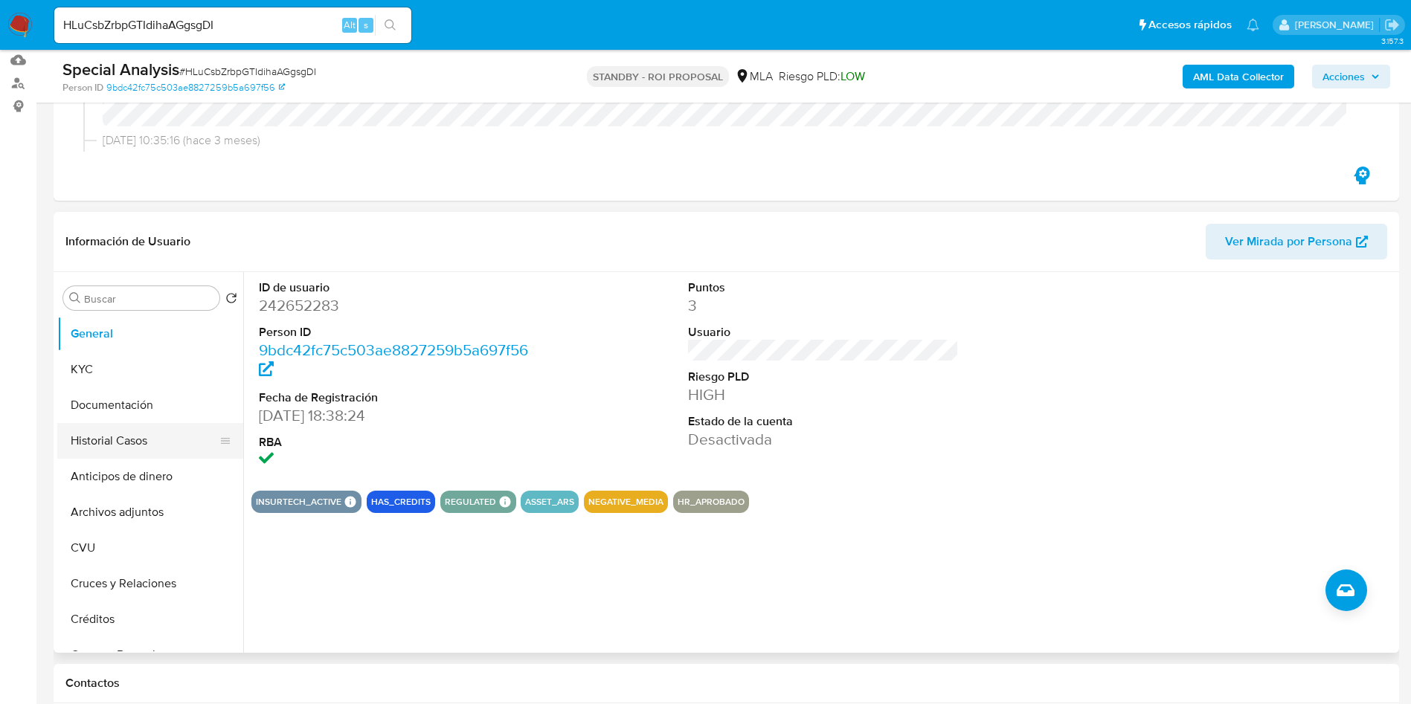
click at [113, 432] on button "Historial Casos" at bounding box center [144, 441] width 174 height 36
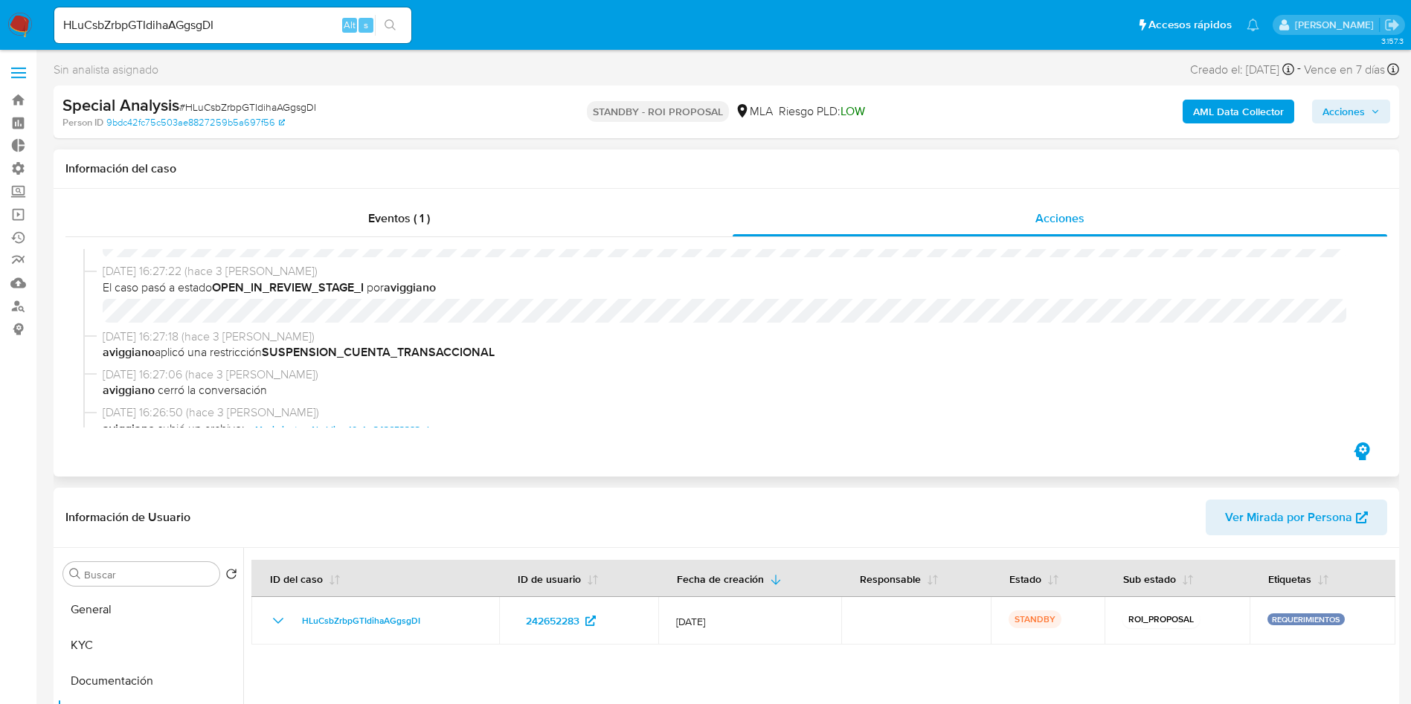
scroll to position [112, 0]
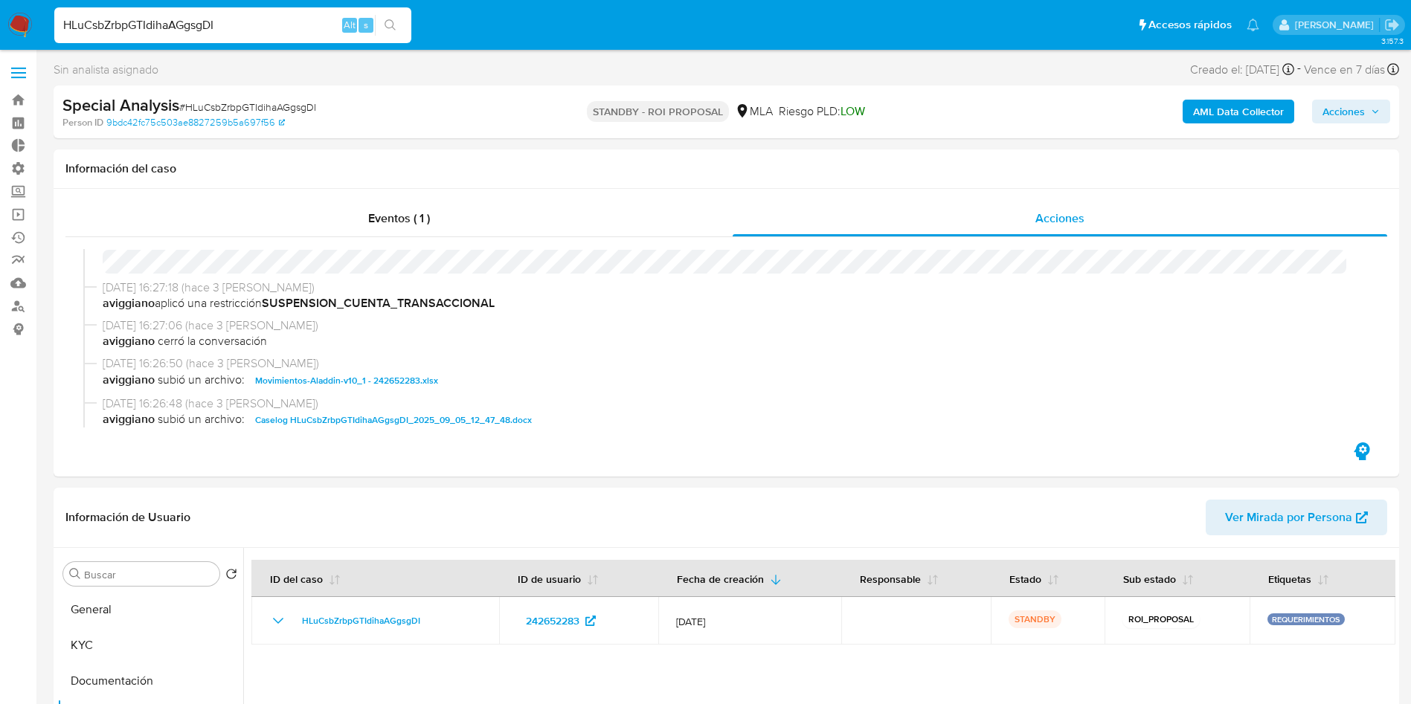
click at [179, 16] on input "HLuCsbZrbpGTIdihaAGgsgDI" at bounding box center [232, 25] width 357 height 19
paste input "J1BY2PpjNPGt3NiBB0eJrdzj"
type input "J1BY2PpjNPGt3NiBB0eJrdzj"
click at [388, 25] on icon "search-icon" at bounding box center [391, 25] width 12 height 12
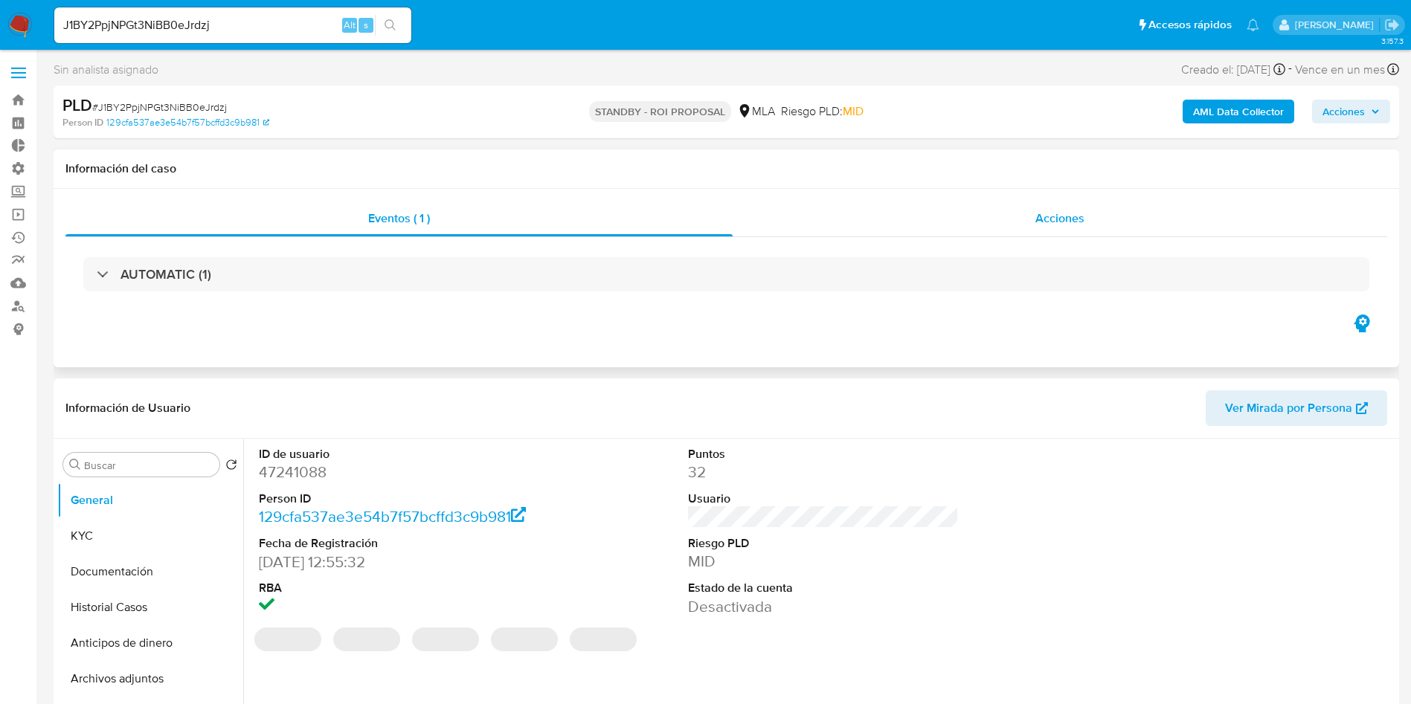
select select "10"
click at [1006, 216] on div "Acciones" at bounding box center [1060, 219] width 655 height 36
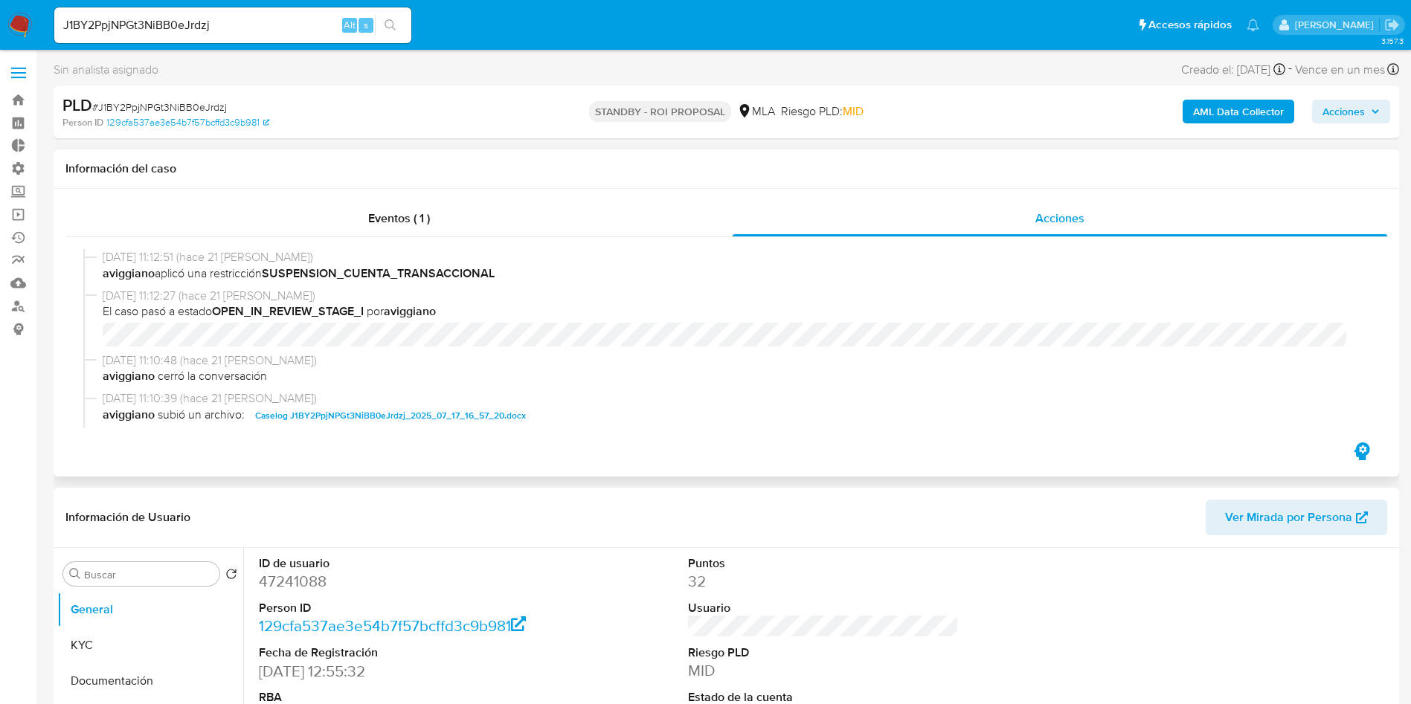
scroll to position [112, 0]
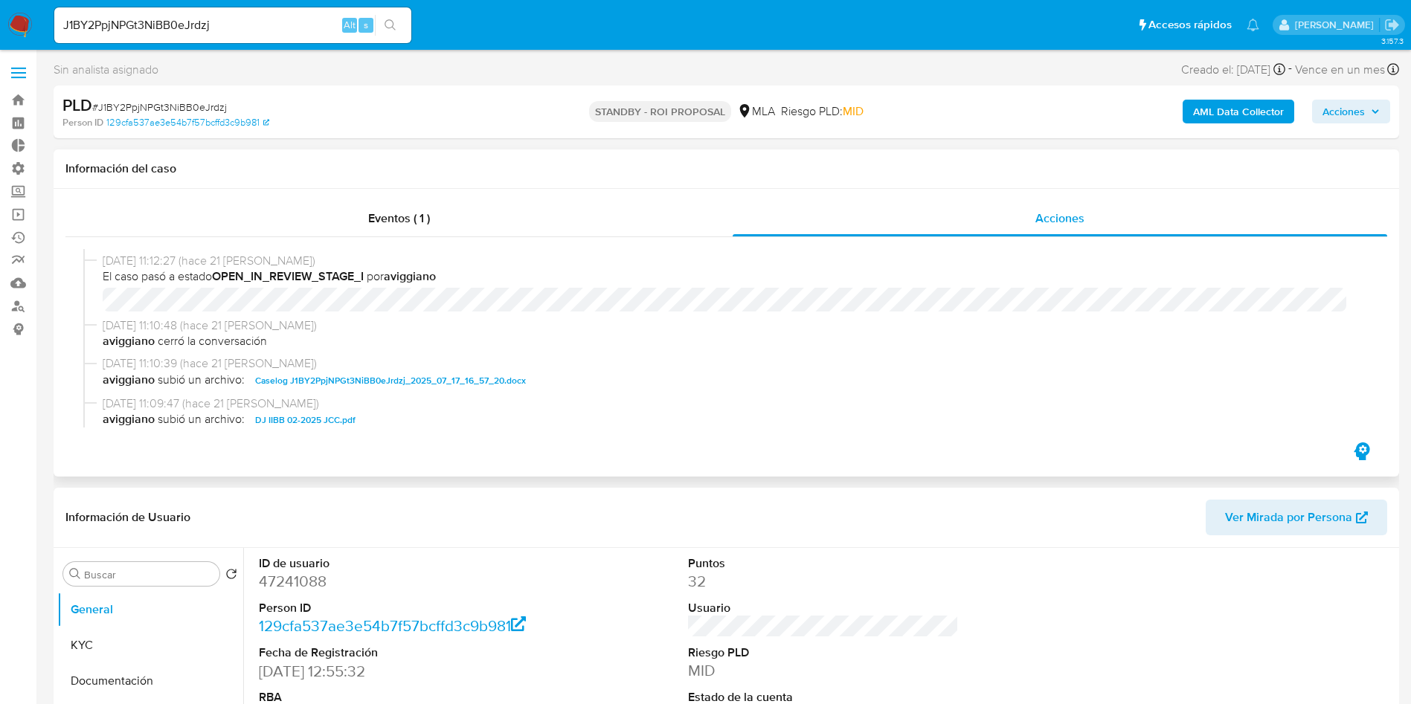
click at [463, 378] on span "Caselog J1BY2PpjNPGt3NiBB0eJrdzj_2025_07_17_16_57_20.docx" at bounding box center [390, 381] width 271 height 18
click at [187, 28] on input "J1BY2PpjNPGt3NiBB0eJrdzj" at bounding box center [232, 25] width 357 height 19
paste input "zLdEKNXdRb0H2z6c88orrLa9"
type input "zLdEKNXdRb0H2z6c88orrLa9"
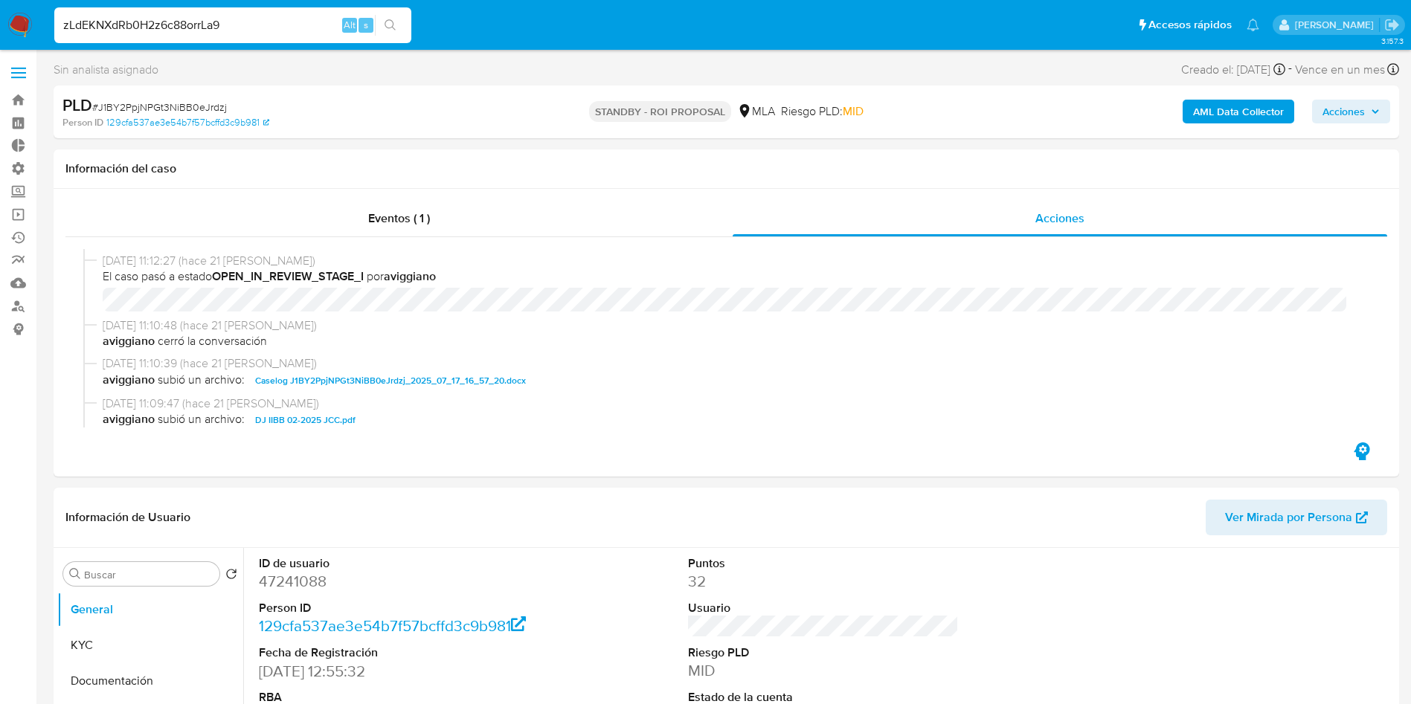
drag, startPoint x: 393, startPoint y: 17, endPoint x: 397, endPoint y: 10, distance: 7.7
click at [393, 16] on button "search-icon" at bounding box center [390, 25] width 30 height 21
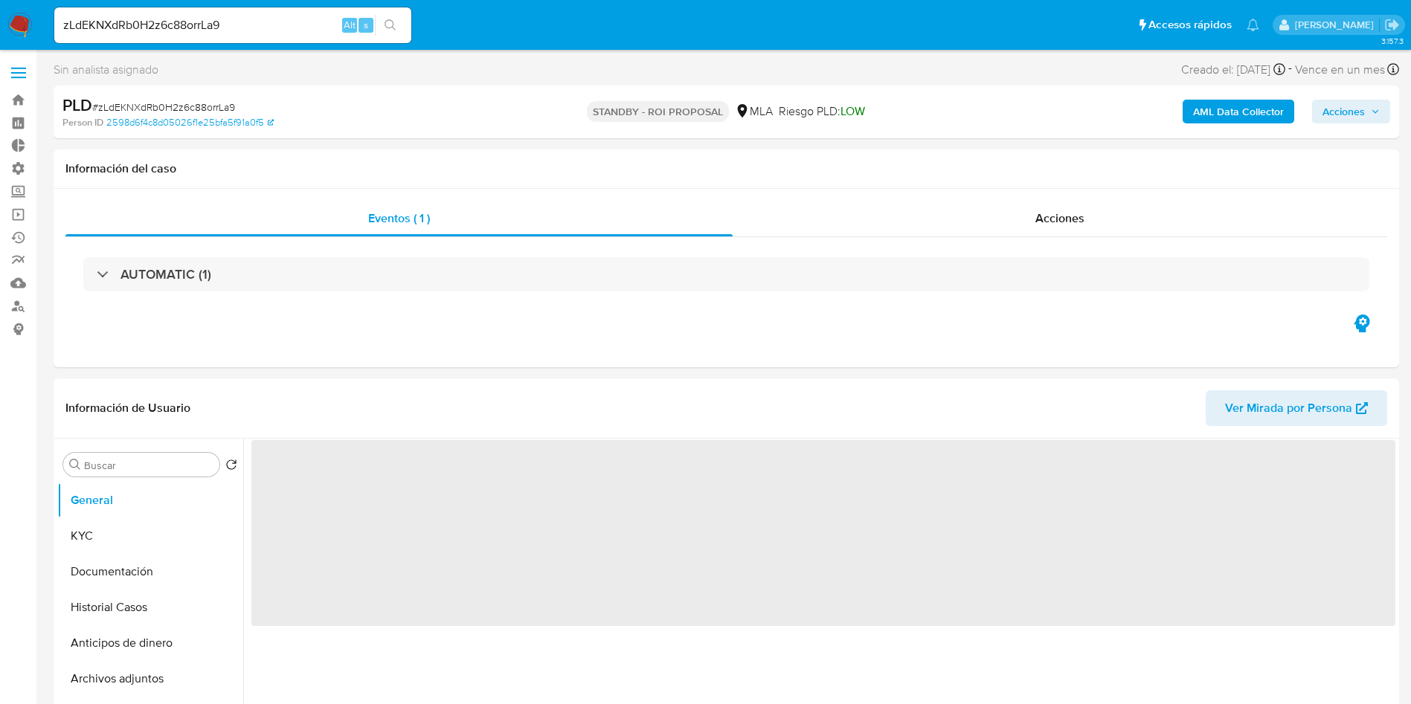
select select "10"
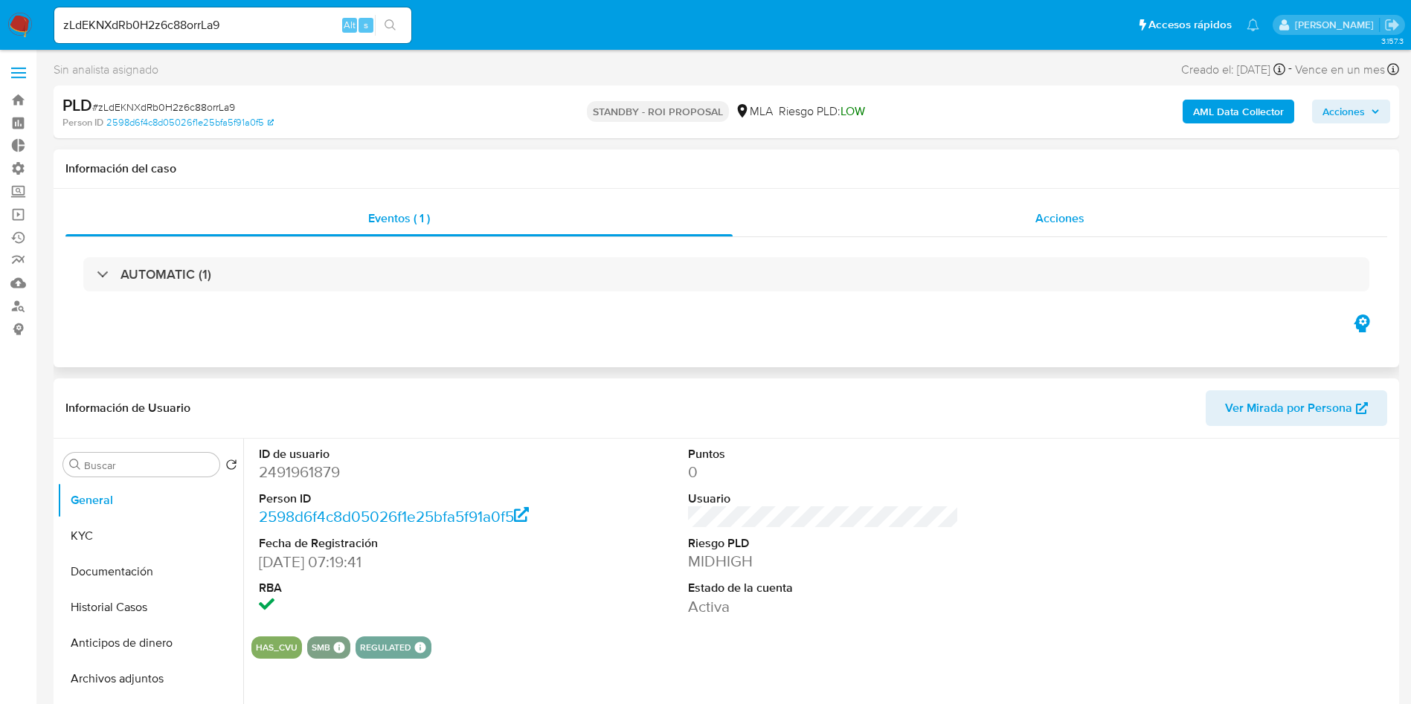
click at [1029, 208] on div "Acciones" at bounding box center [1060, 219] width 655 height 36
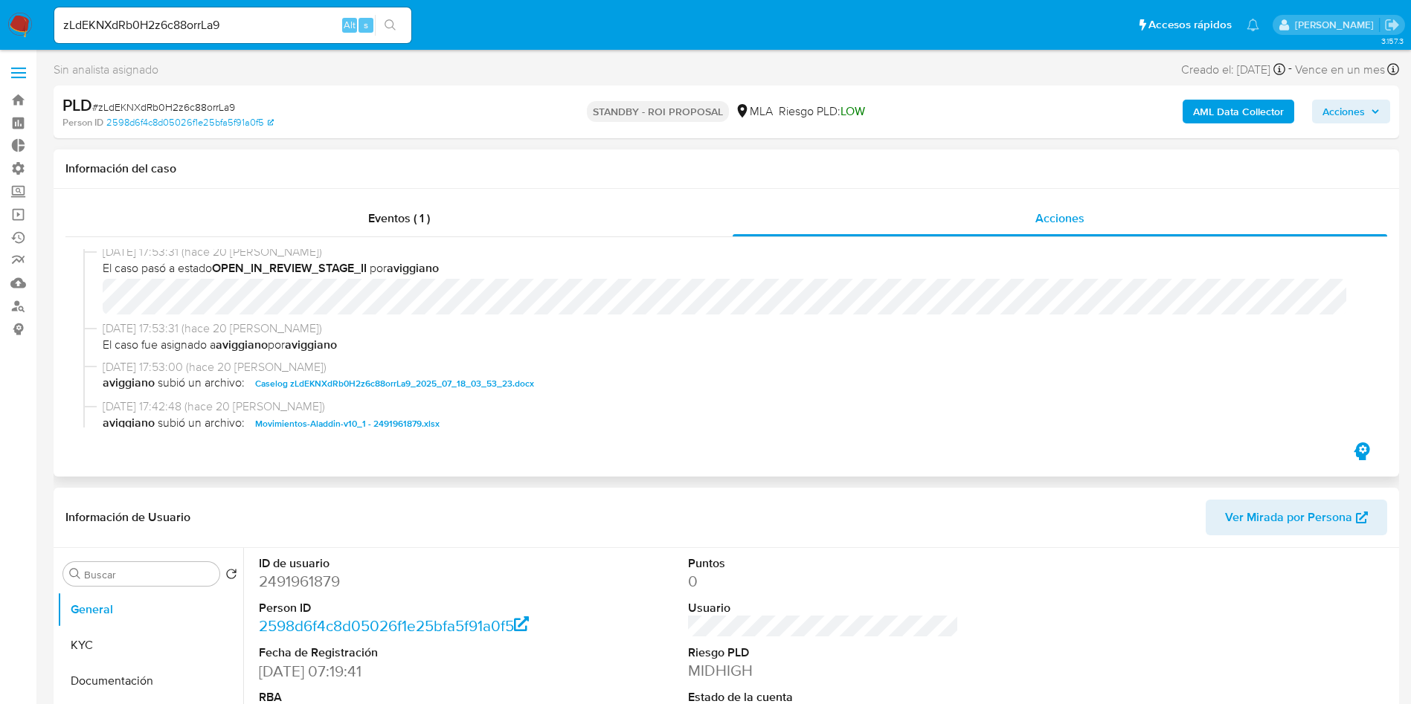
scroll to position [335, 0]
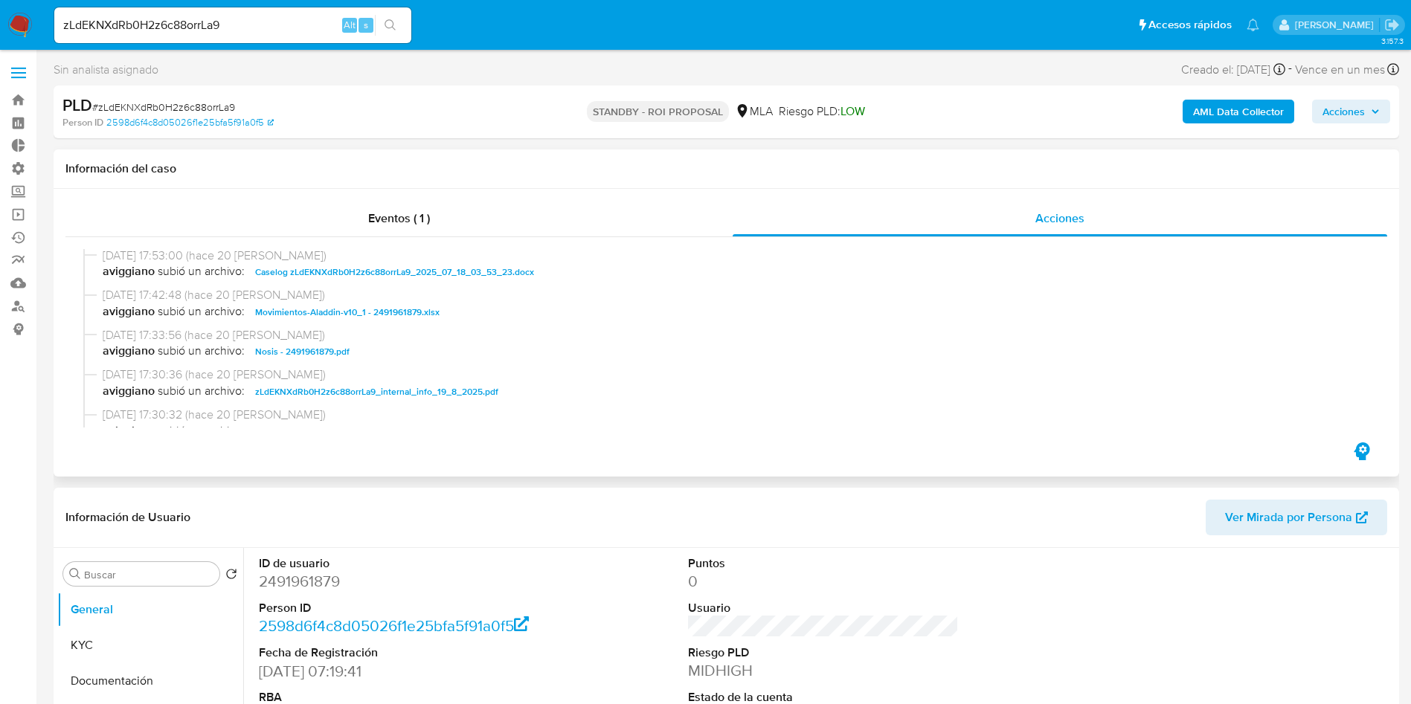
click at [422, 271] on span "Caselog zLdEKNXdRb0H2z6c88orrLa9_2025_07_18_03_53_23.docx" at bounding box center [394, 272] width 279 height 18
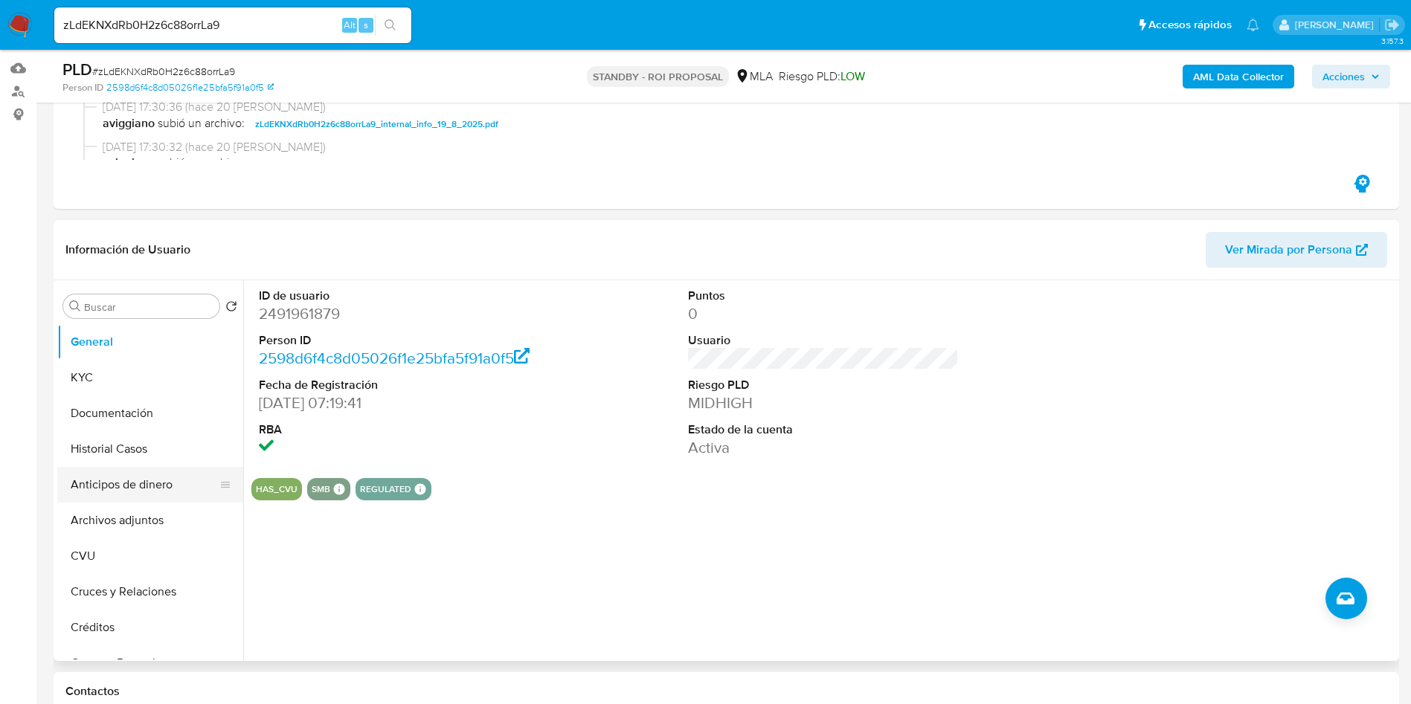
scroll to position [223, 0]
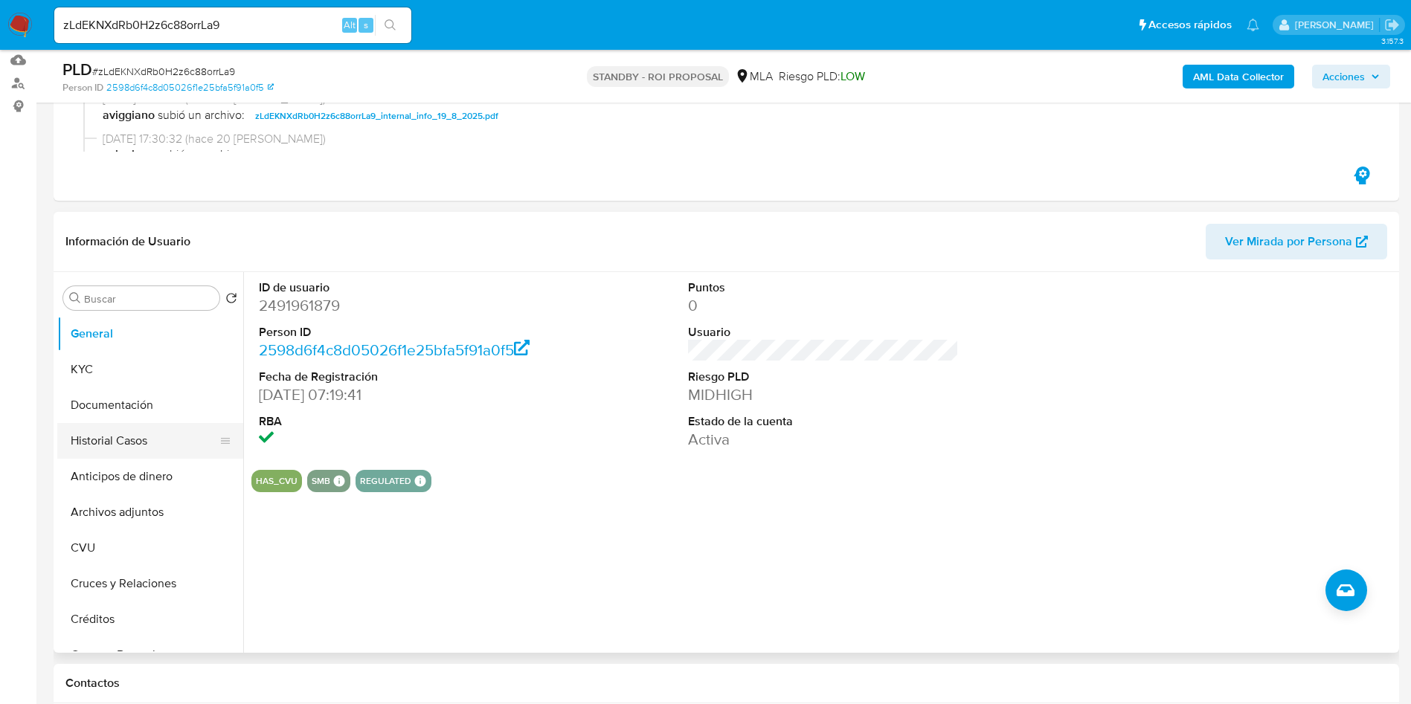
click at [108, 438] on button "Historial Casos" at bounding box center [144, 441] width 174 height 36
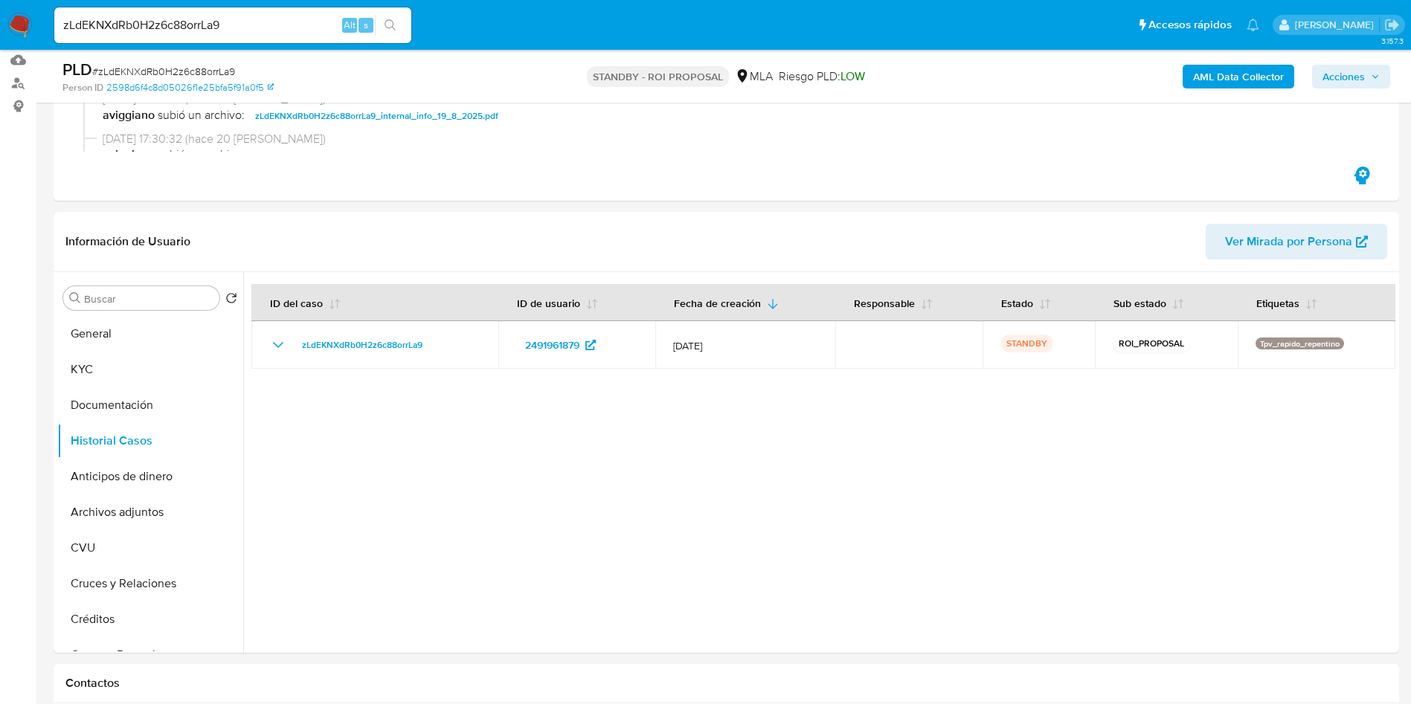
click at [151, 23] on input "zLdEKNXdRb0H2z6c88orrLa9" at bounding box center [232, 25] width 357 height 19
paste input "T6GQsBOzfcHGmYpqwqdRlIIi"
type input "T6GQsBOzfcHGmYpqwqdRlIIi"
click at [402, 31] on button "search-icon" at bounding box center [390, 25] width 30 height 21
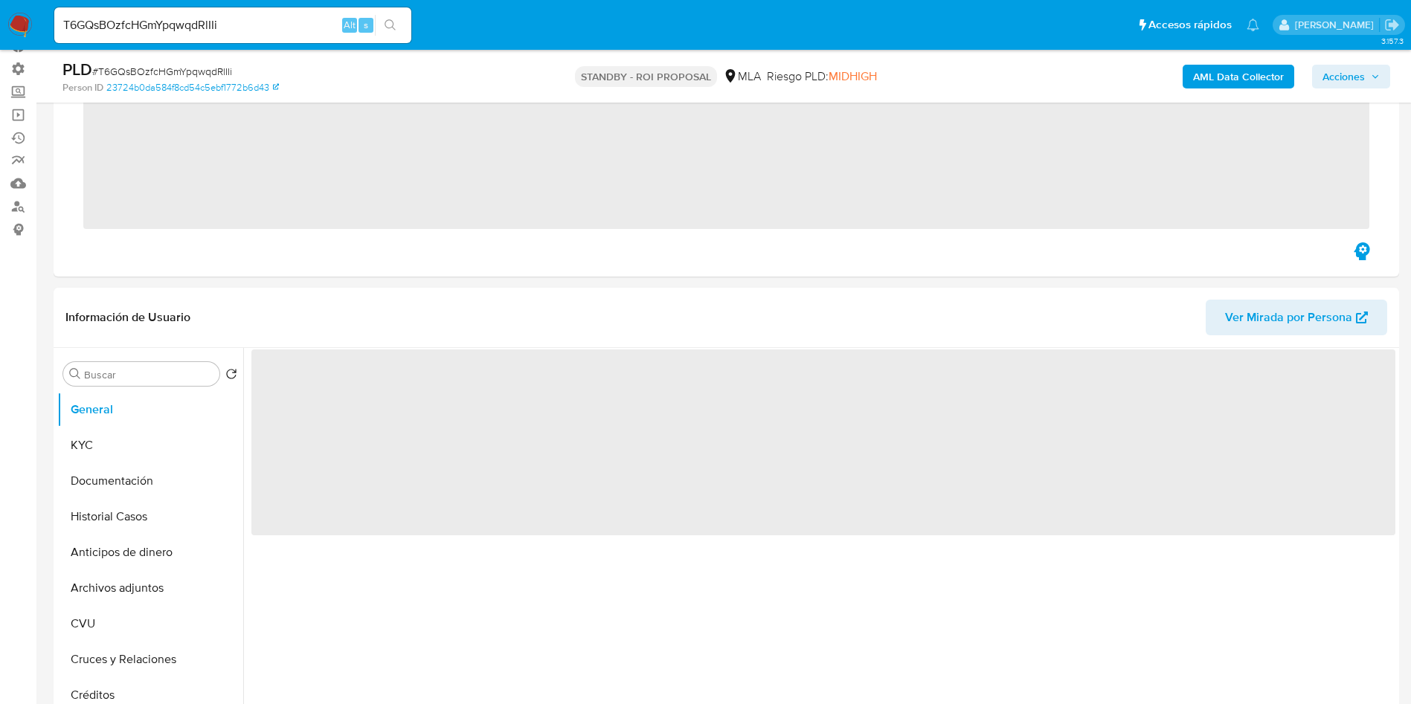
scroll to position [223, 0]
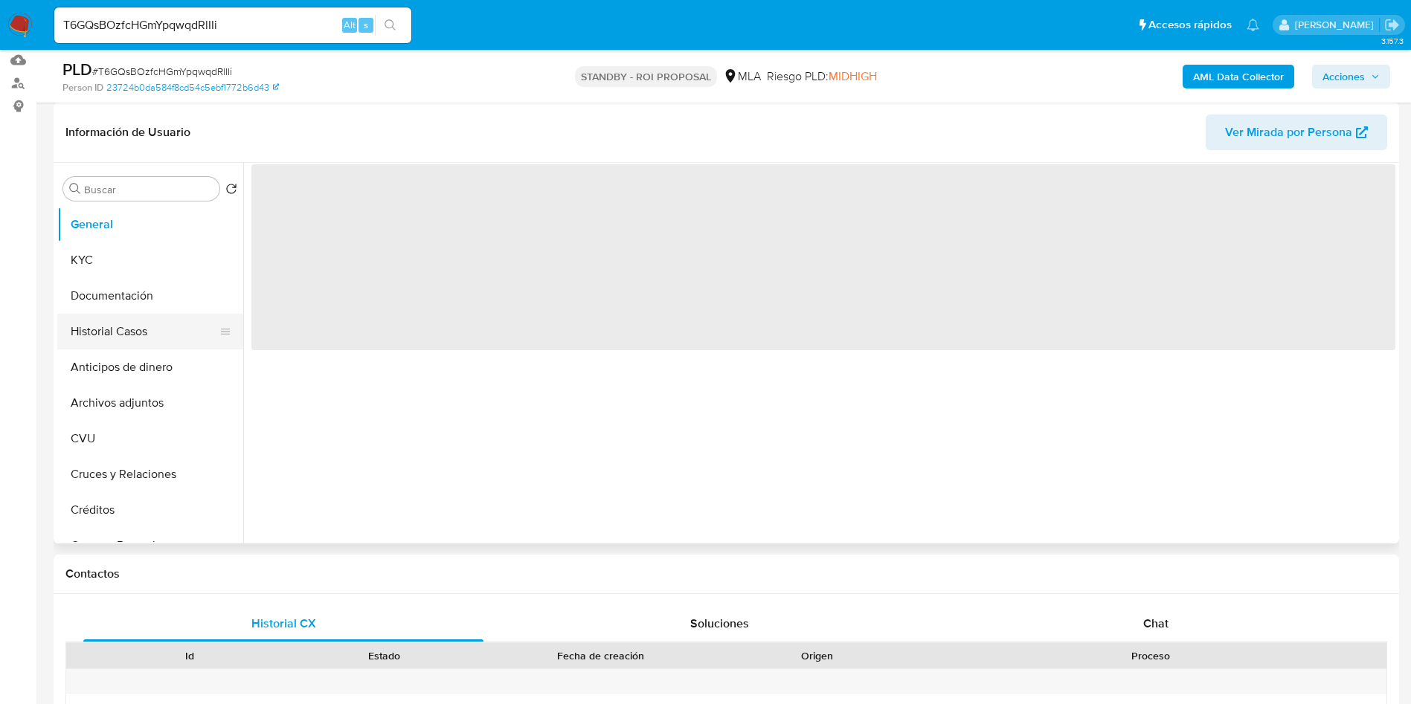
click at [120, 325] on button "Historial Casos" at bounding box center [144, 332] width 174 height 36
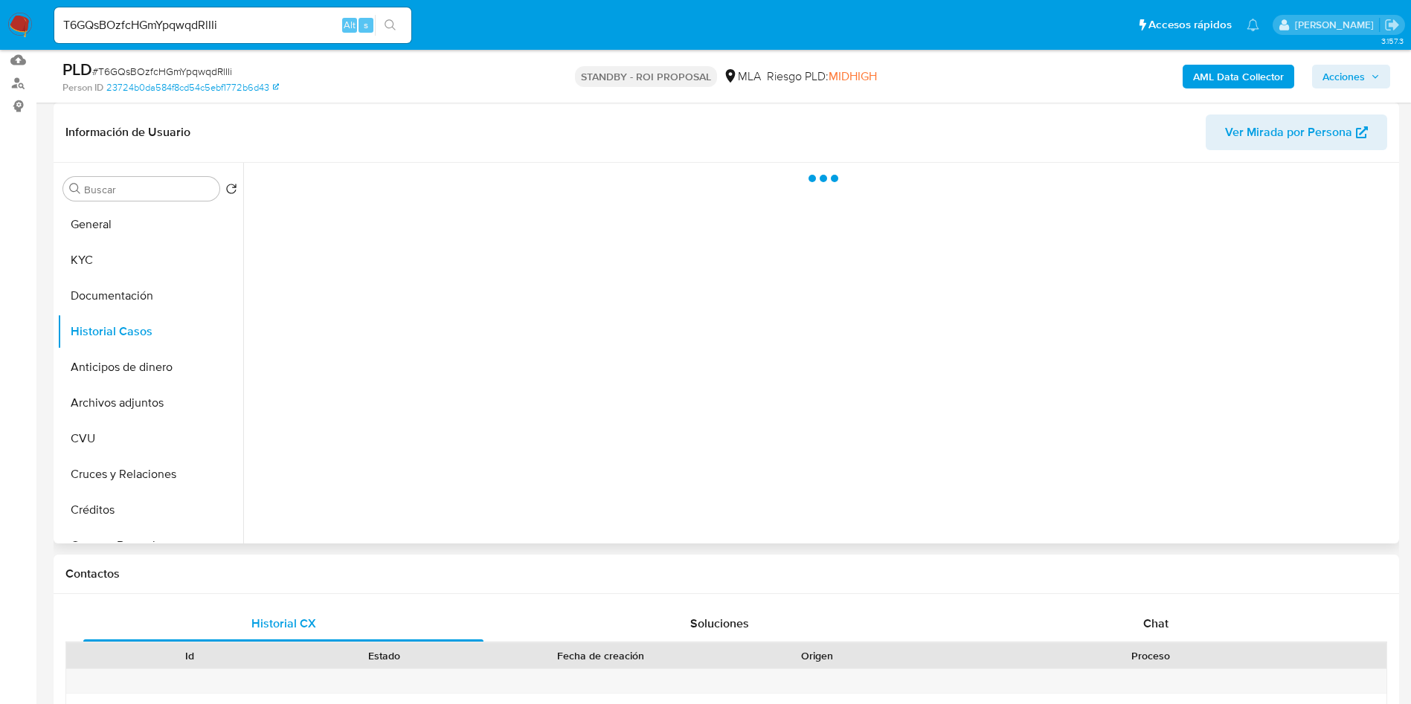
select select "10"
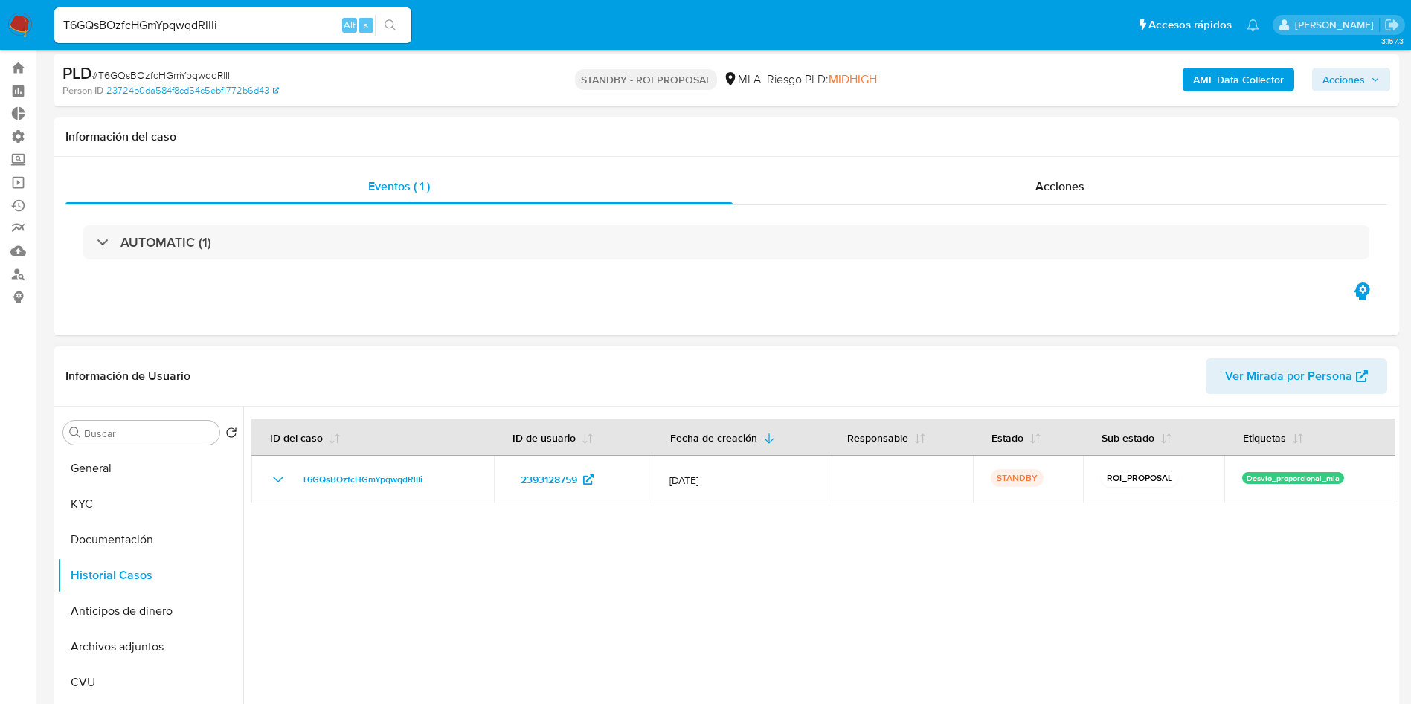
scroll to position [0, 0]
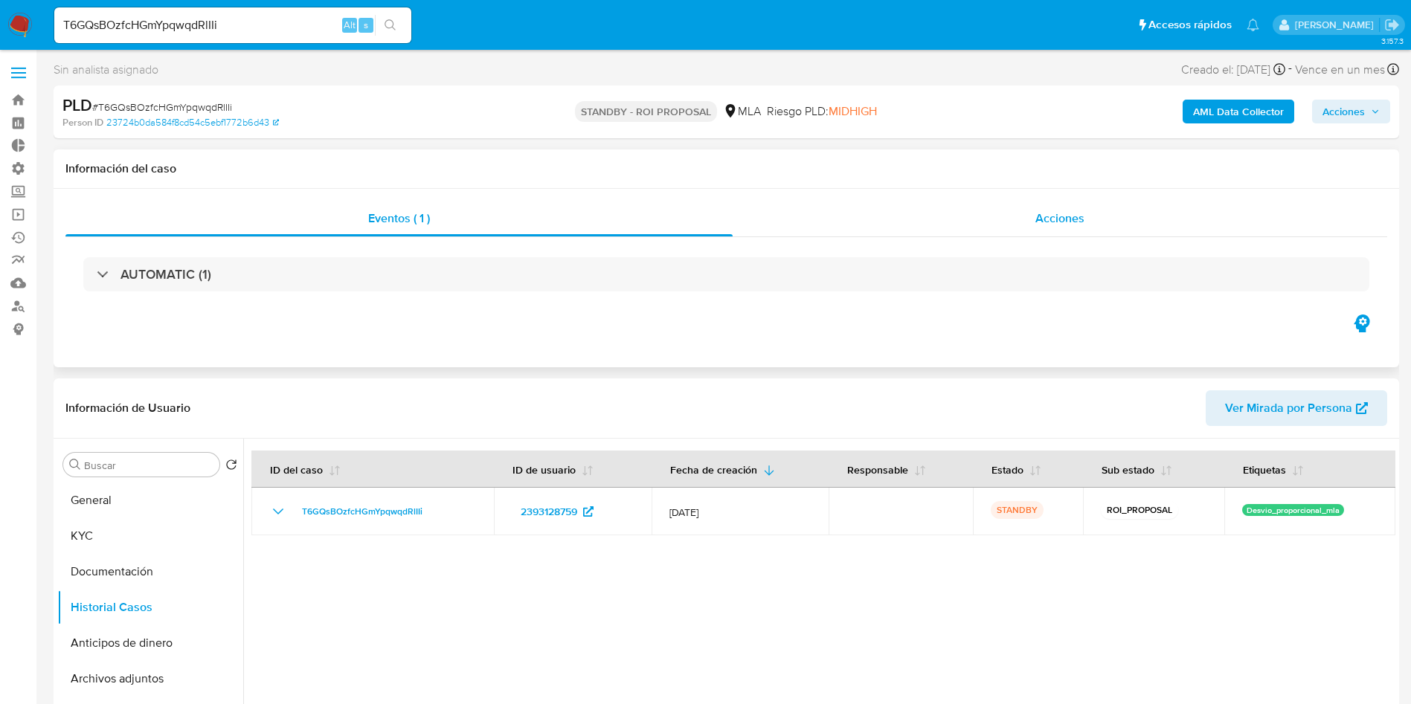
click at [1048, 210] on span "Acciones" at bounding box center [1059, 218] width 49 height 17
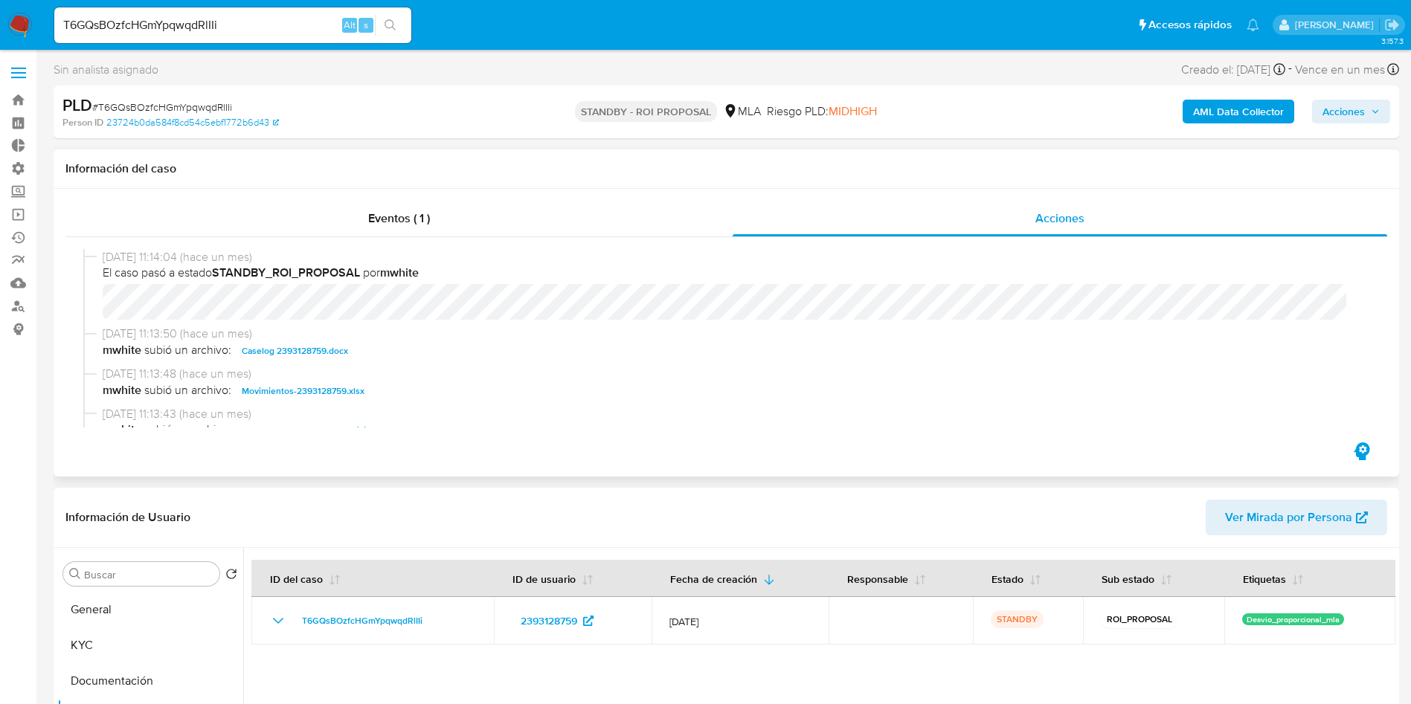
click at [312, 351] on span "Caselog 2393128759.docx" at bounding box center [295, 351] width 106 height 18
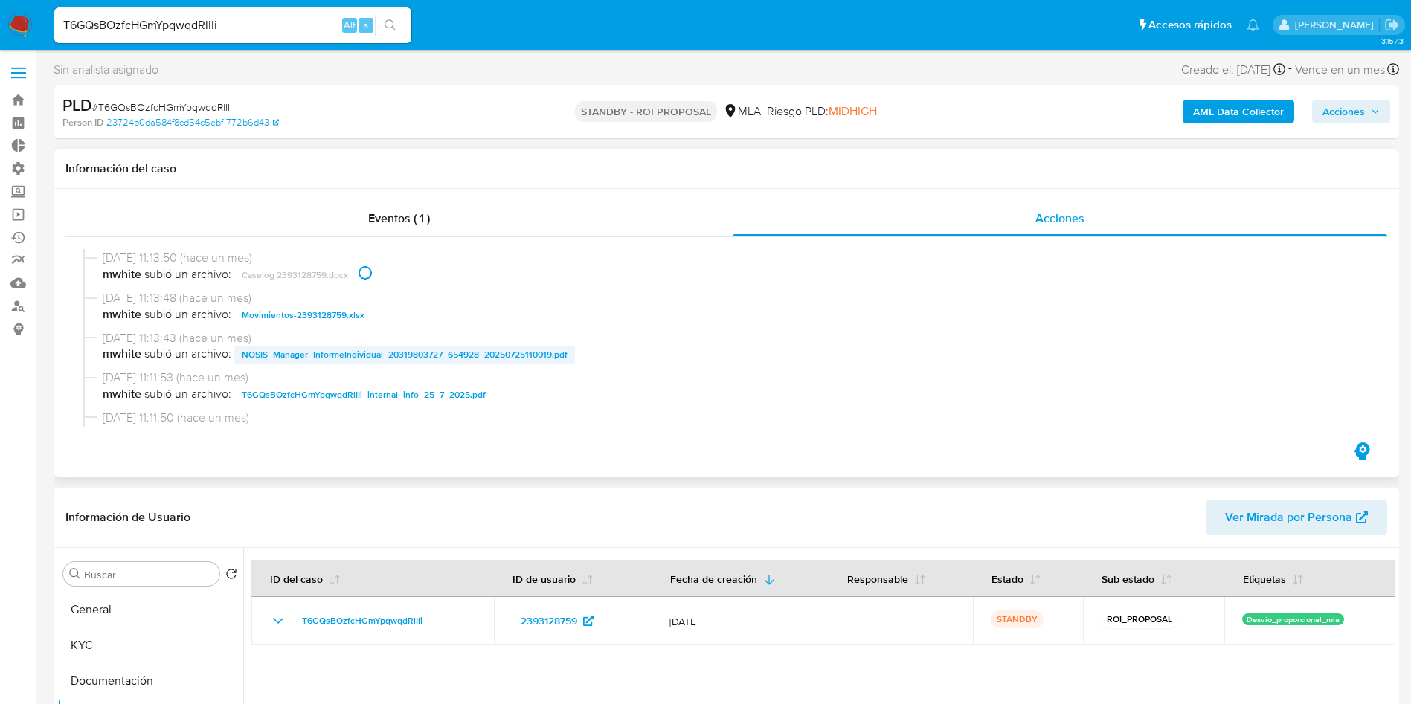
scroll to position [112, 0]
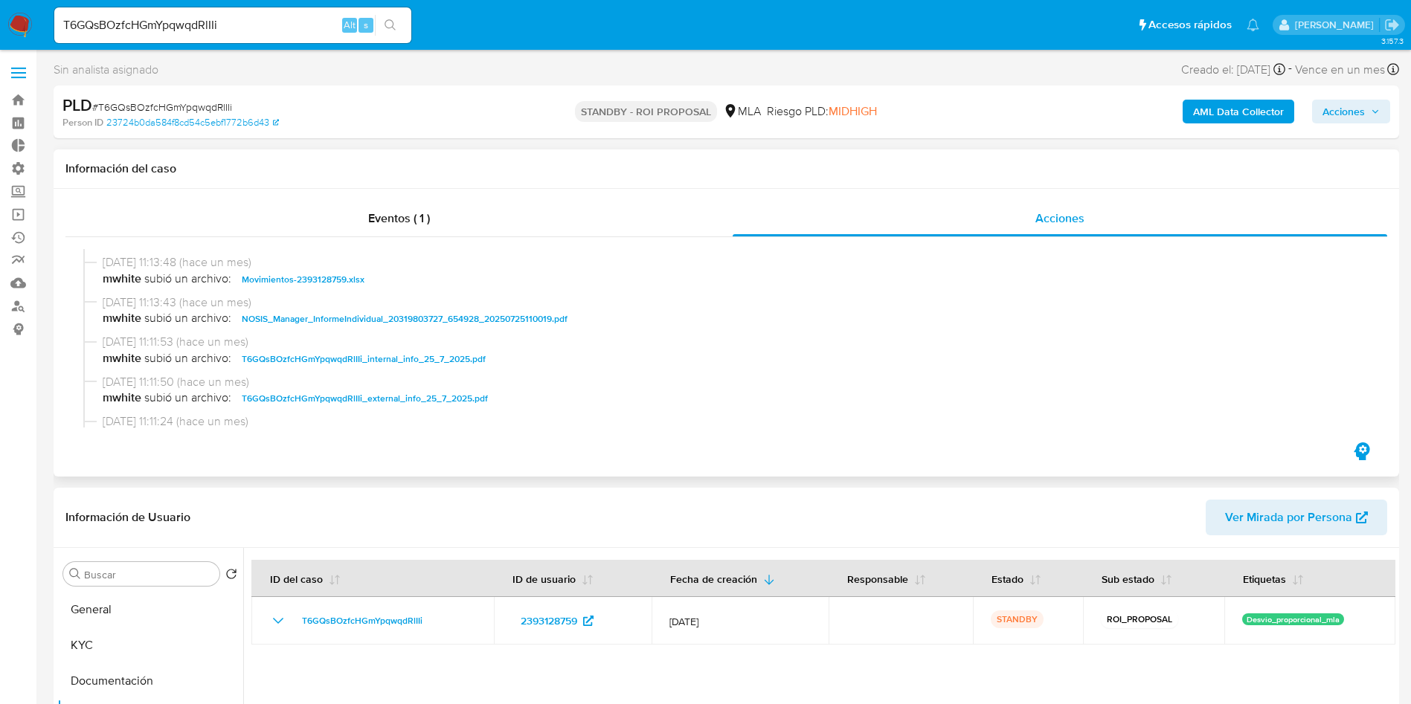
click at [307, 280] on span "Movimientos-2393128759.xlsx" at bounding box center [303, 280] width 123 height 18
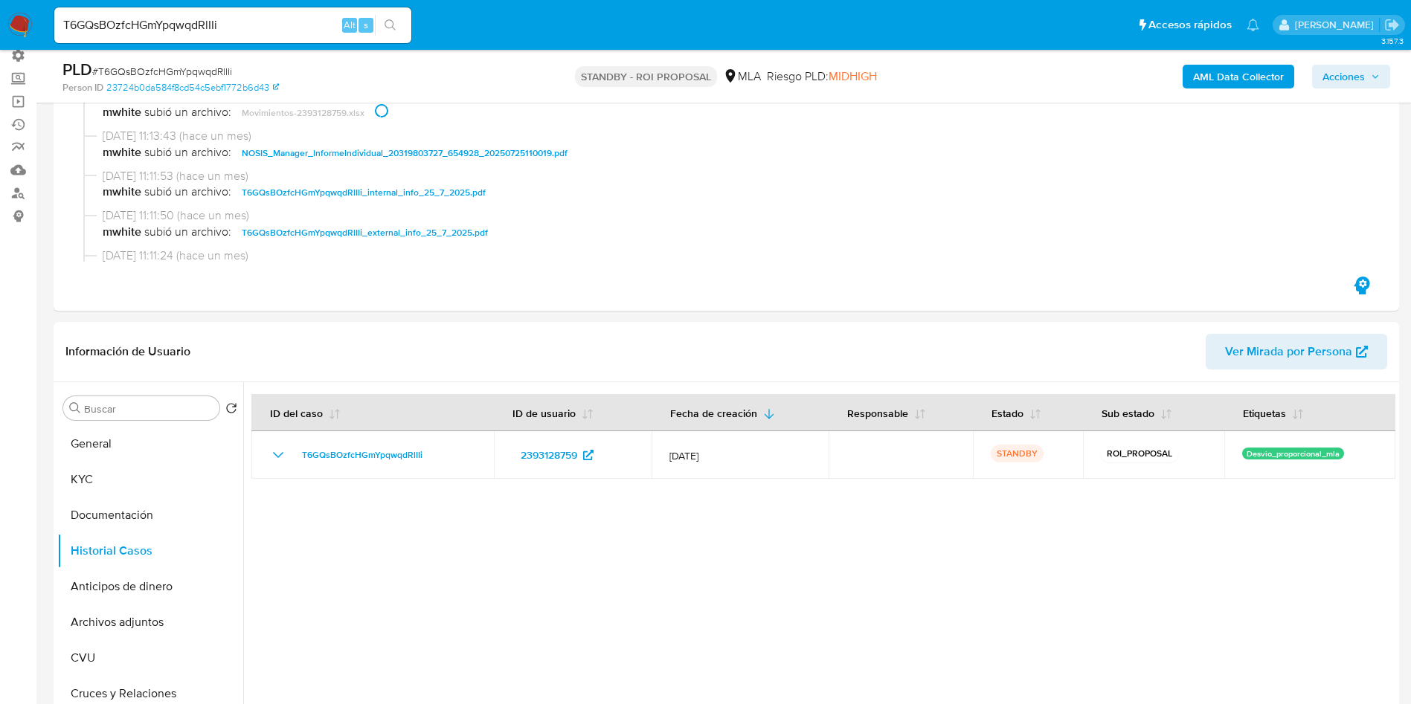
scroll to position [223, 0]
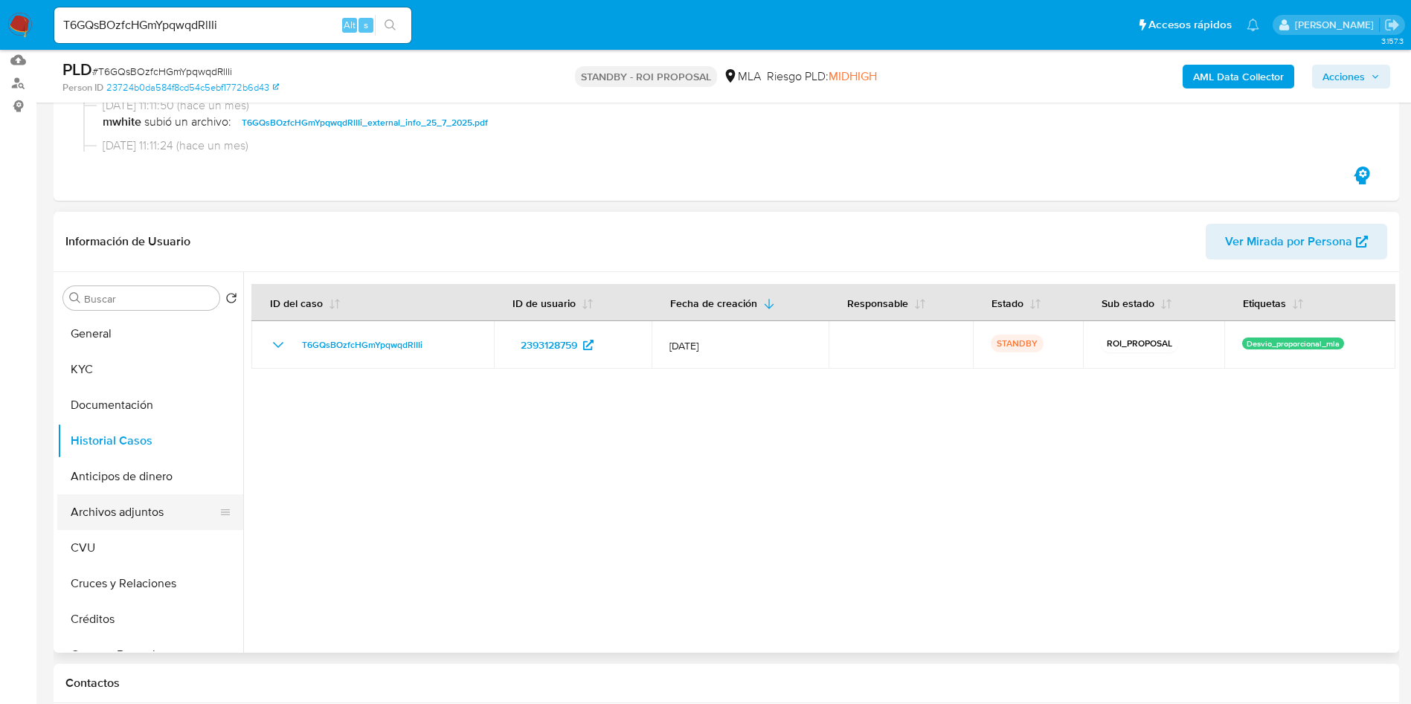
click at [142, 510] on button "Archivos adjuntos" at bounding box center [144, 513] width 174 height 36
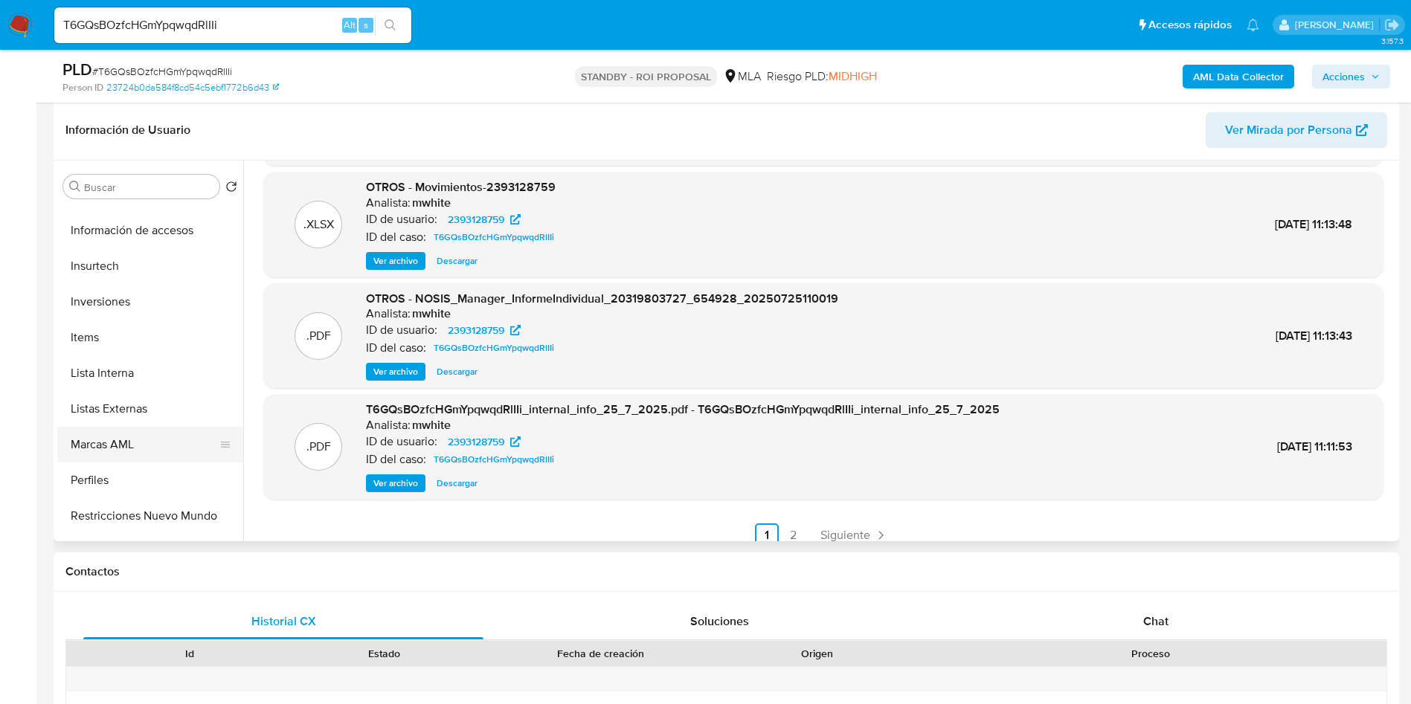
scroll to position [669, 0]
click at [148, 474] on button "Restricciones Nuevo Mundo" at bounding box center [144, 481] width 174 height 36
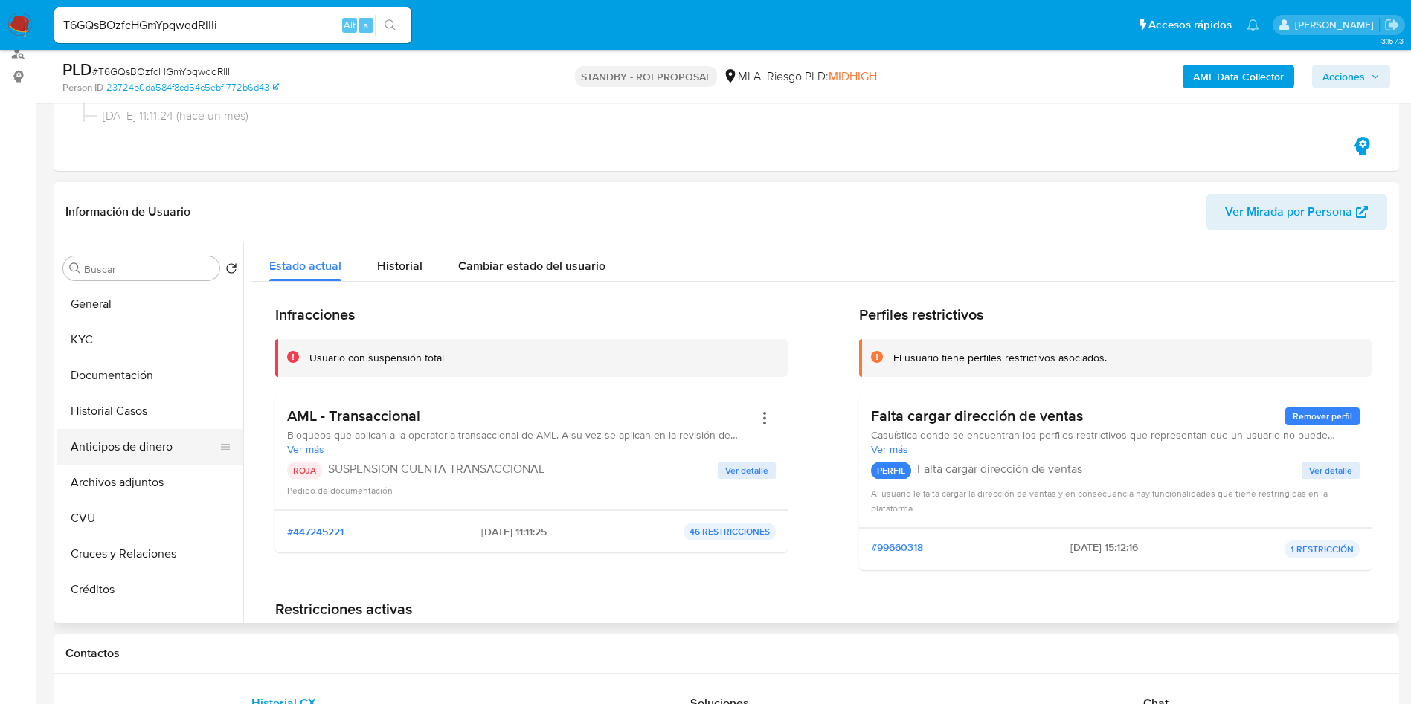
scroll to position [223, 0]
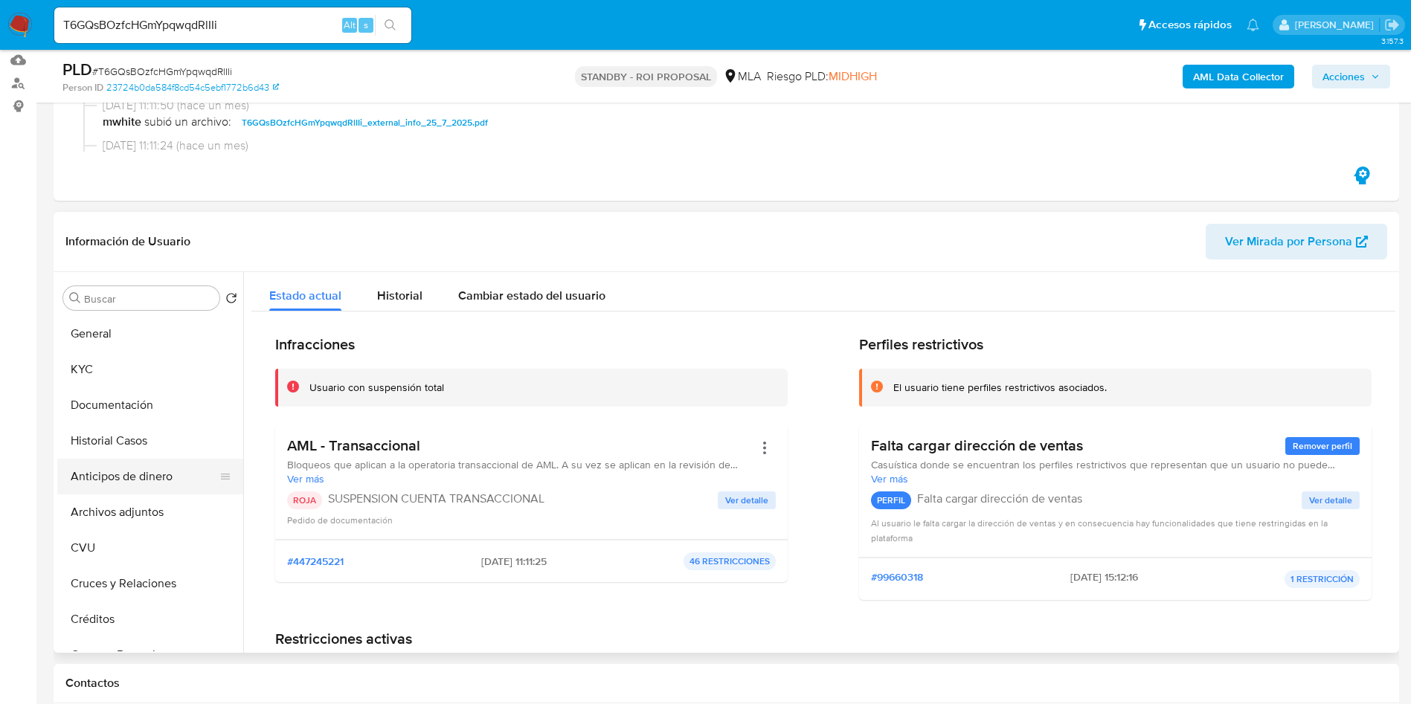
click at [118, 460] on button "Anticipos de dinero" at bounding box center [144, 477] width 174 height 36
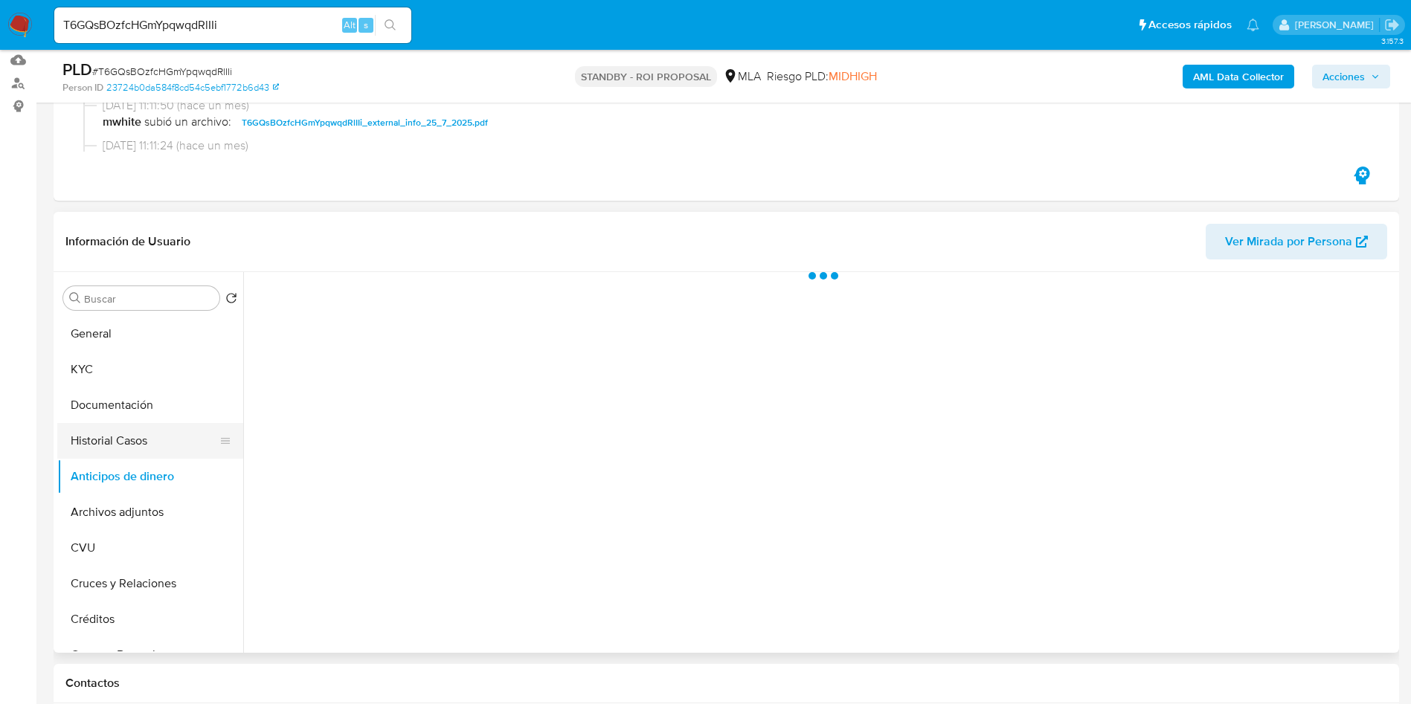
click at [122, 441] on button "Historial Casos" at bounding box center [144, 441] width 174 height 36
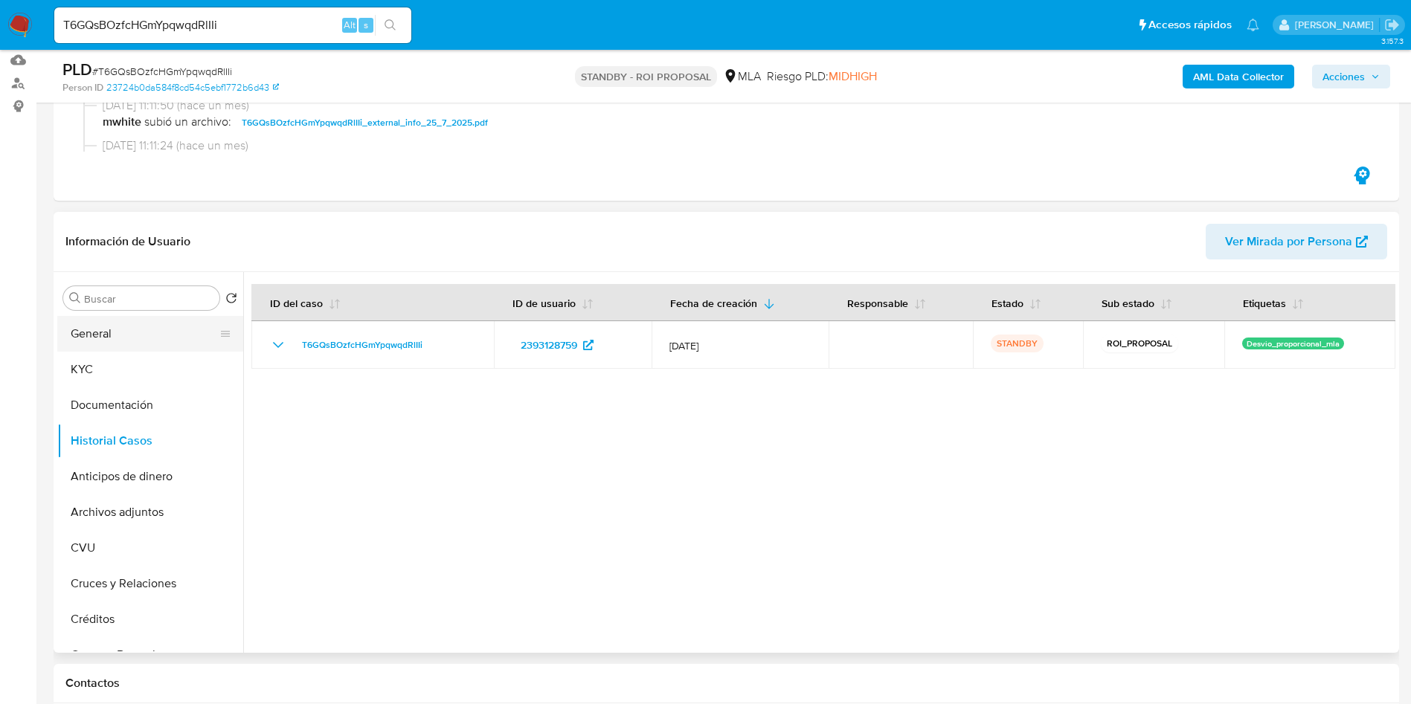
click at [127, 333] on button "General" at bounding box center [144, 334] width 174 height 36
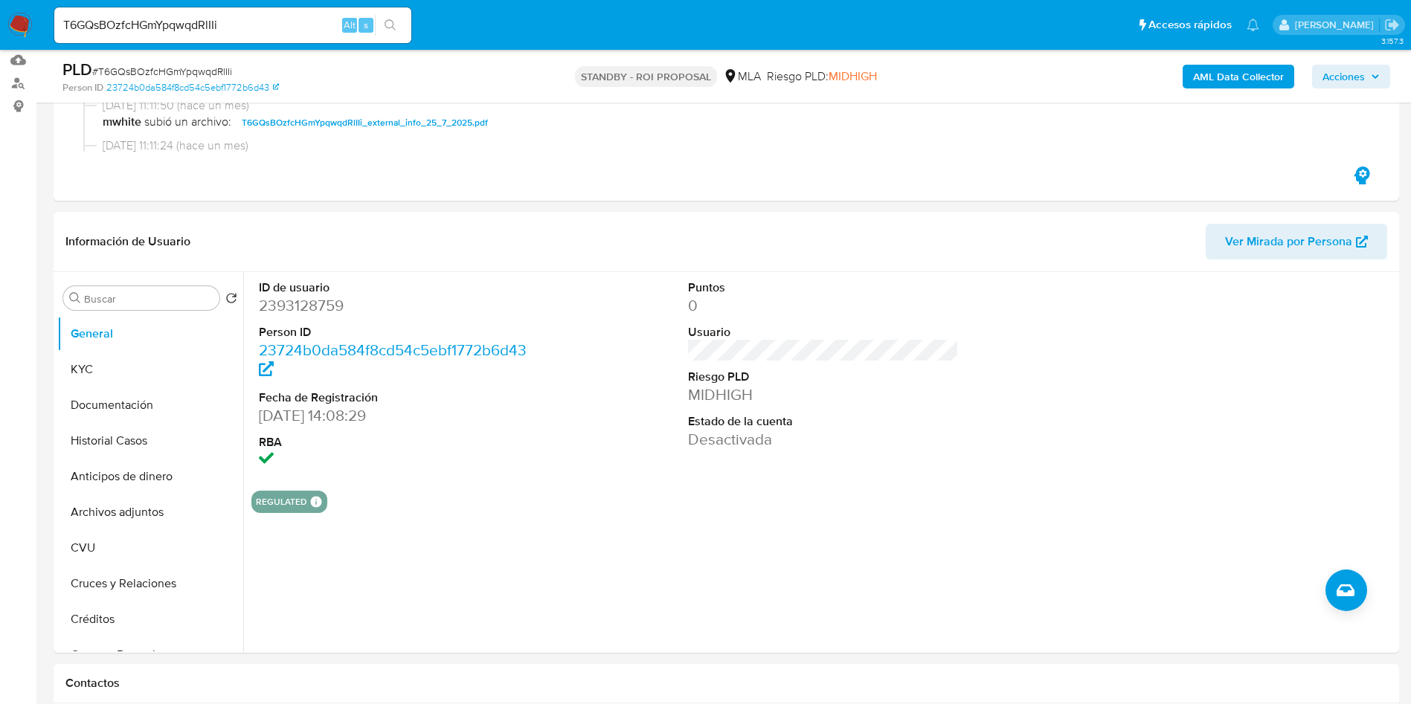
click at [206, 65] on span "# T6GQsBOzfcHGmYpqwqdRlIIi" at bounding box center [162, 71] width 140 height 15
copy span "T6GQsBOzfcHGmYpqwqdRlIIi"
click at [157, 19] on input "T6GQsBOzfcHGmYpqwqdRlIIi" at bounding box center [232, 25] width 357 height 19
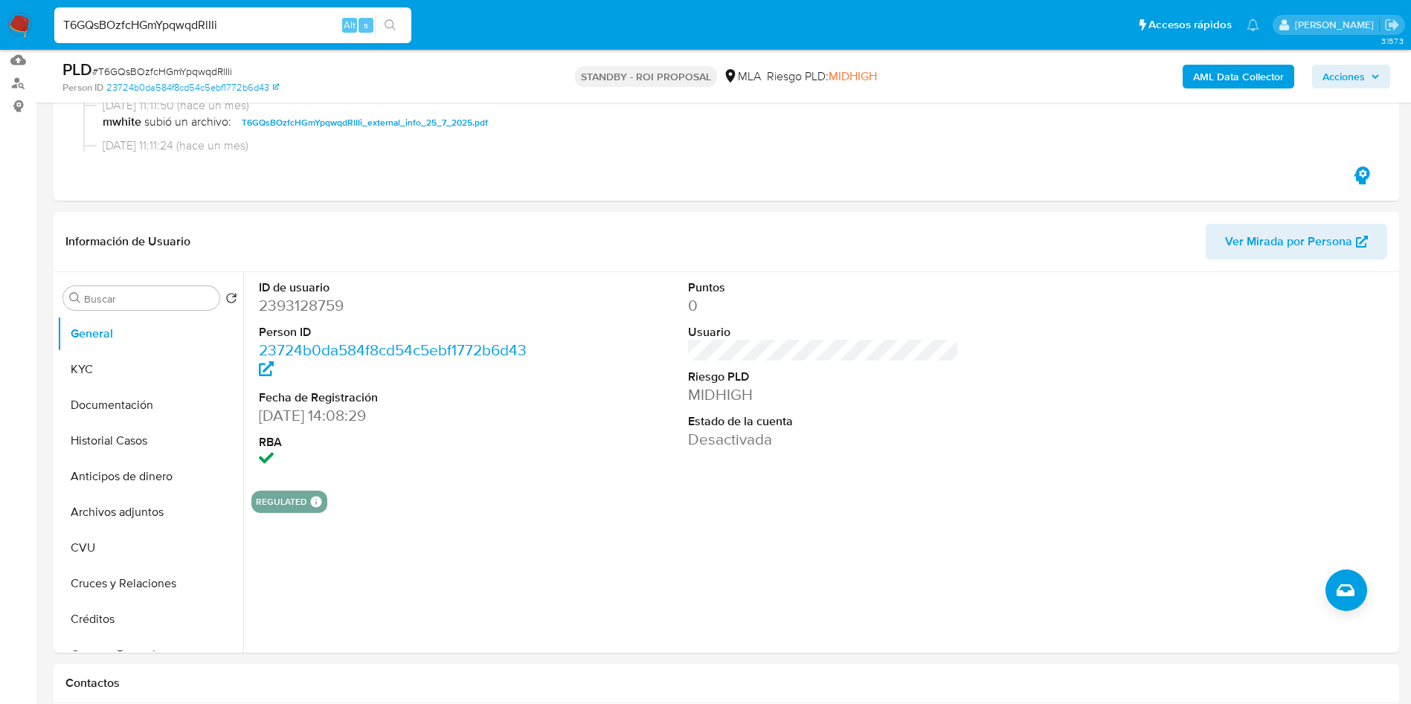
paste input "27321166216"
type input "27321166216"
click at [399, 25] on button "search-icon" at bounding box center [390, 25] width 30 height 21
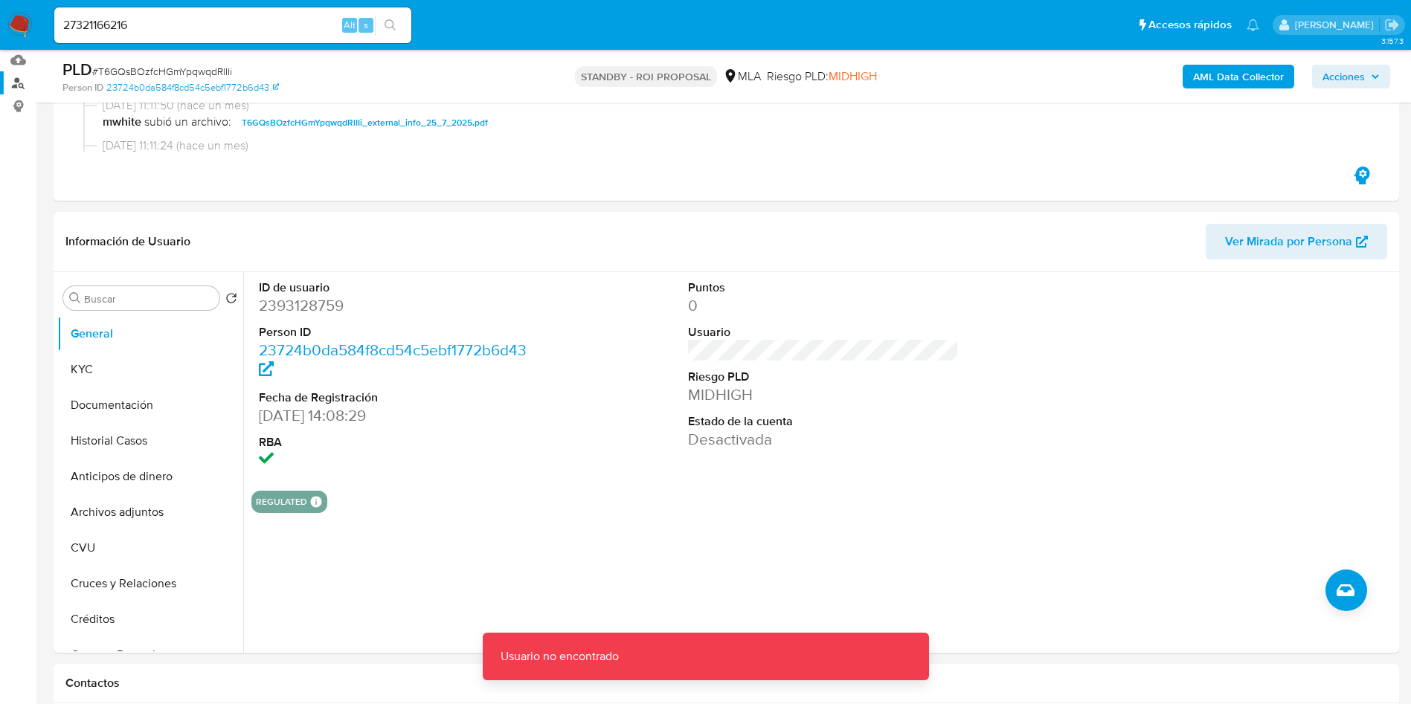
click at [28, 83] on link "Buscador de personas" at bounding box center [88, 82] width 177 height 23
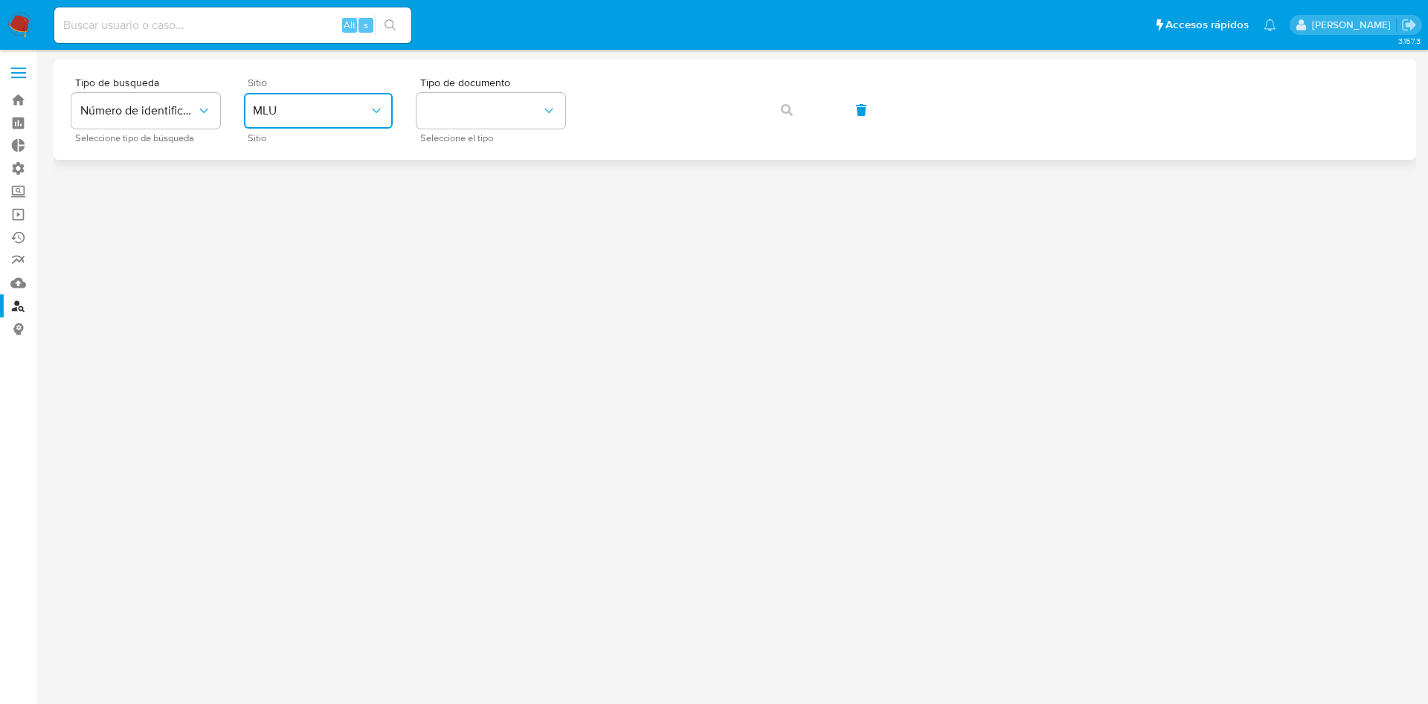
click at [325, 113] on span "MLU" at bounding box center [311, 110] width 116 height 15
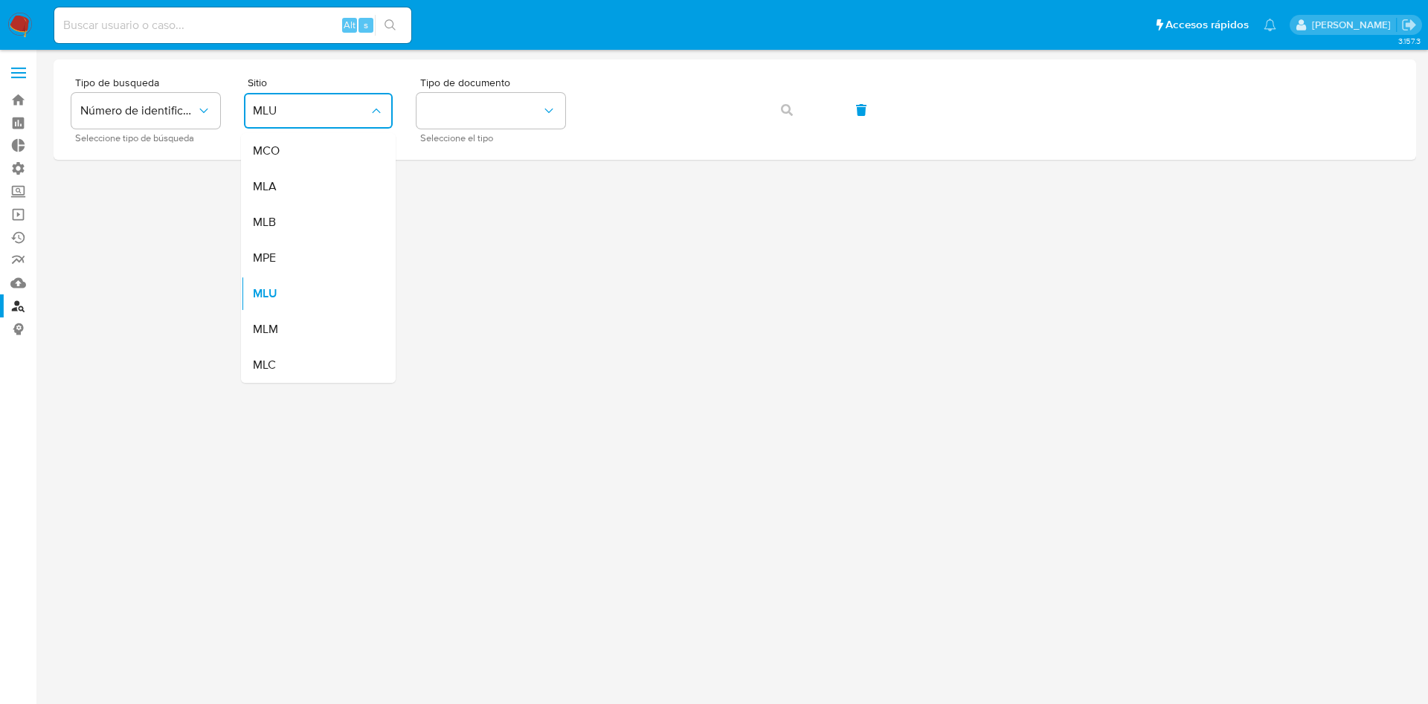
click at [309, 198] on div "MLA" at bounding box center [314, 187] width 122 height 36
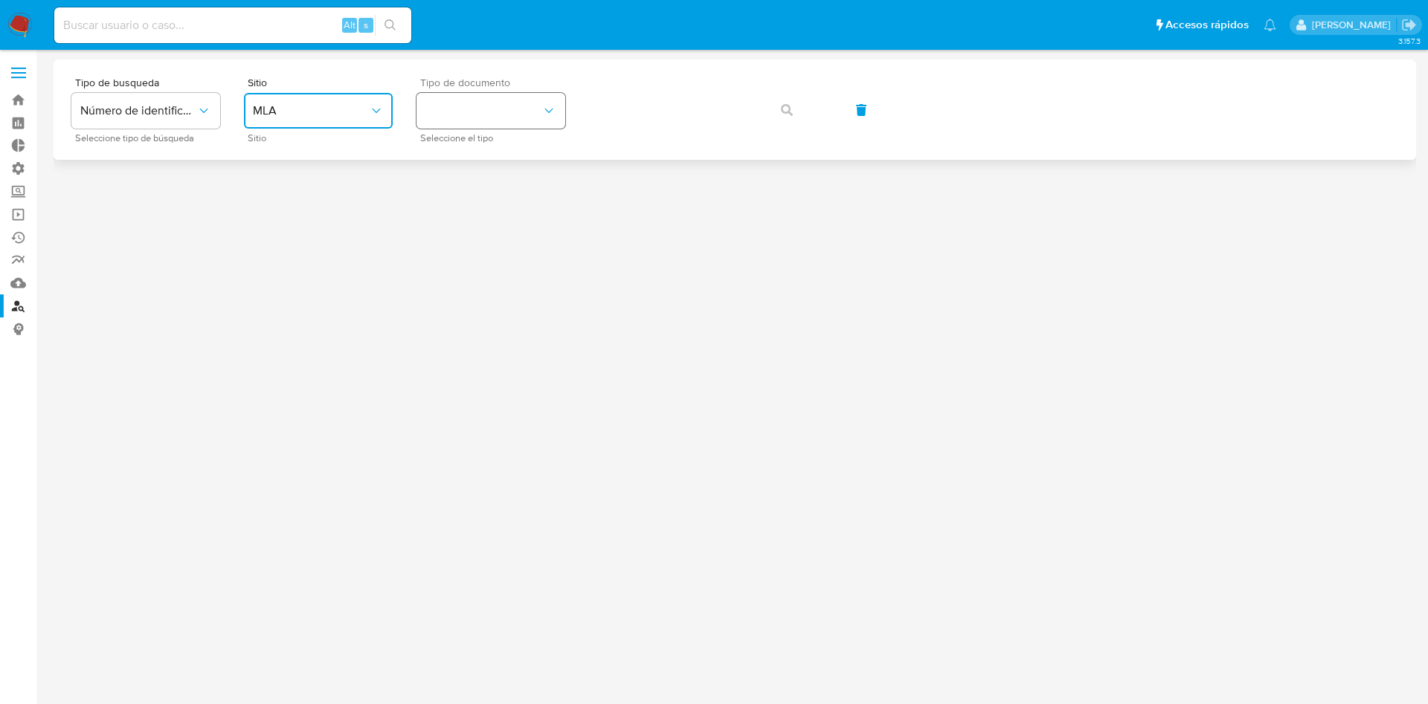
click at [428, 117] on button "identificationType" at bounding box center [491, 111] width 149 height 36
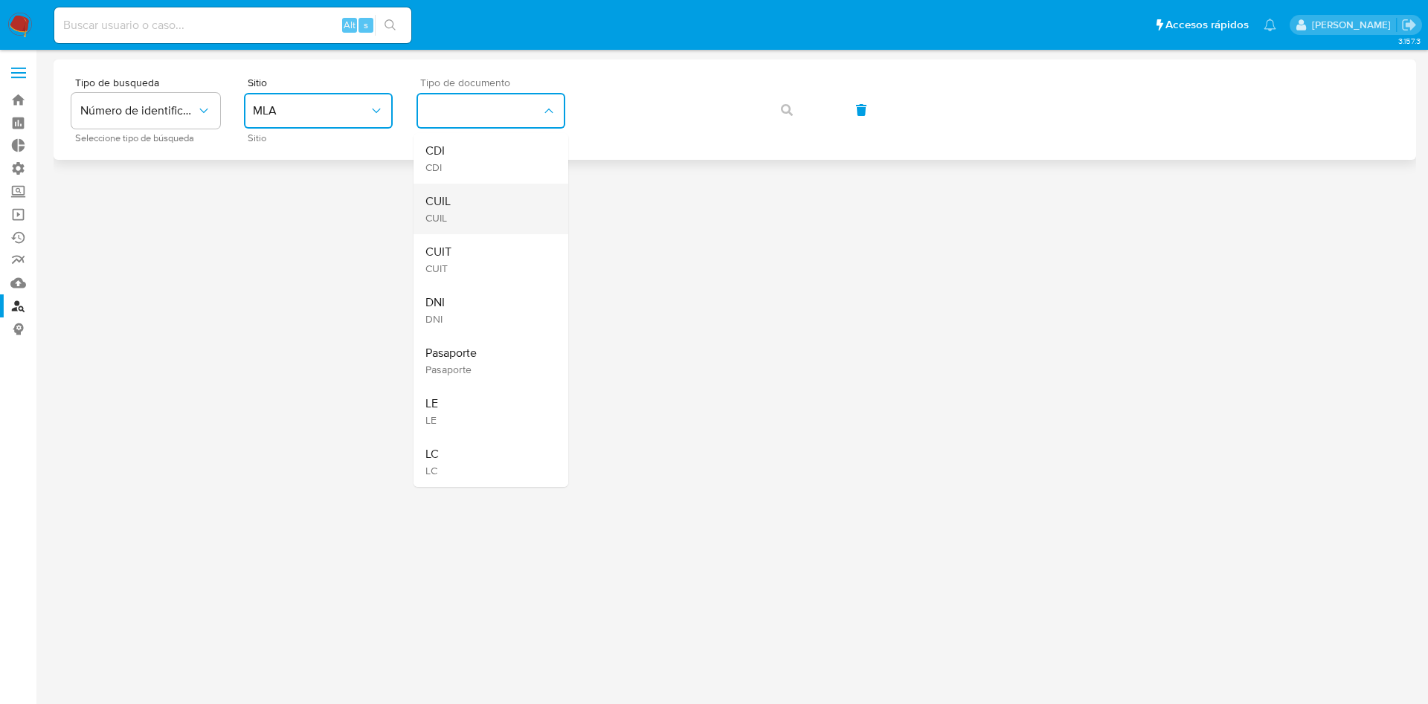
click at [445, 189] on div "CUIL CUIL" at bounding box center [486, 209] width 122 height 51
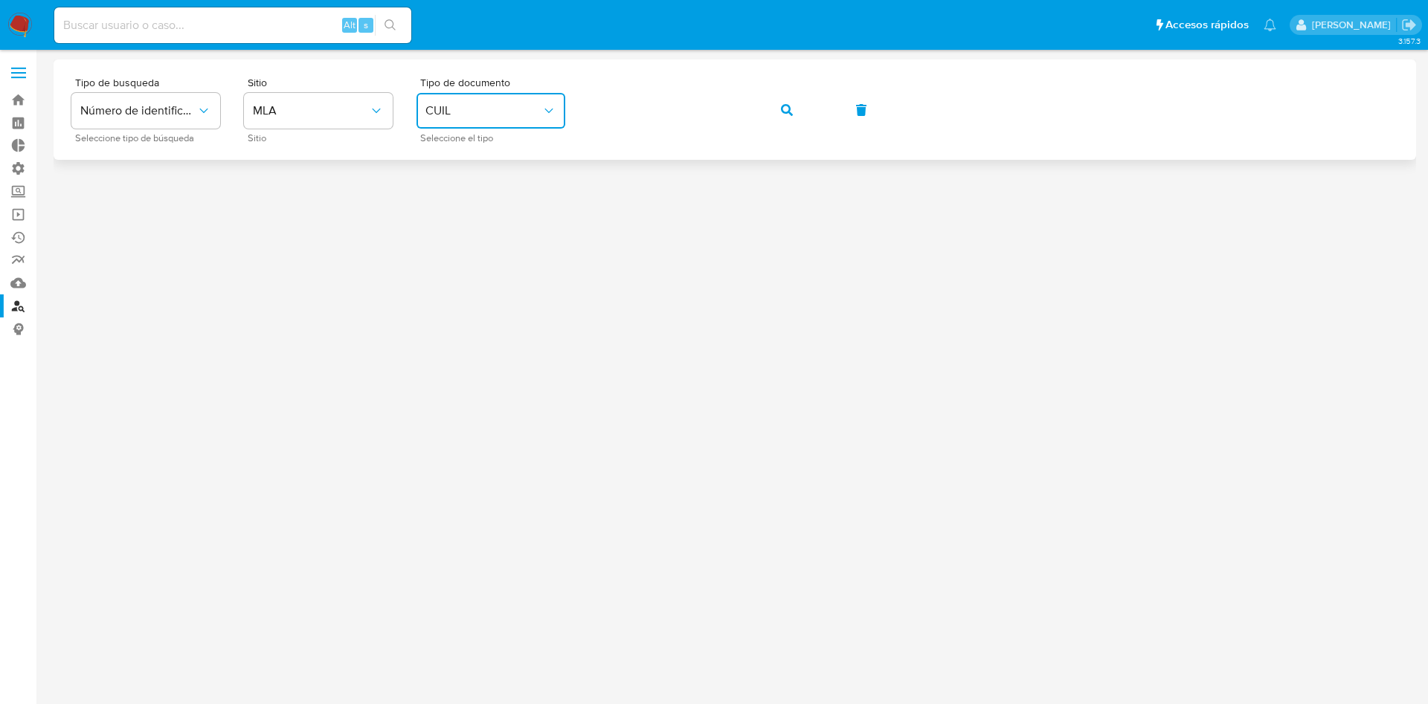
click at [757, 108] on div "Tipo de busqueda Número de identificación Seleccione tipo de búsqueda Sitio MLA…" at bounding box center [734, 109] width 1327 height 65
drag, startPoint x: 788, startPoint y: 111, endPoint x: 782, endPoint y: 141, distance: 30.2
click at [788, 112] on icon "button" at bounding box center [787, 110] width 12 height 12
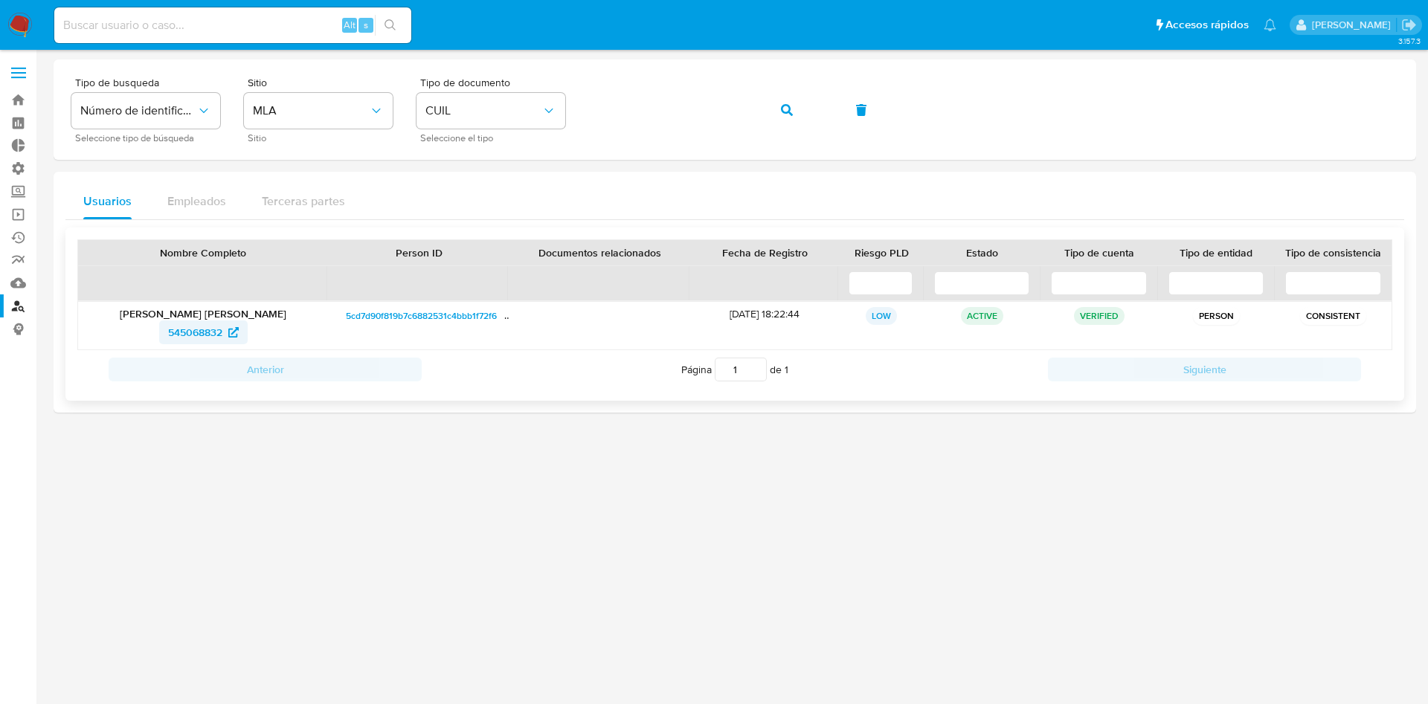
click at [196, 324] on span "545068832" at bounding box center [195, 333] width 54 height 24
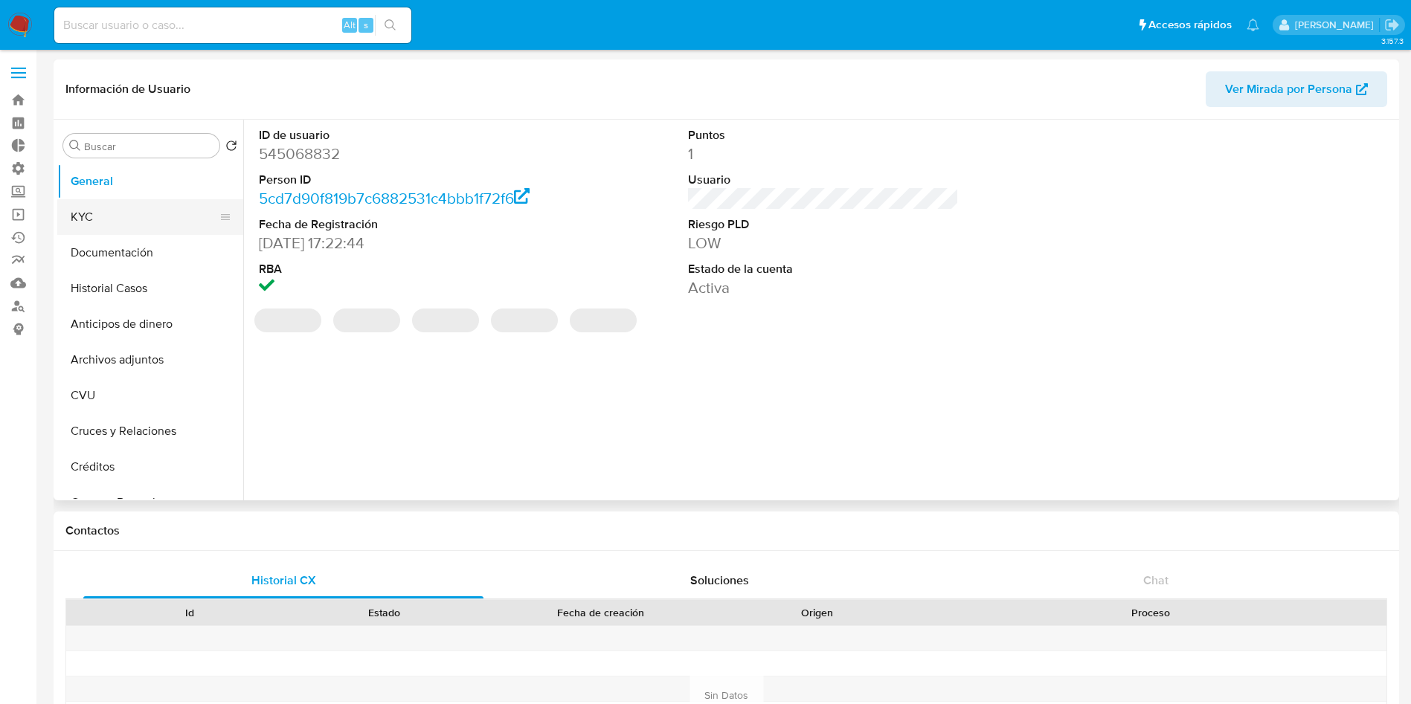
click at [129, 217] on button "KYC" at bounding box center [144, 217] width 174 height 36
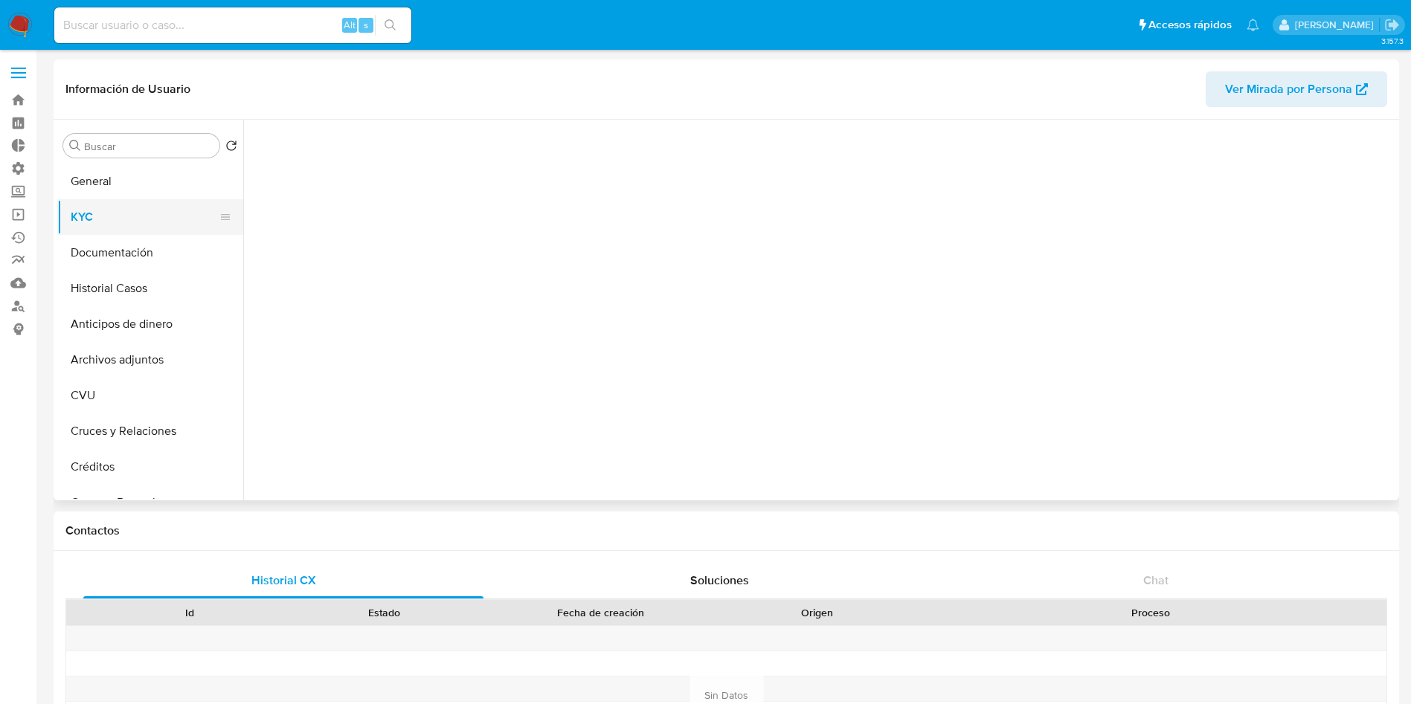
select select "10"
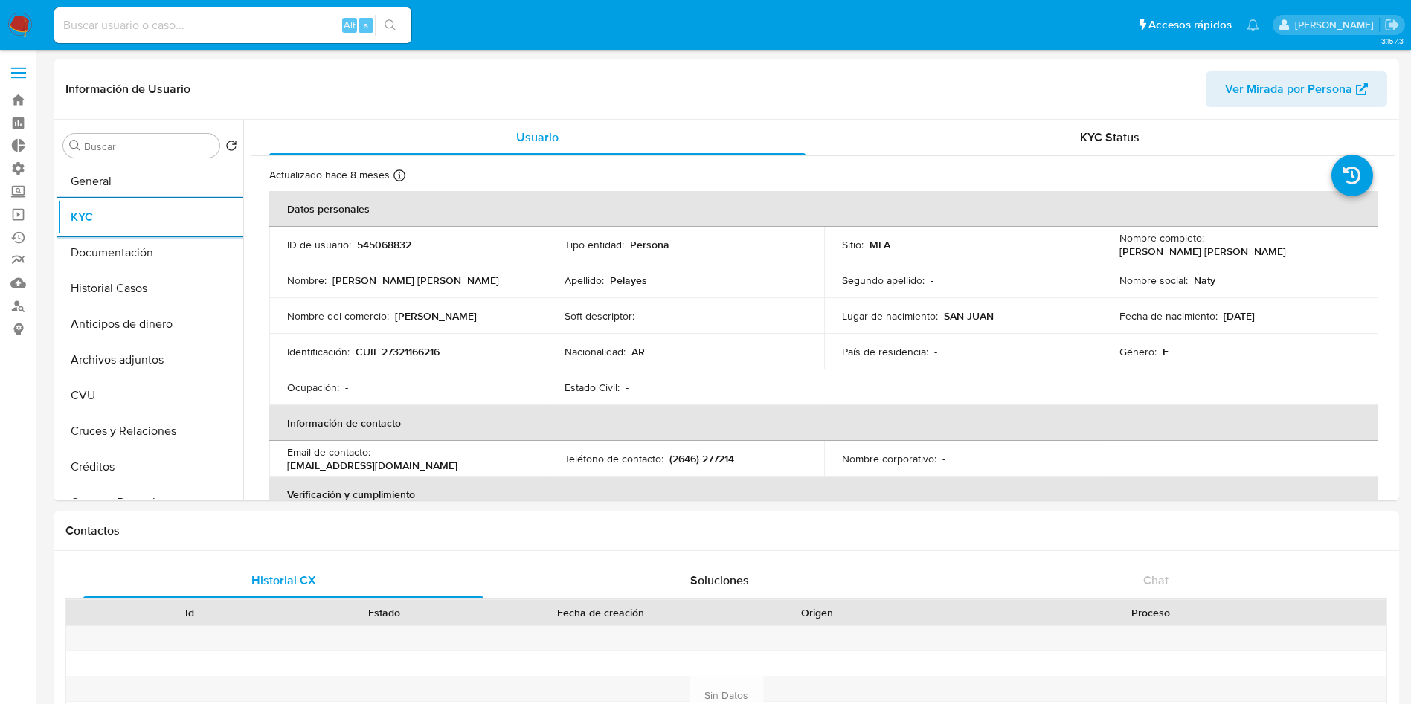
click at [211, 24] on input at bounding box center [232, 25] width 357 height 19
paste input "2489025180"
type input "2489025180"
click at [381, 32] on button "search-icon" at bounding box center [390, 25] width 30 height 21
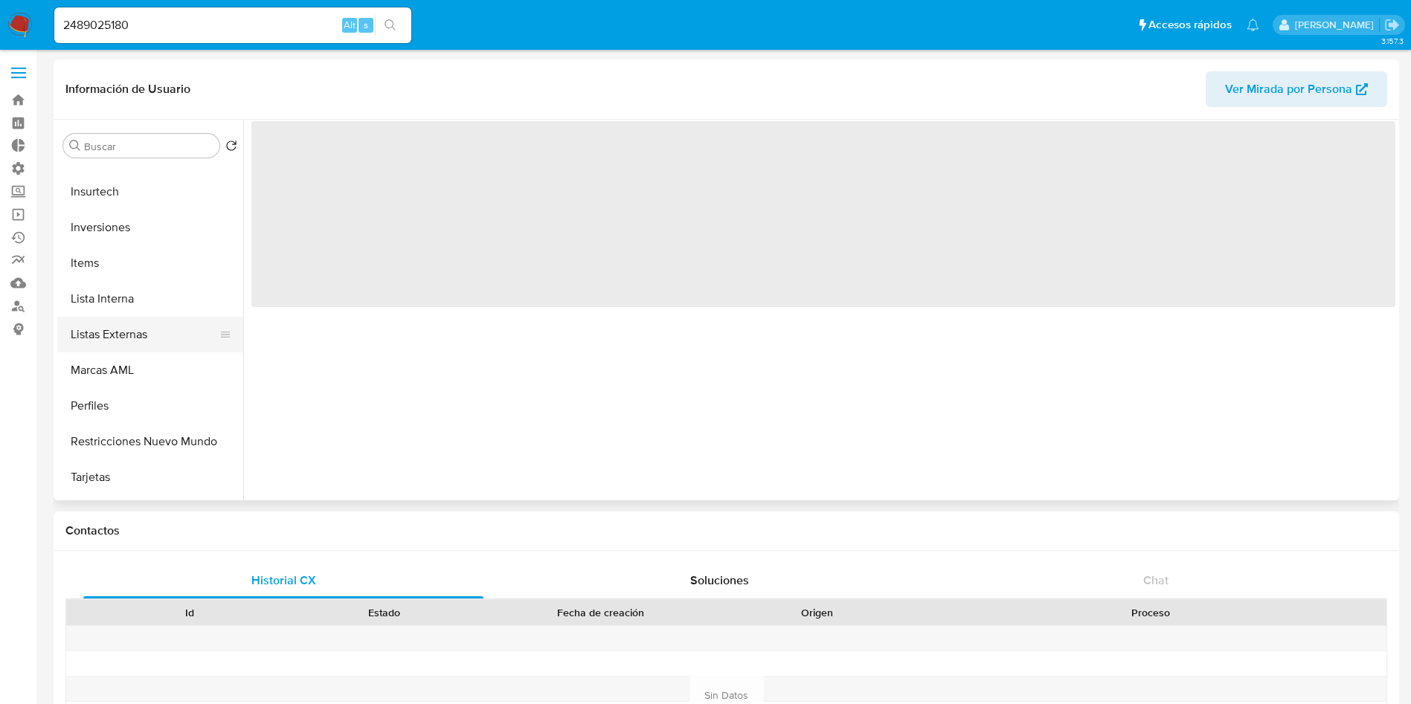
scroll to position [669, 0]
drag, startPoint x: 158, startPoint y: 425, endPoint x: 154, endPoint y: 434, distance: 9.7
click at [158, 426] on button "Restricciones Nuevo Mundo" at bounding box center [144, 440] width 174 height 36
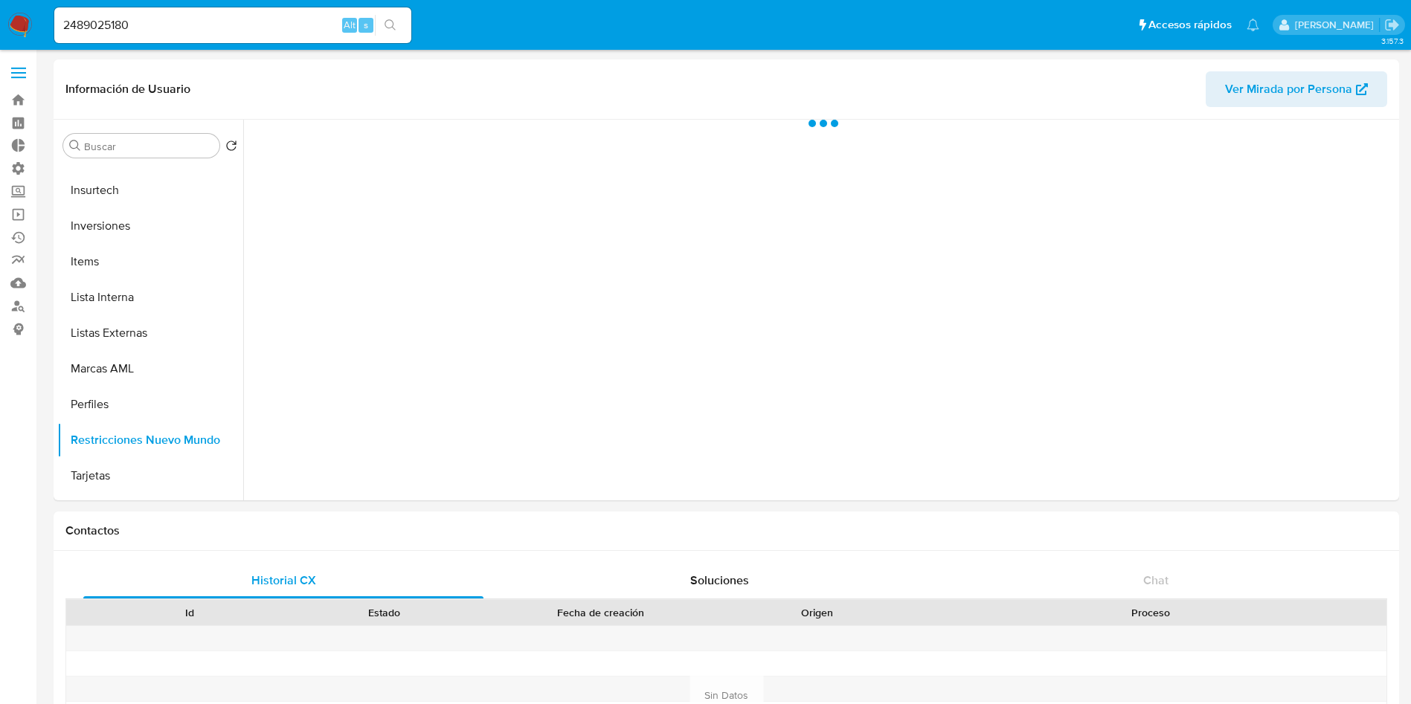
select select "10"
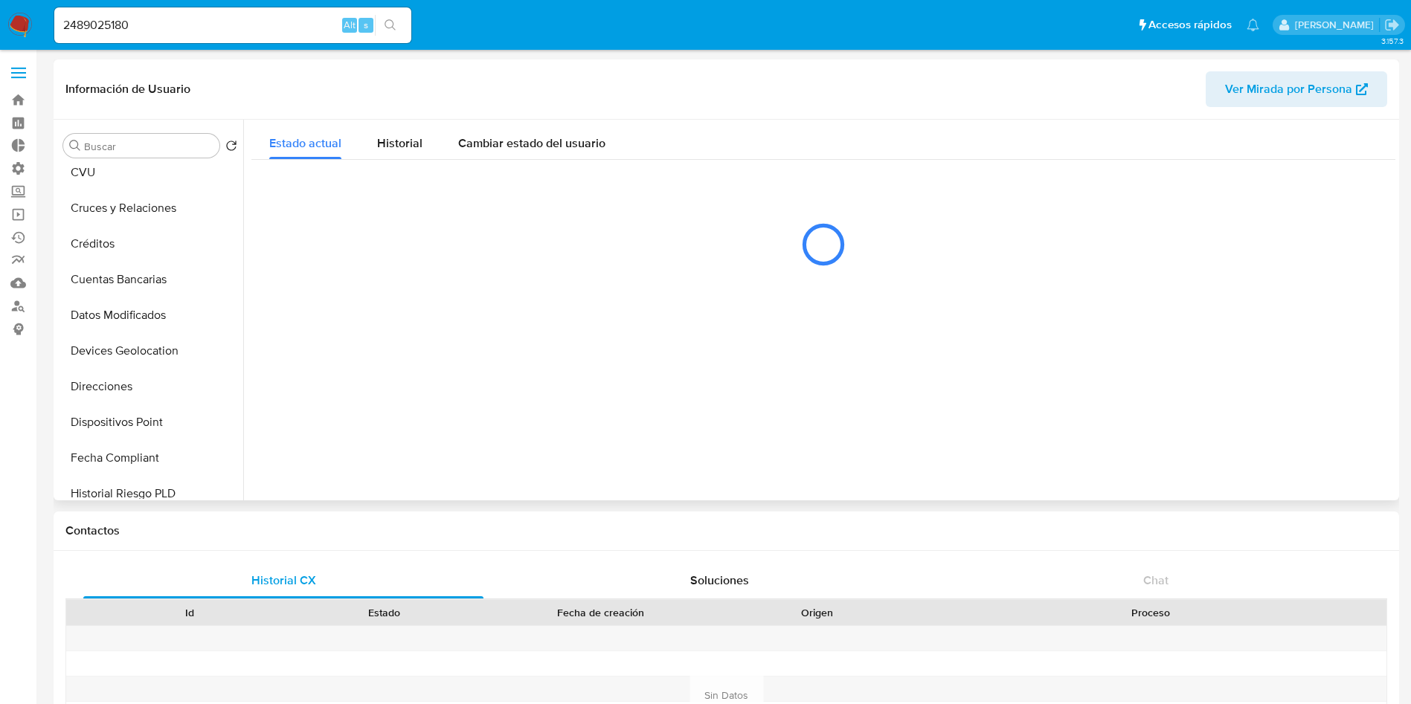
scroll to position [0, 0]
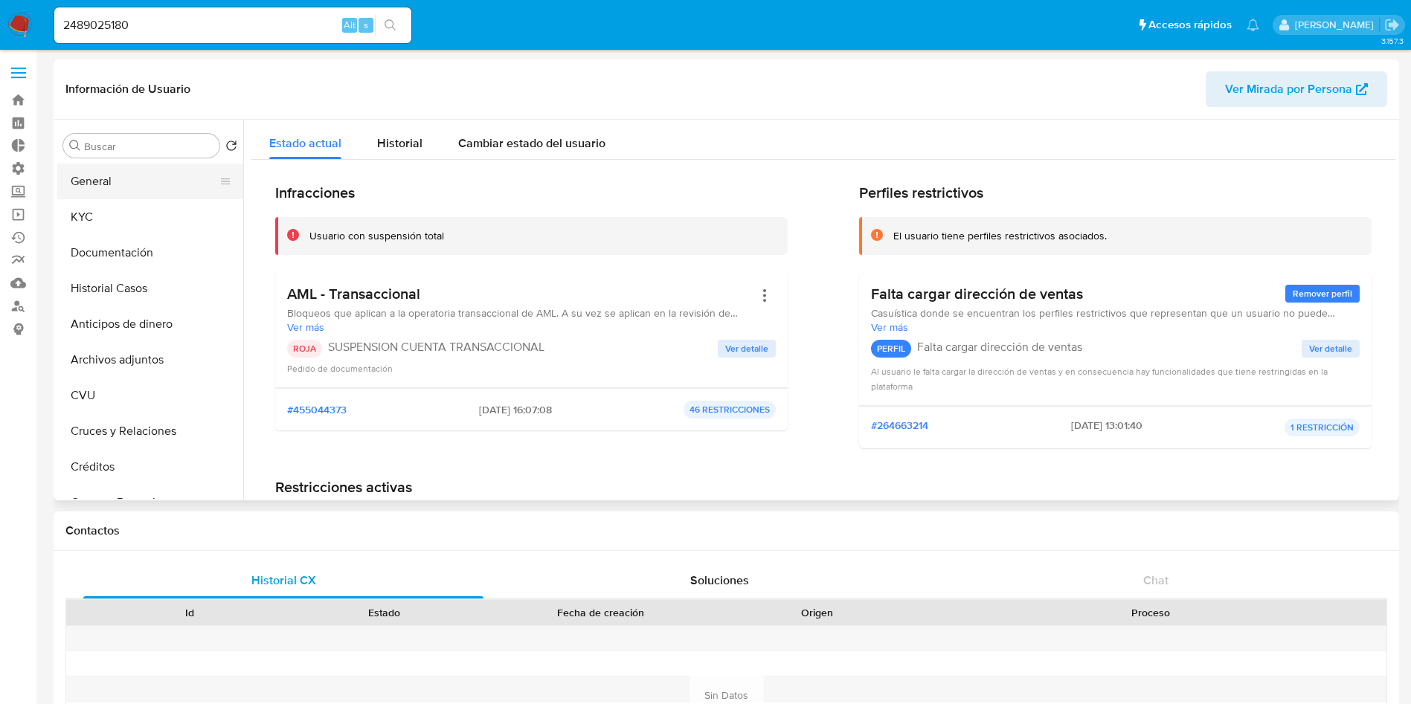
click at [129, 173] on button "General" at bounding box center [144, 182] width 174 height 36
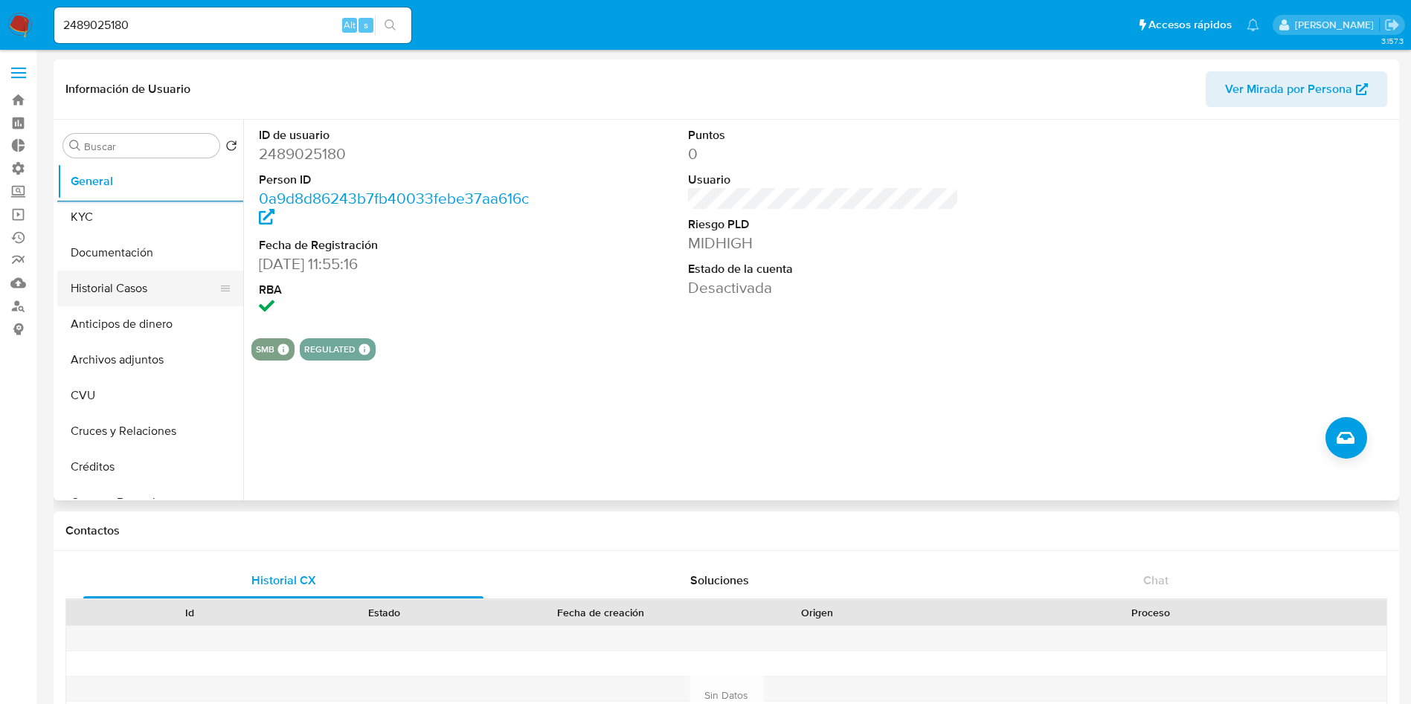
click at [152, 269] on ul "General KYC Documentación Historial Casos Anticipos de dinero Archivos adjuntos…" at bounding box center [150, 331] width 186 height 335
click at [158, 276] on button "Historial Casos" at bounding box center [144, 289] width 174 height 36
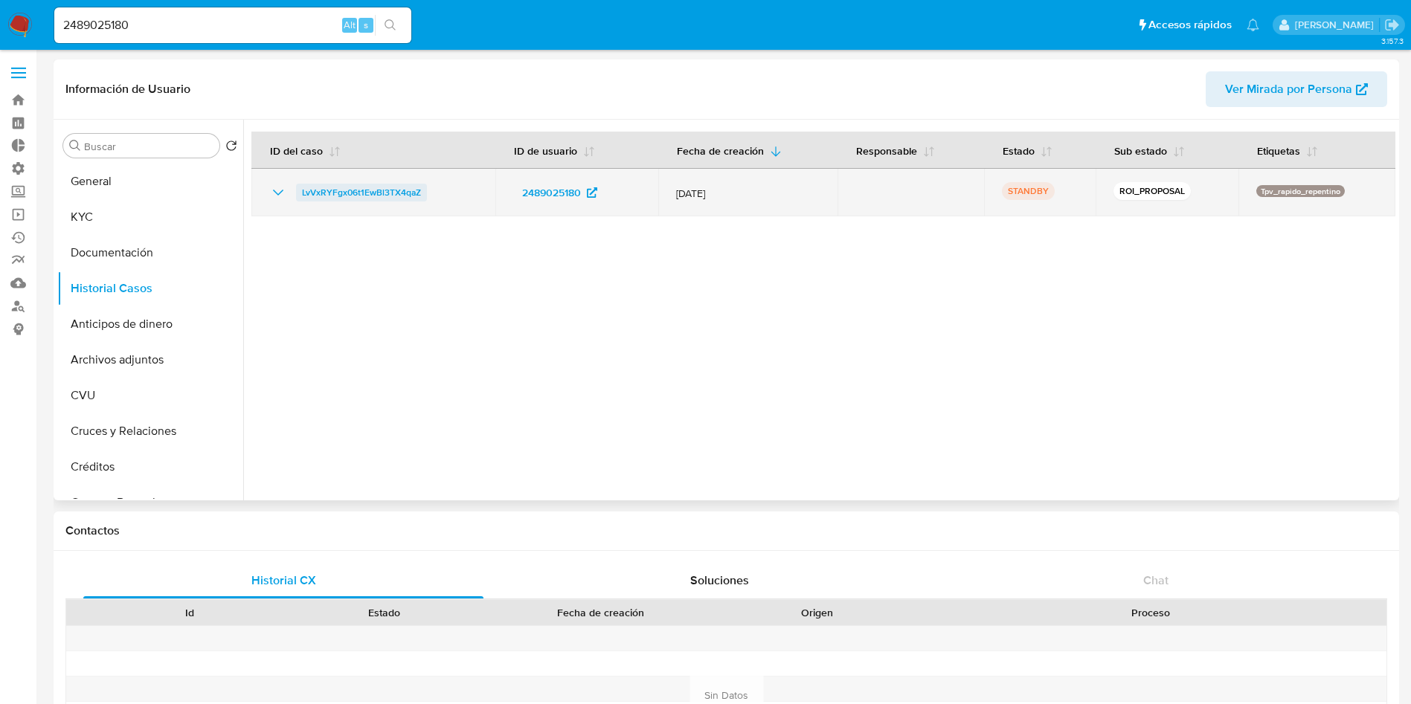
click at [336, 190] on span "LvVxRYFgx06t1EwBl3TX4qaZ" at bounding box center [361, 193] width 119 height 18
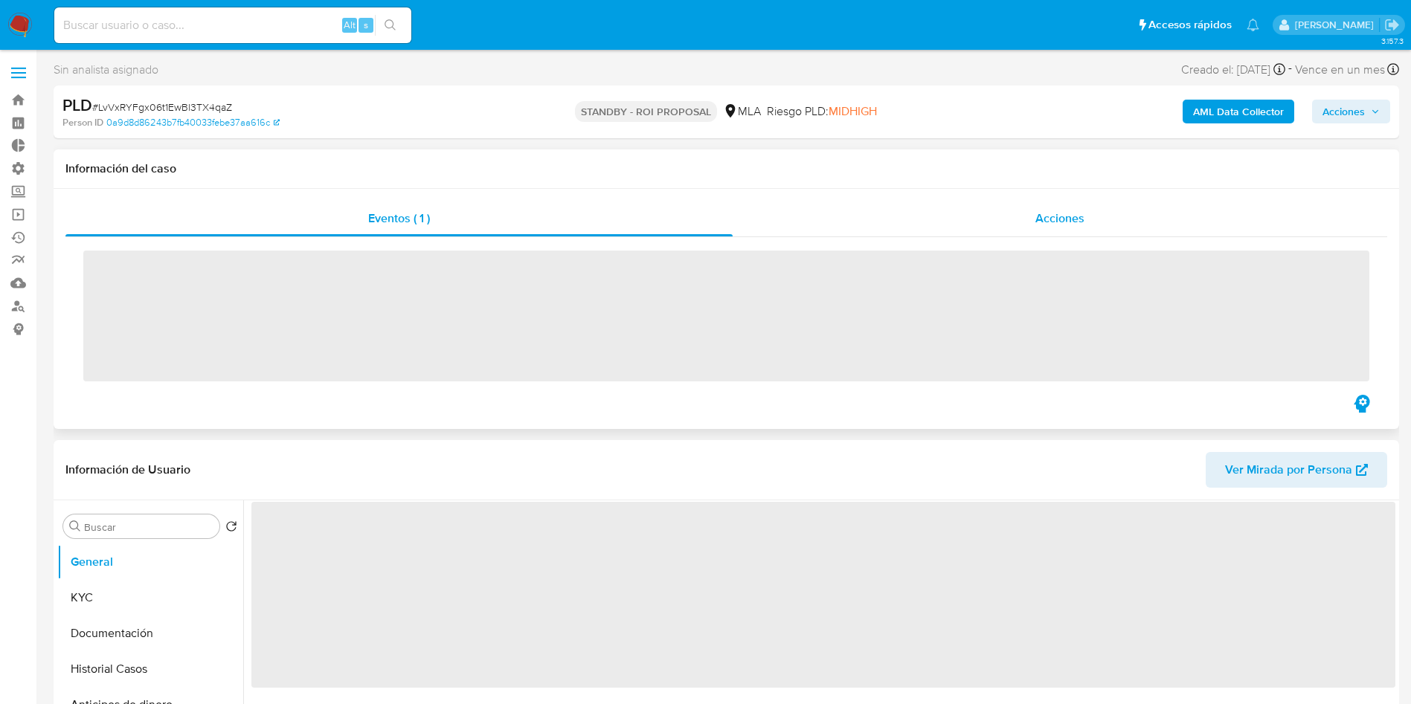
click at [1081, 231] on div "Acciones" at bounding box center [1060, 219] width 655 height 36
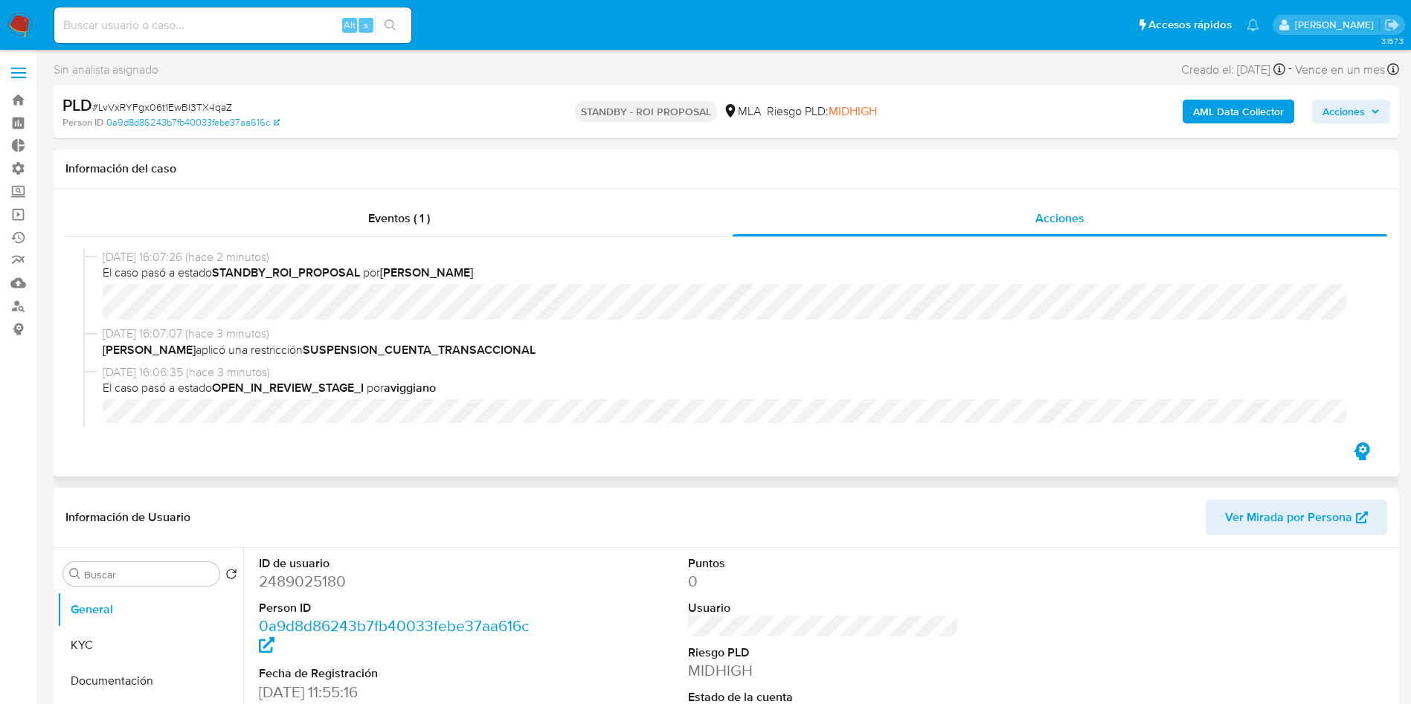
select select "10"
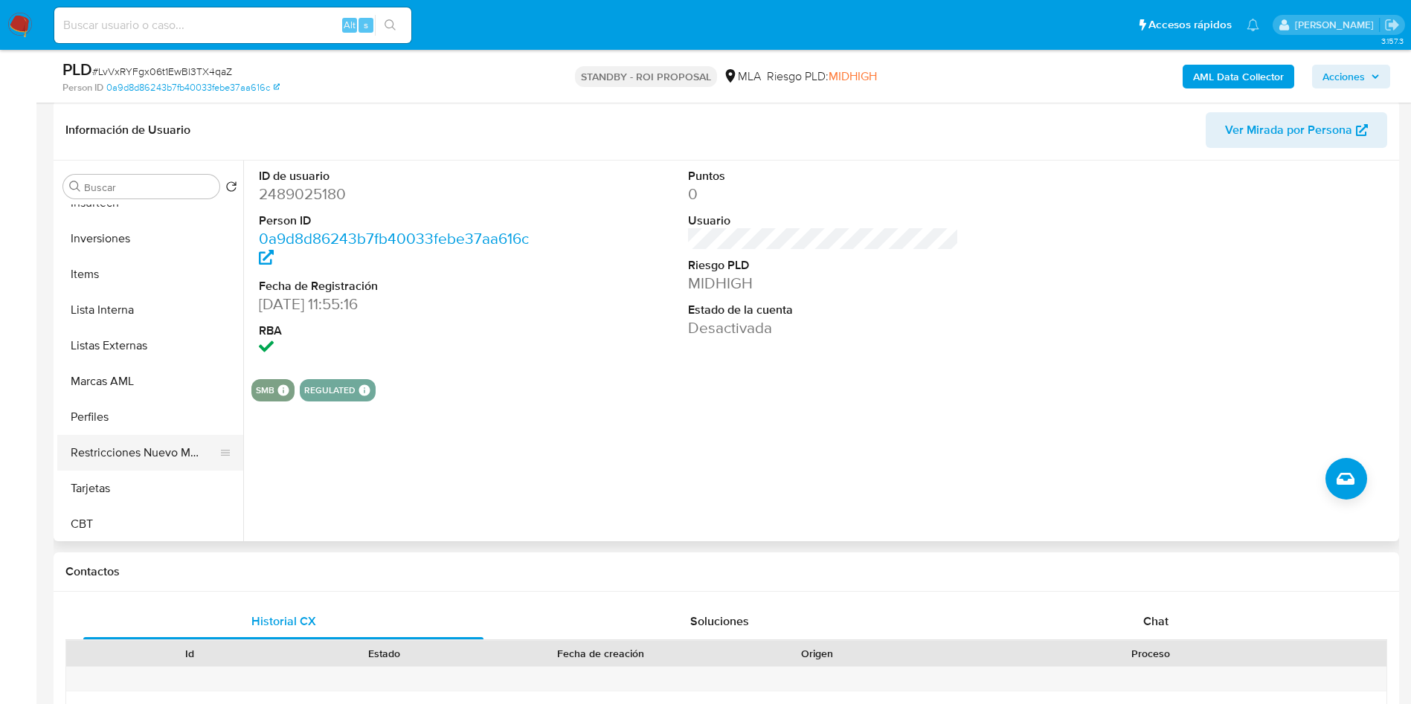
scroll to position [700, 0]
click at [163, 462] on button "Restricciones Nuevo Mundo" at bounding box center [144, 451] width 174 height 36
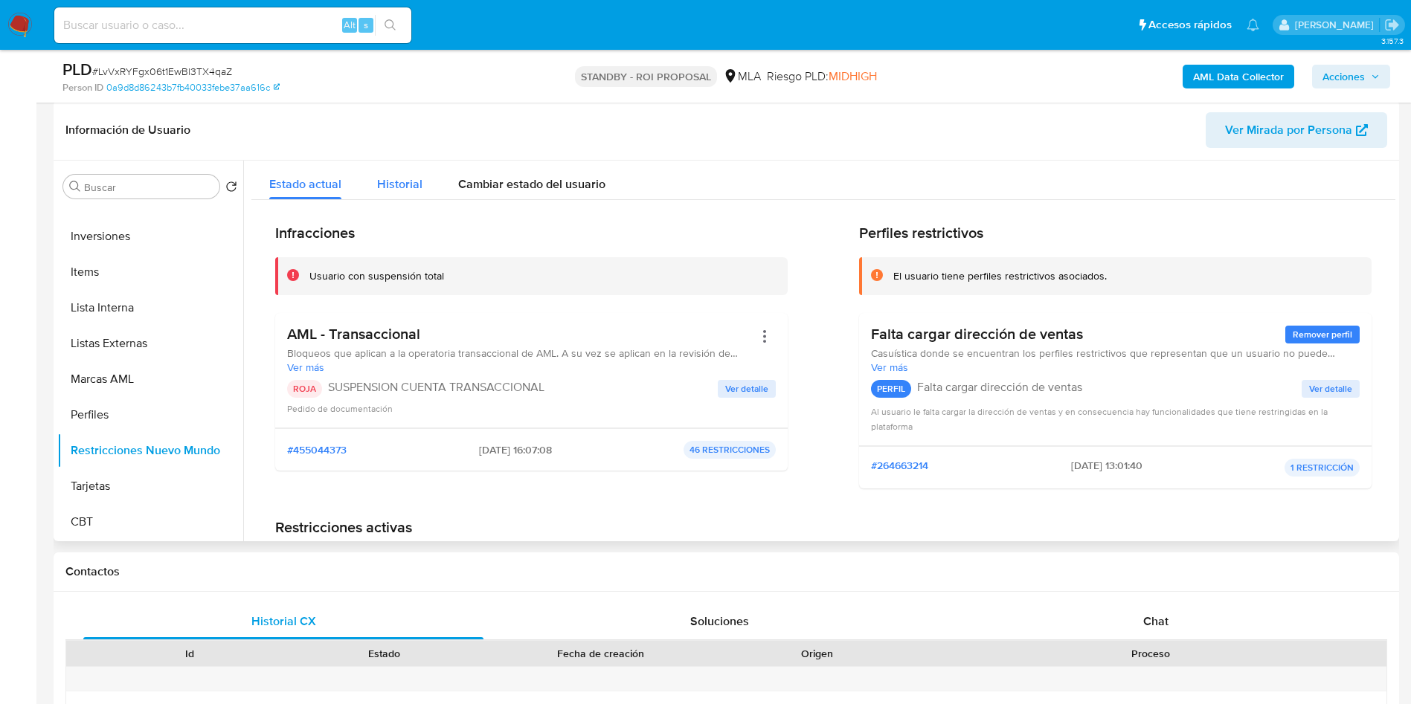
click at [396, 182] on span "Historial" at bounding box center [399, 184] width 45 height 17
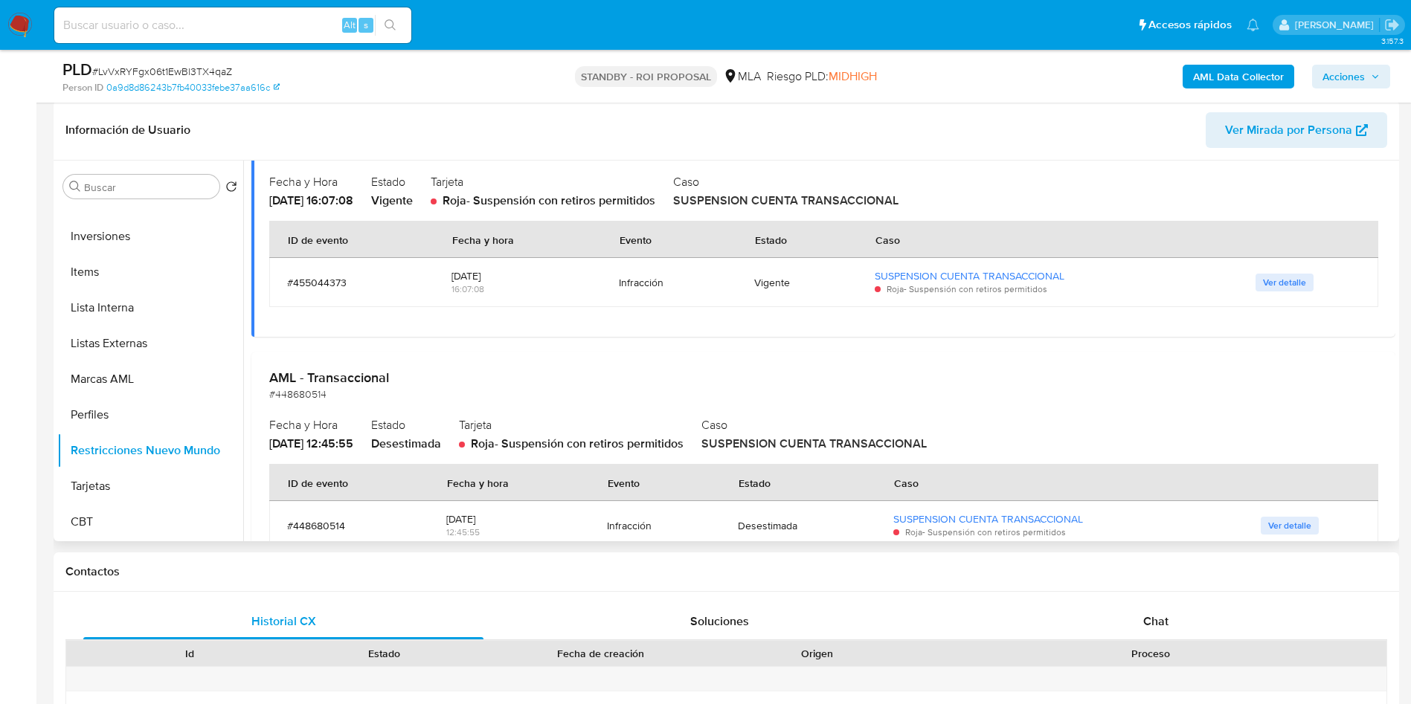
scroll to position [204, 0]
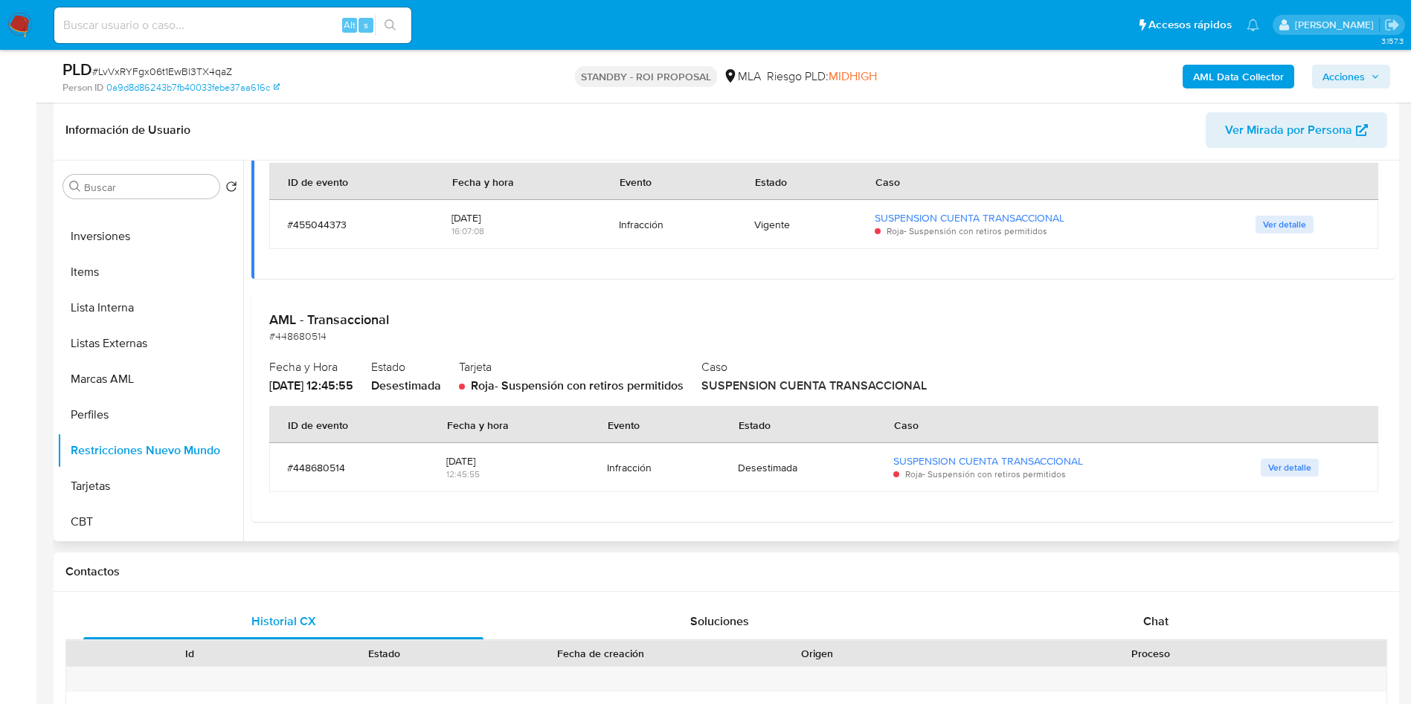
click at [768, 525] on div at bounding box center [819, 351] width 1152 height 381
